Goal: Navigation & Orientation: Find specific page/section

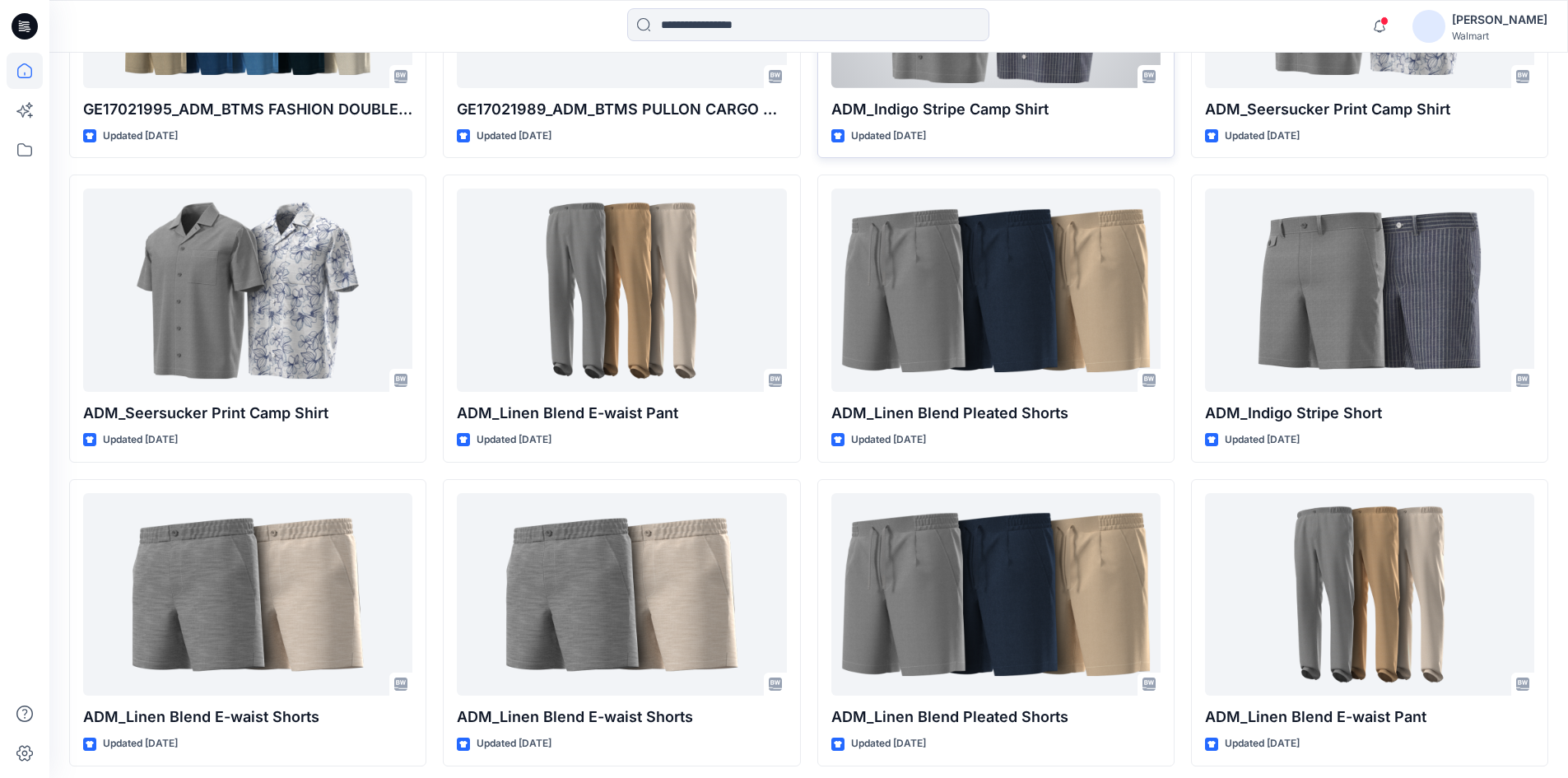
scroll to position [787, 0]
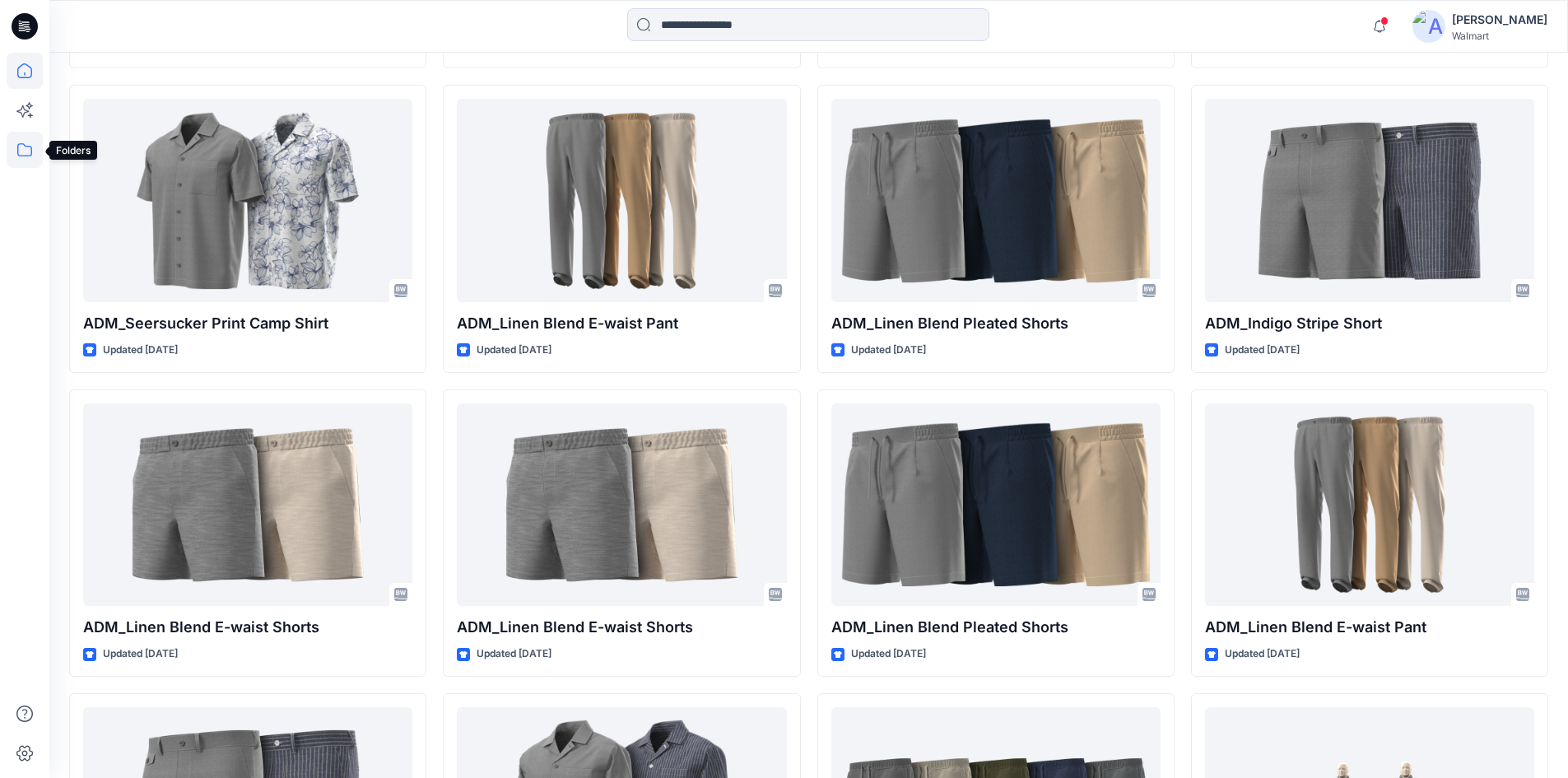
click at [19, 151] on icon at bounding box center [25, 150] width 36 height 36
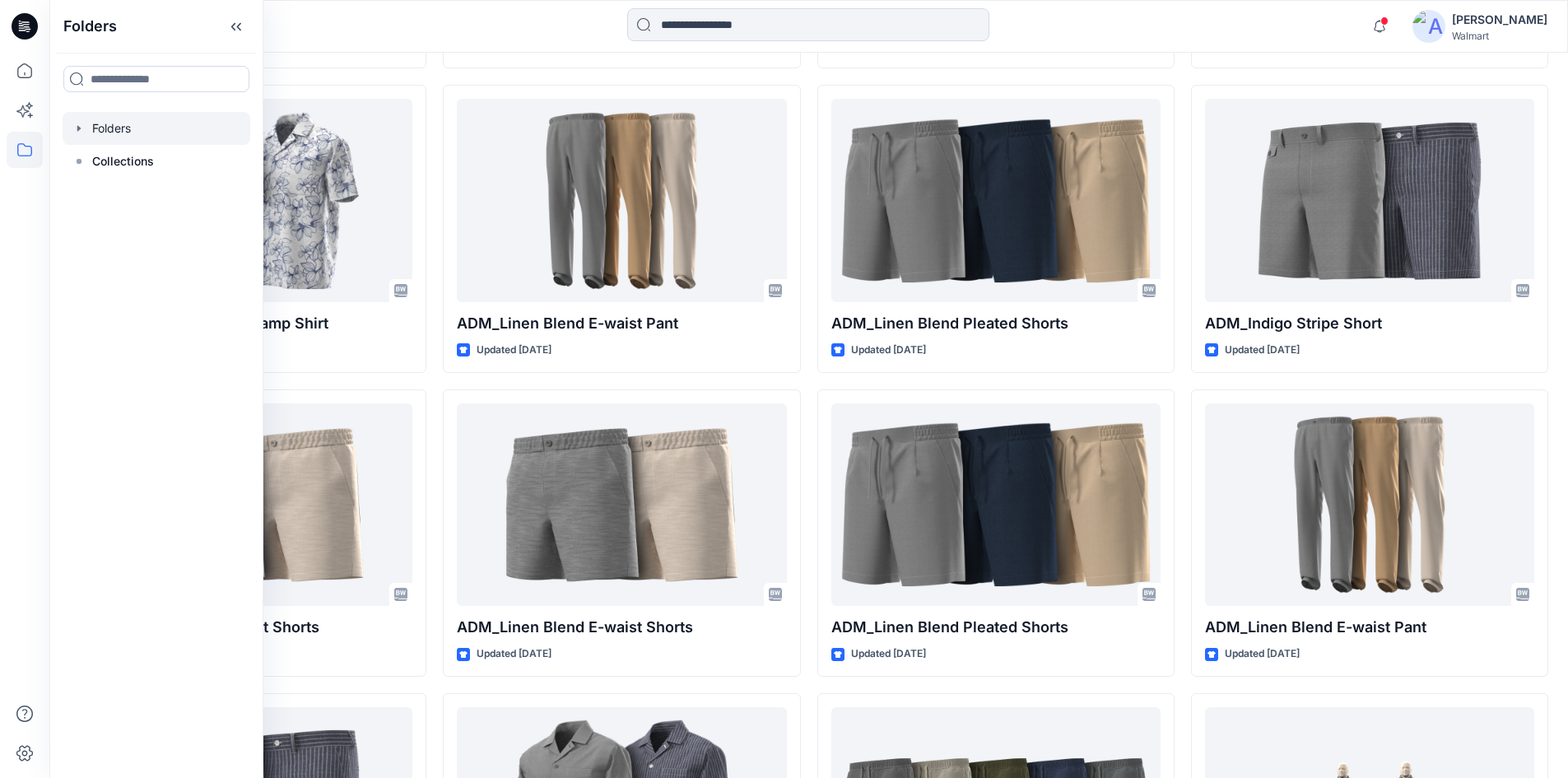
click at [83, 125] on icon "button" at bounding box center [79, 127] width 13 height 13
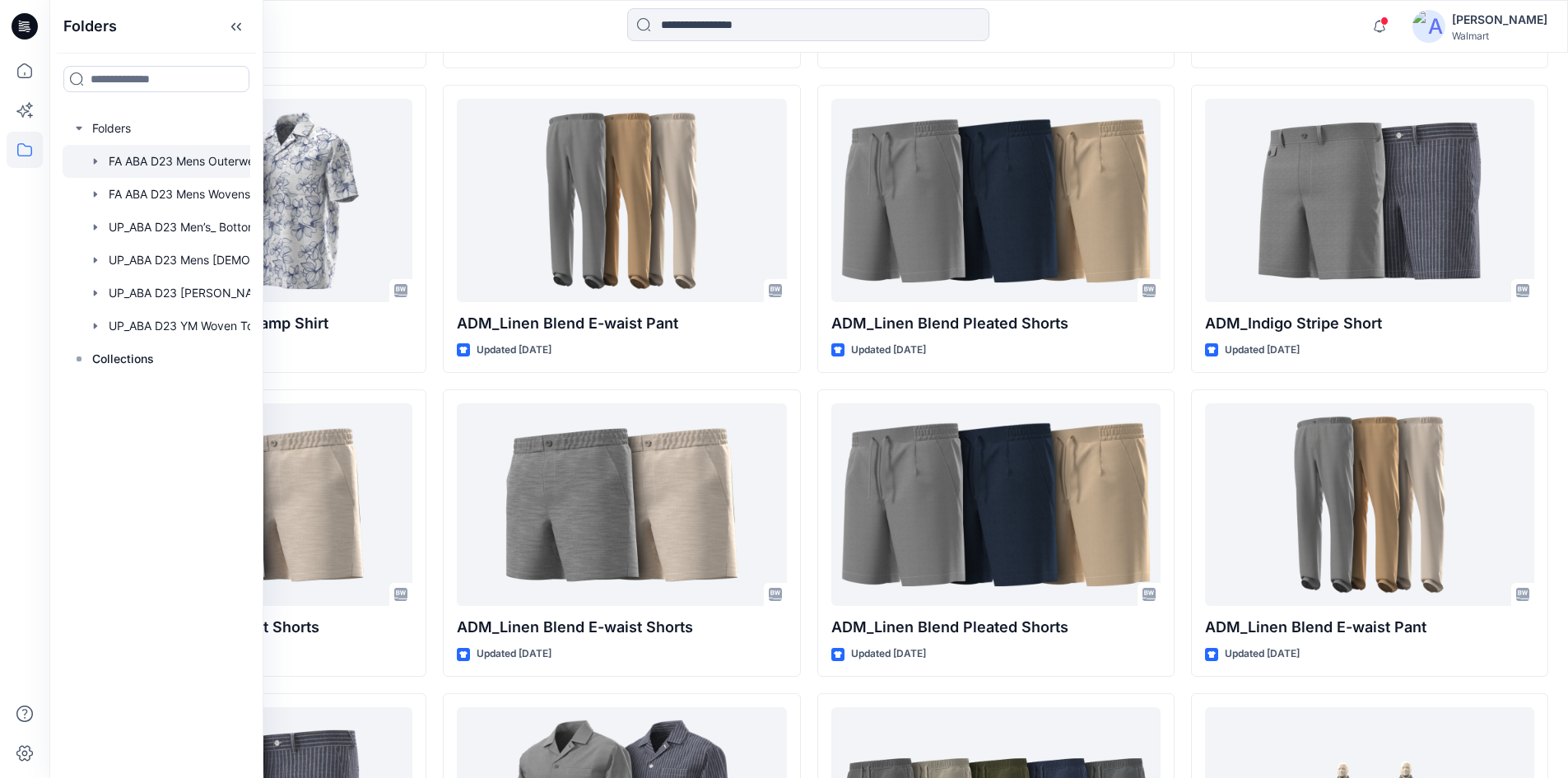
click at [95, 161] on icon "button" at bounding box center [96, 161] width 3 height 6
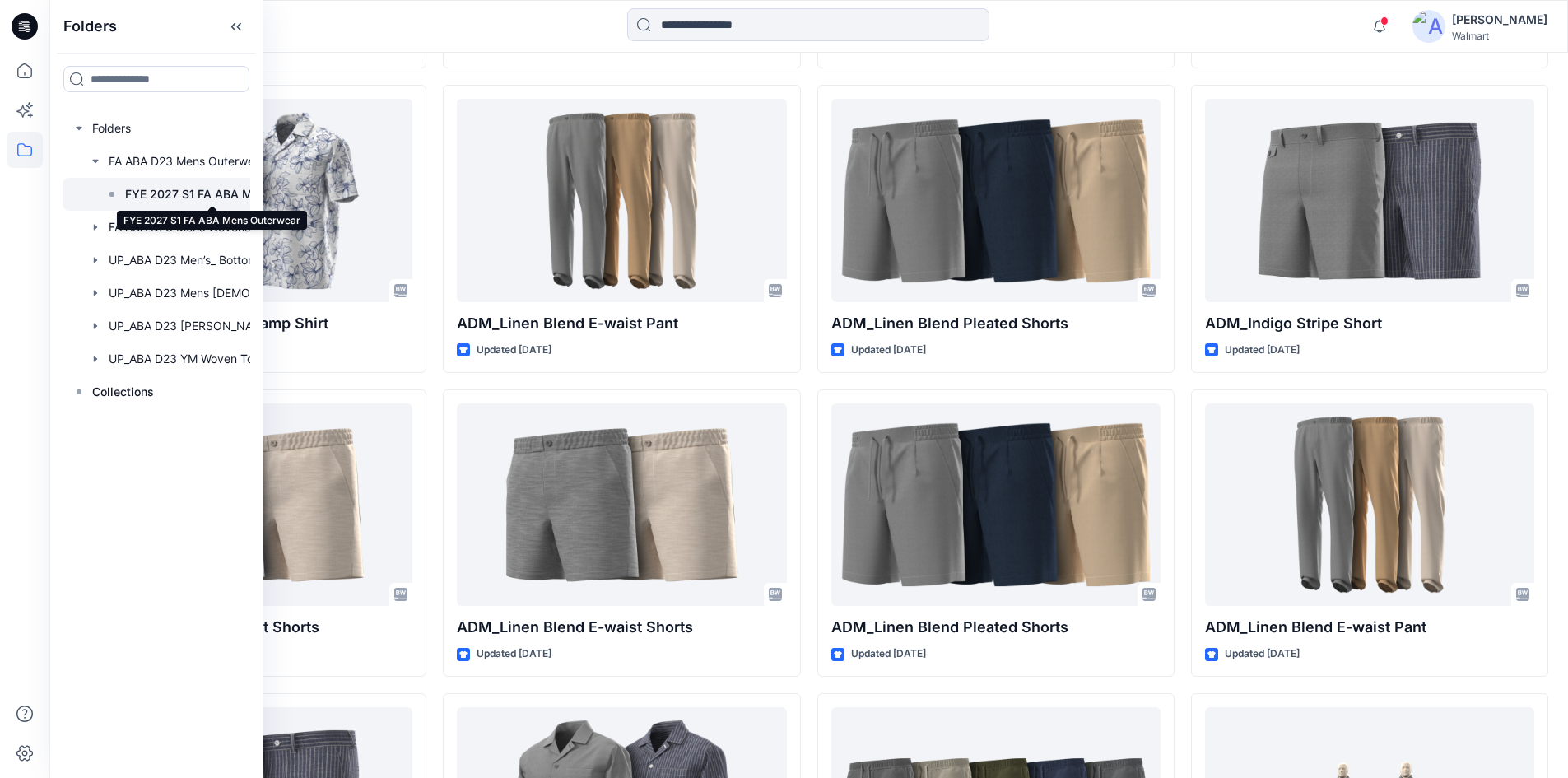
click at [145, 192] on p "FYE 2027 S1 FA ABA Mens Outerwear" at bounding box center [212, 194] width 175 height 20
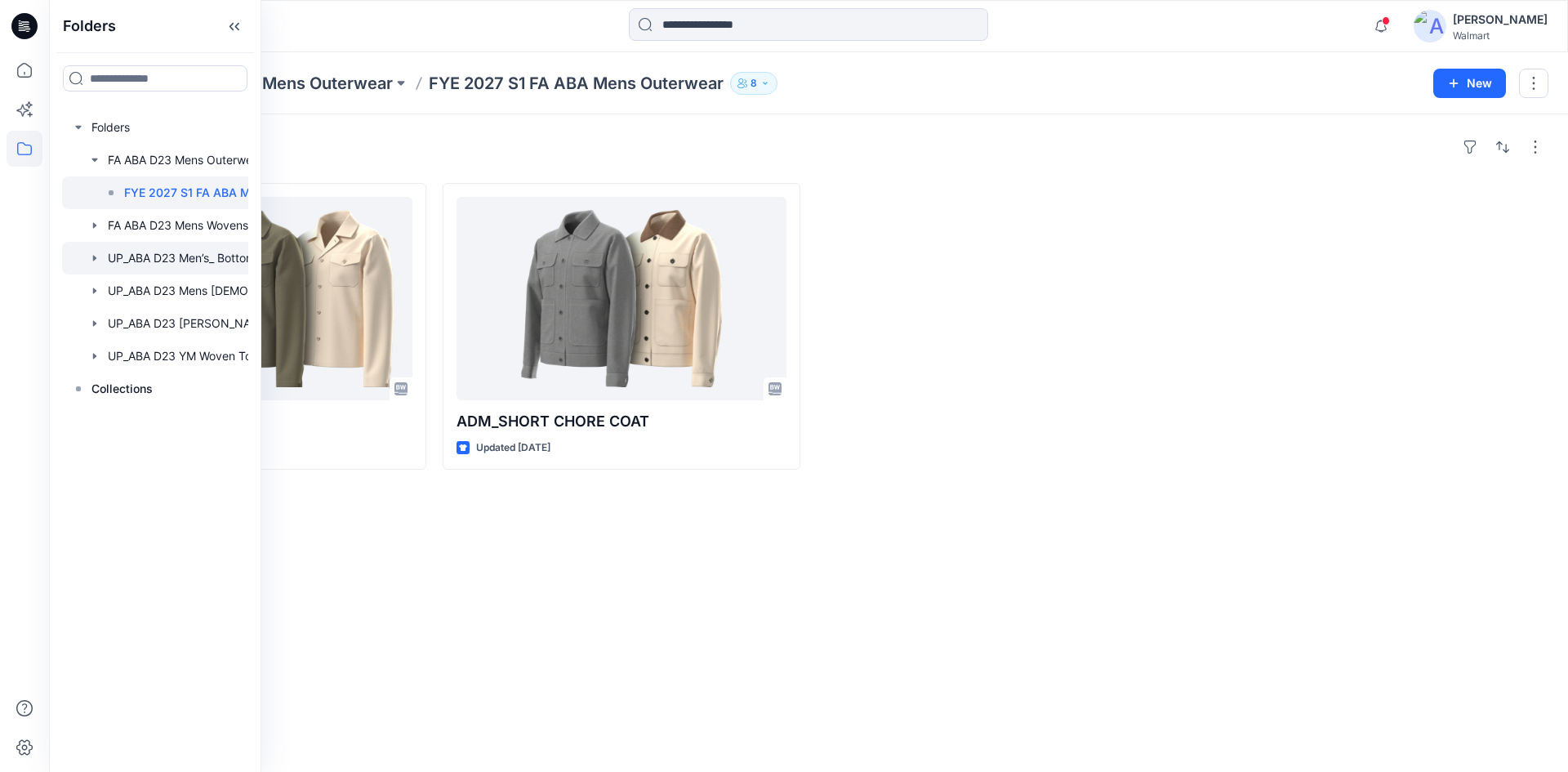
click at [96, 259] on icon "button" at bounding box center [95, 257] width 3 height 6
click at [137, 293] on p "UP_FYE 2027 D23 S1 MENS BOTTOMS_ABA" at bounding box center [210, 290] width 173 height 20
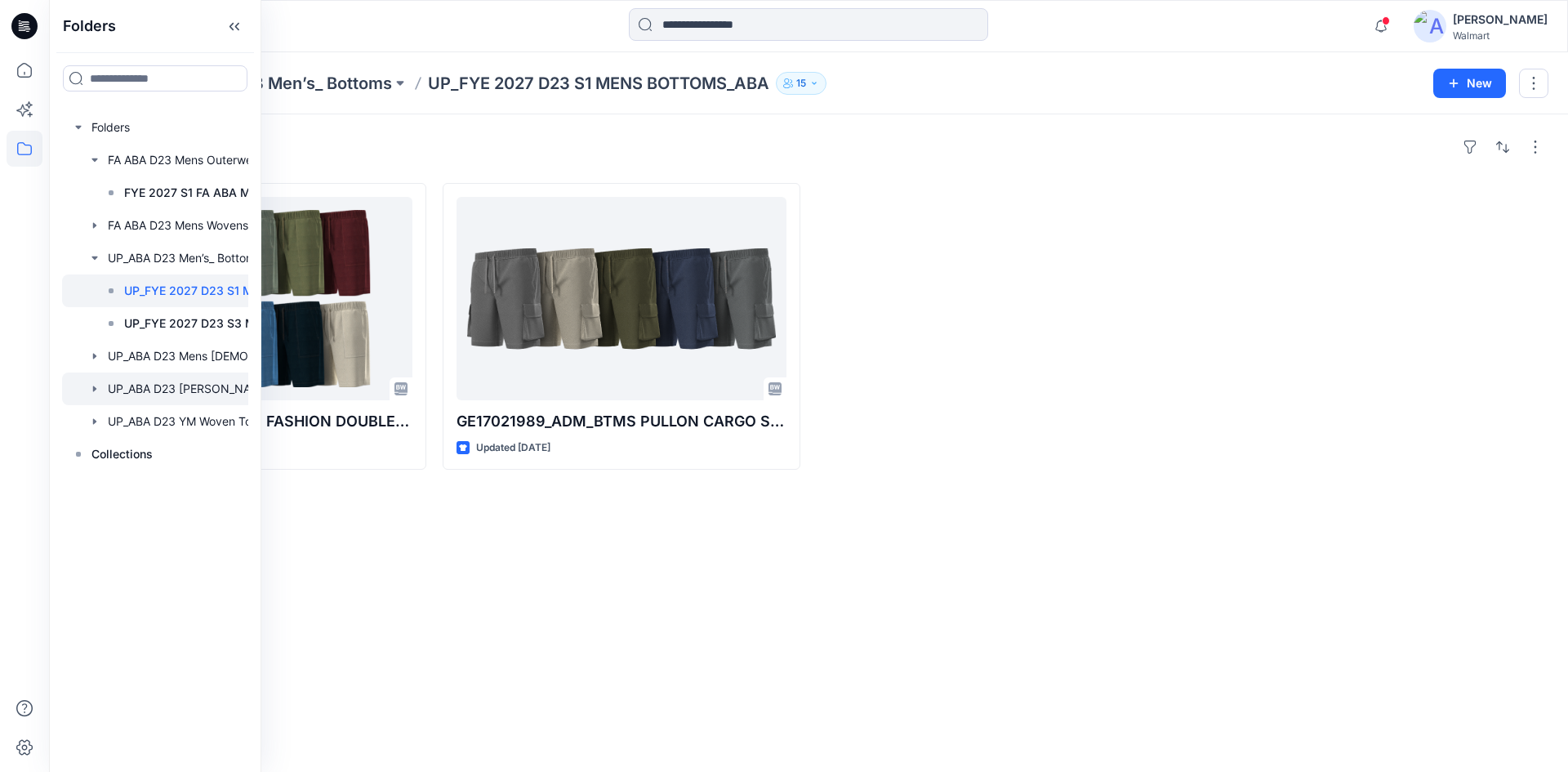
click at [93, 385] on icon "button" at bounding box center [94, 388] width 13 height 13
click at [152, 416] on p "FYE 2026 S3 ABA [PERSON_NAME]" at bounding box center [210, 421] width 173 height 20
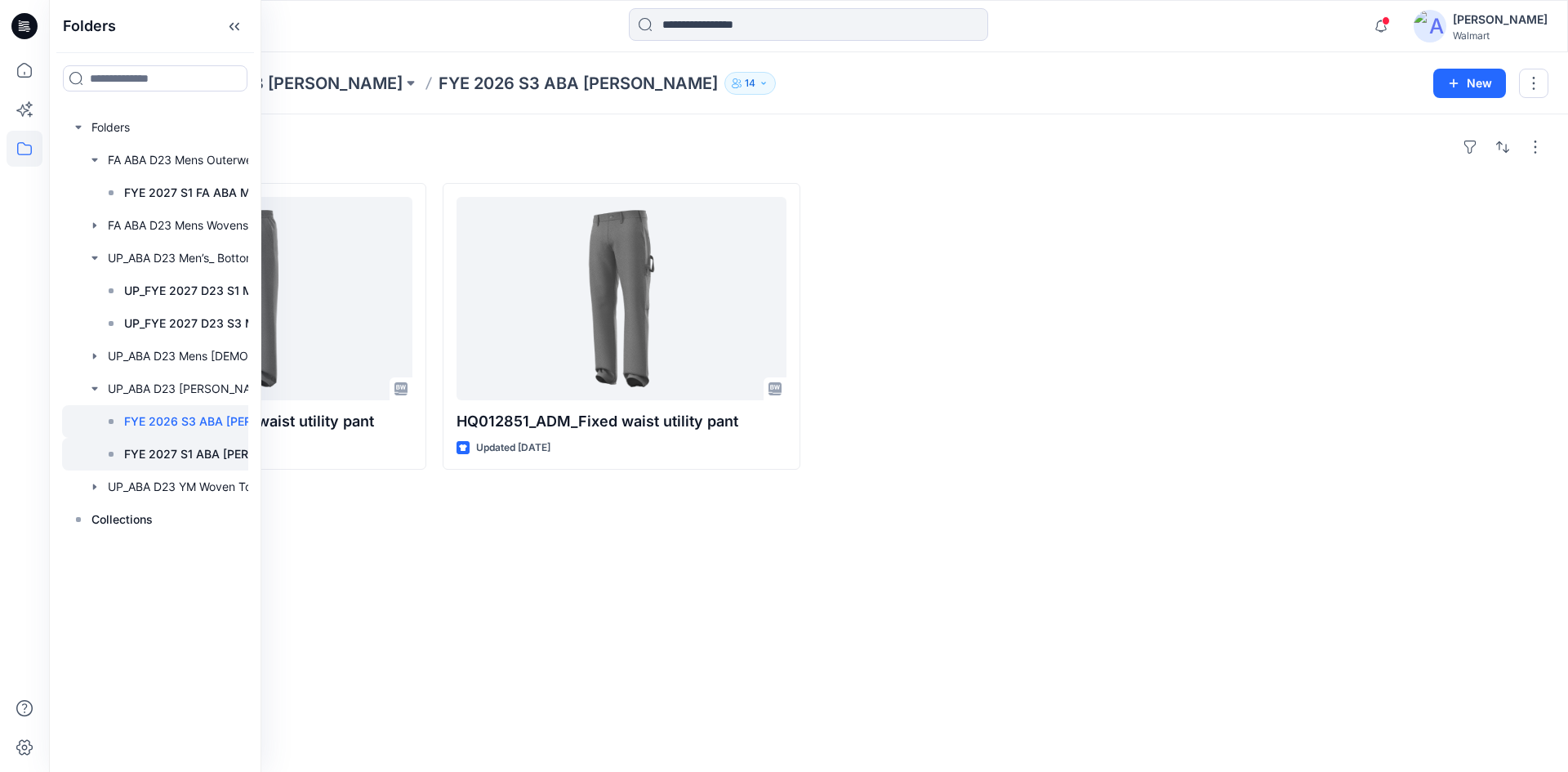
click at [182, 463] on p "FYE 2027 S1 ABA [PERSON_NAME]" at bounding box center [210, 454] width 173 height 20
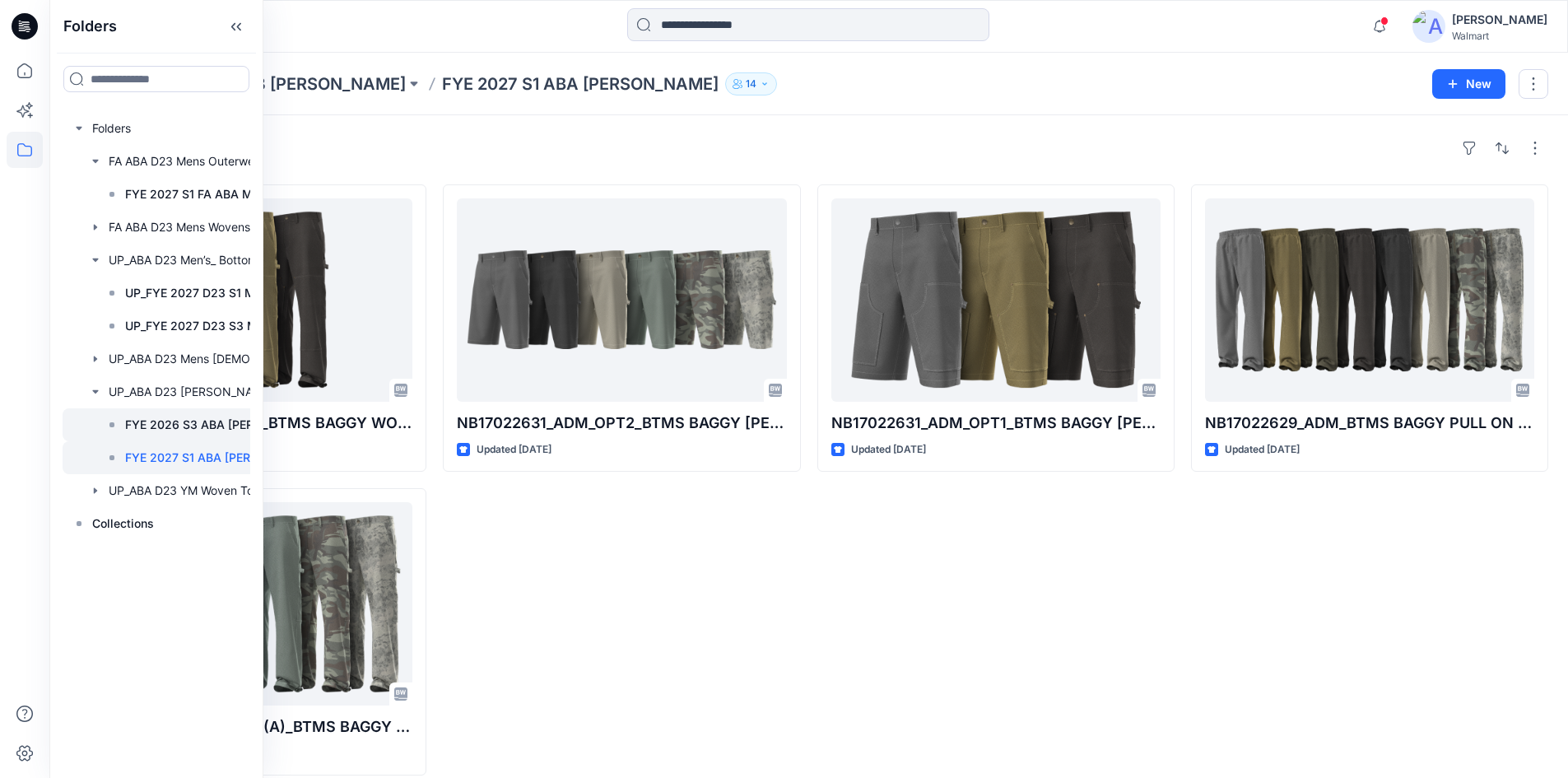
click at [202, 427] on p "FYE 2026 S3 ABA [PERSON_NAME]" at bounding box center [212, 424] width 175 height 20
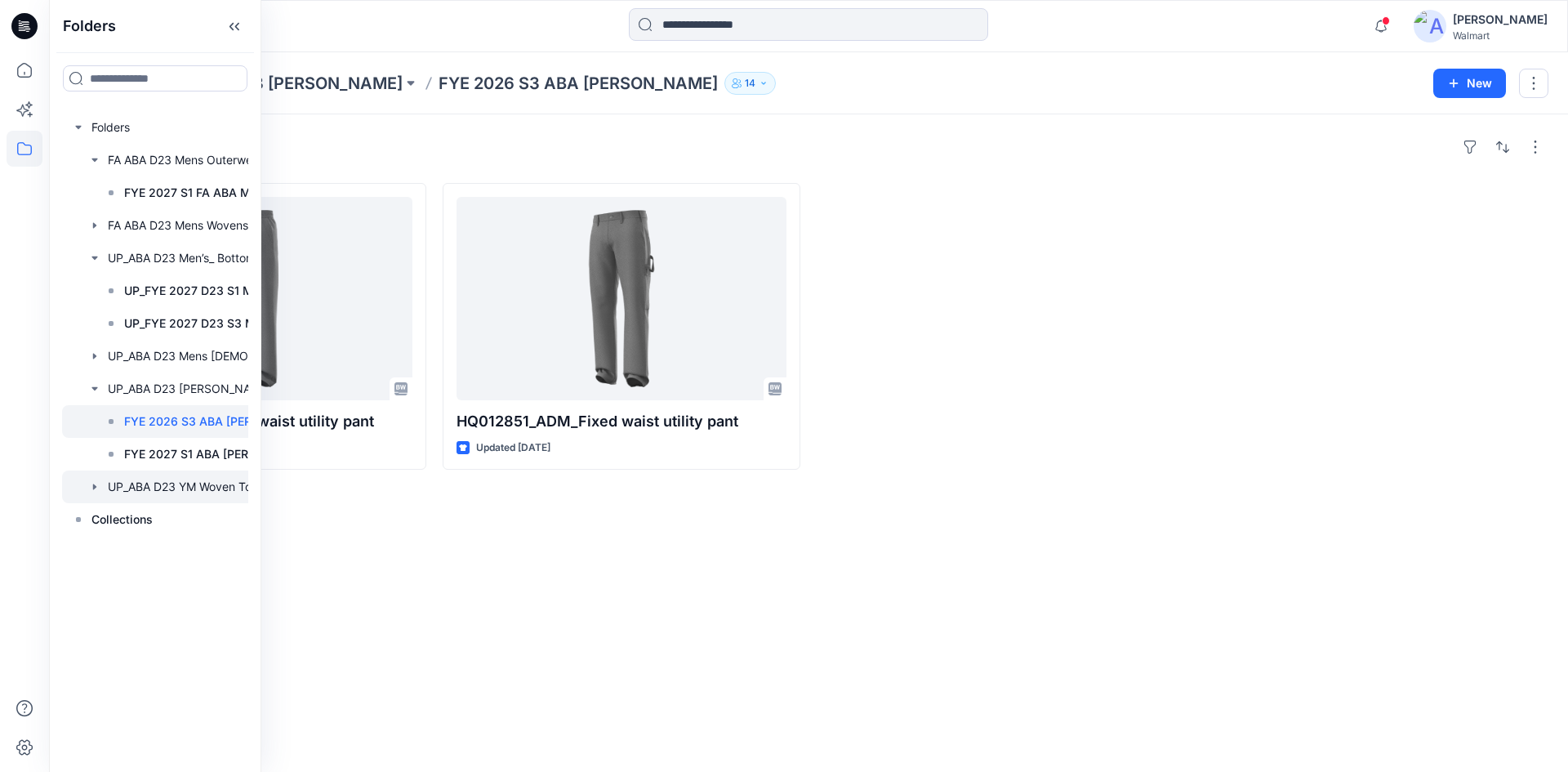
click at [90, 484] on icon "button" at bounding box center [94, 486] width 13 height 13
click at [156, 529] on p "FYE 2026 S3 ABA YM Woven Tops" at bounding box center [210, 519] width 173 height 20
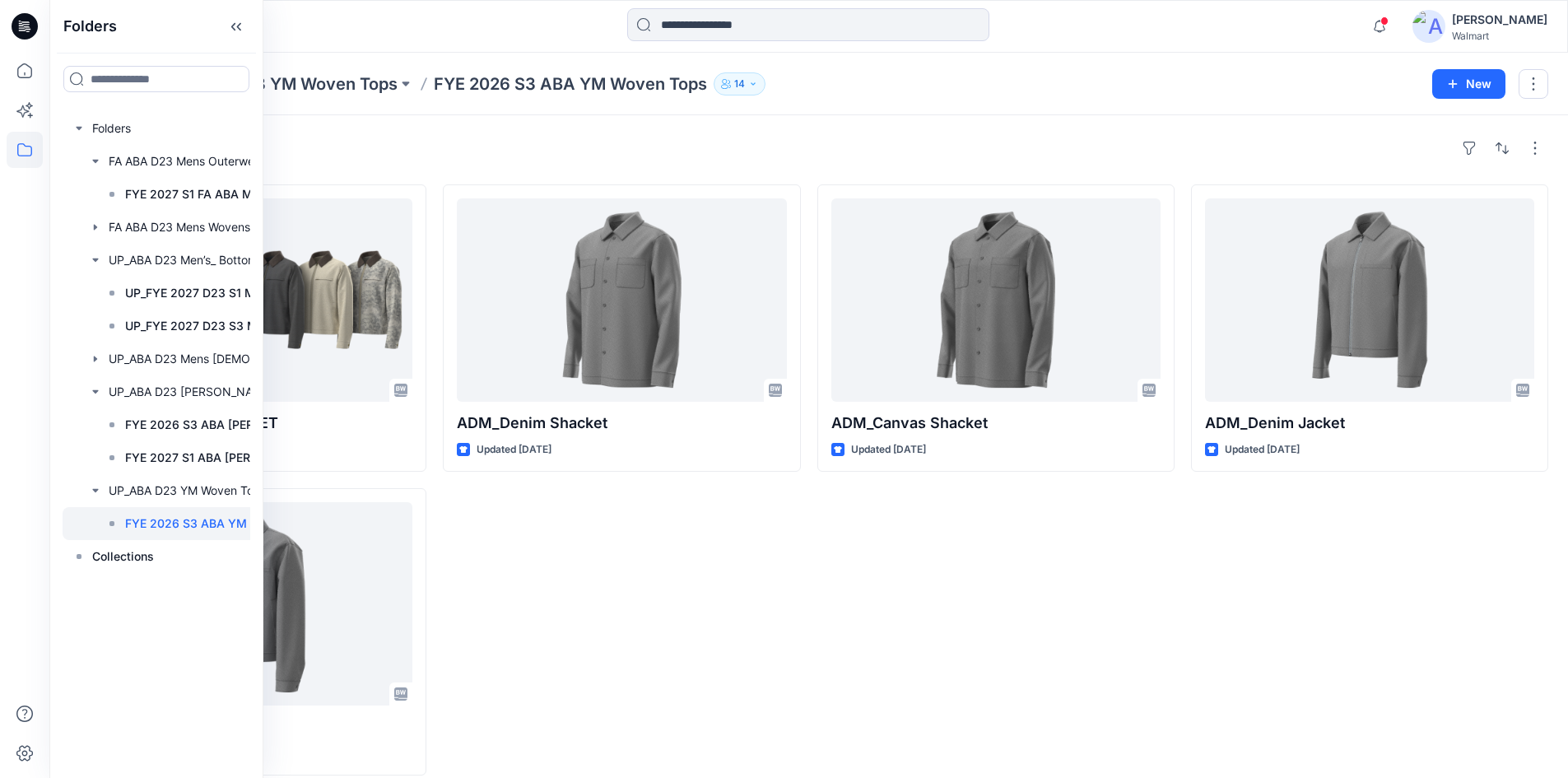
click at [484, 575] on div "ADM_Denim Shacket Updated [DATE]" at bounding box center [622, 480] width 358 height 591
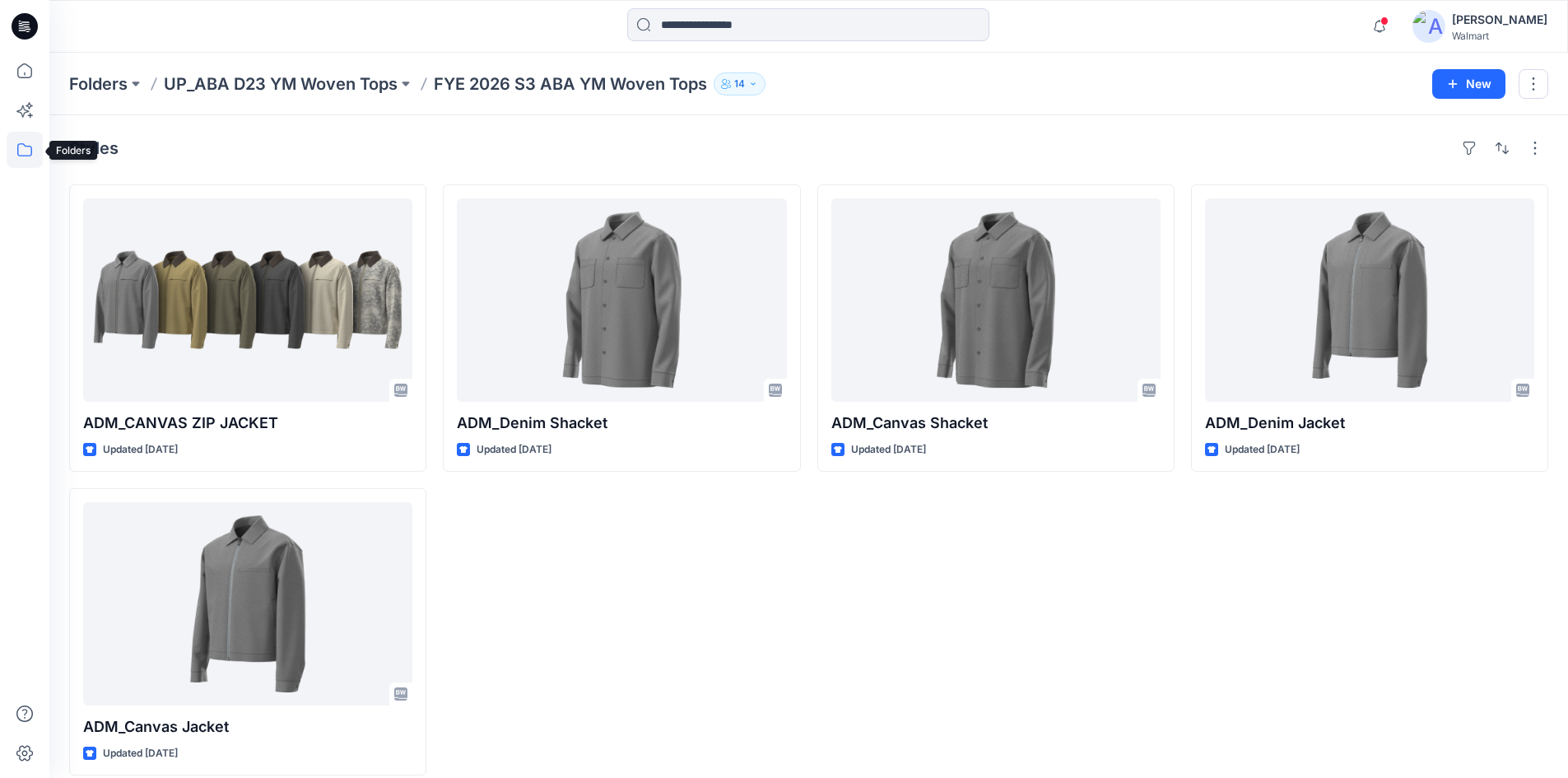
click at [23, 151] on icon at bounding box center [25, 150] width 36 height 36
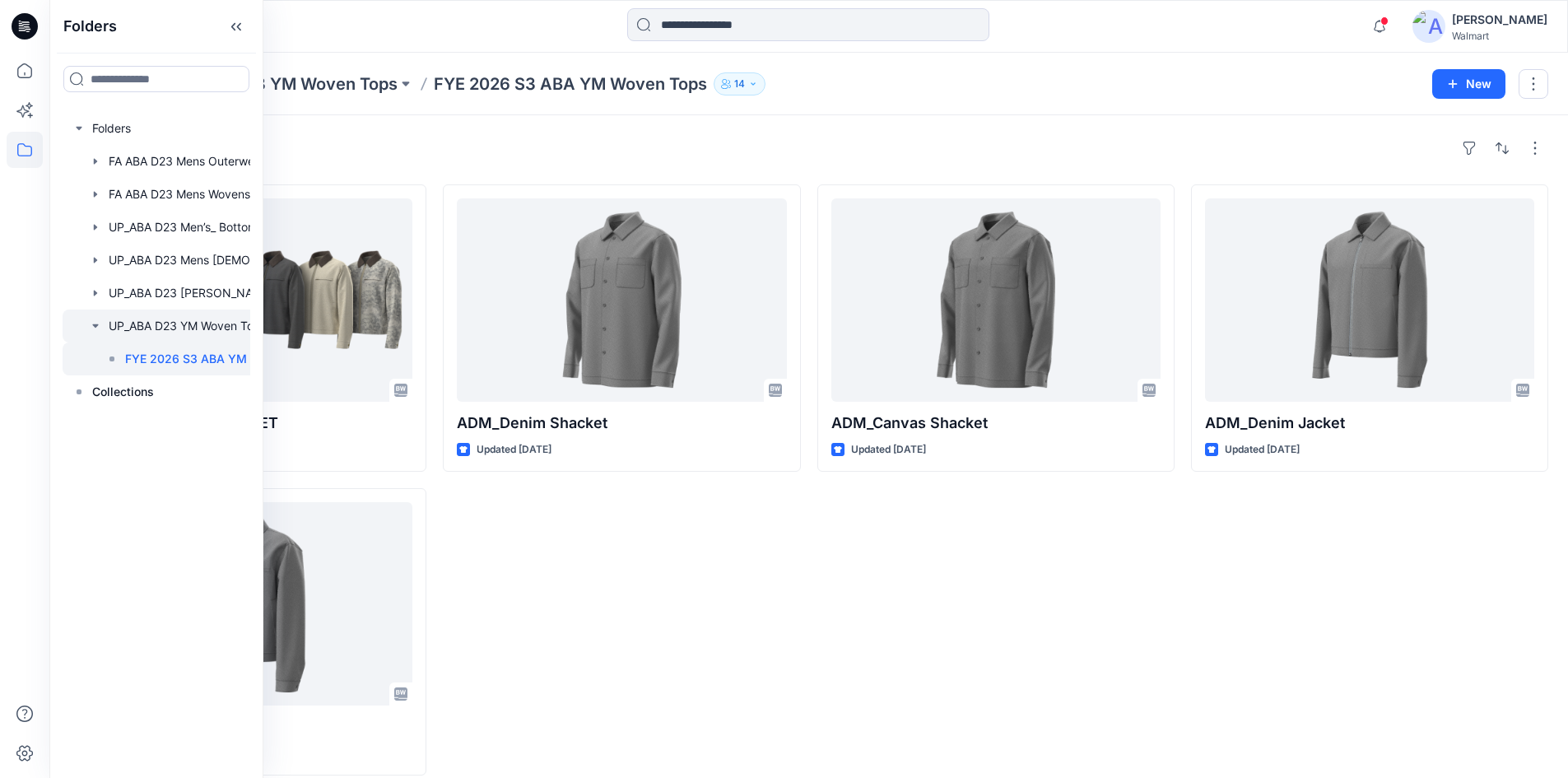
click at [97, 323] on icon "button" at bounding box center [95, 325] width 13 height 13
click at [98, 296] on icon "button" at bounding box center [95, 292] width 13 height 13
click at [134, 325] on p "FYE 2026 S3 ABA [PERSON_NAME]" at bounding box center [212, 326] width 175 height 20
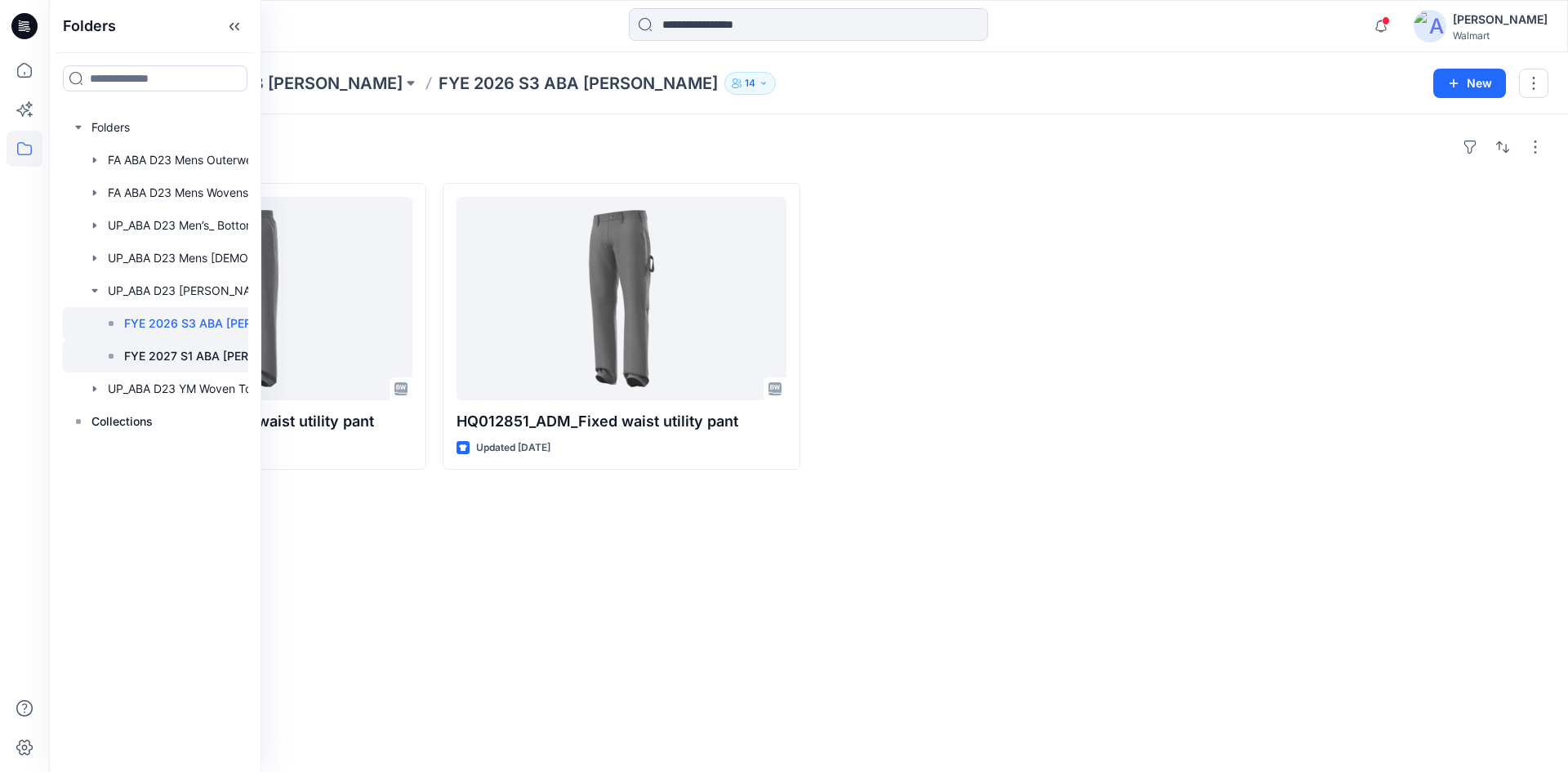
click at [147, 350] on p "FYE 2027 S1 ABA [PERSON_NAME]" at bounding box center [210, 355] width 173 height 20
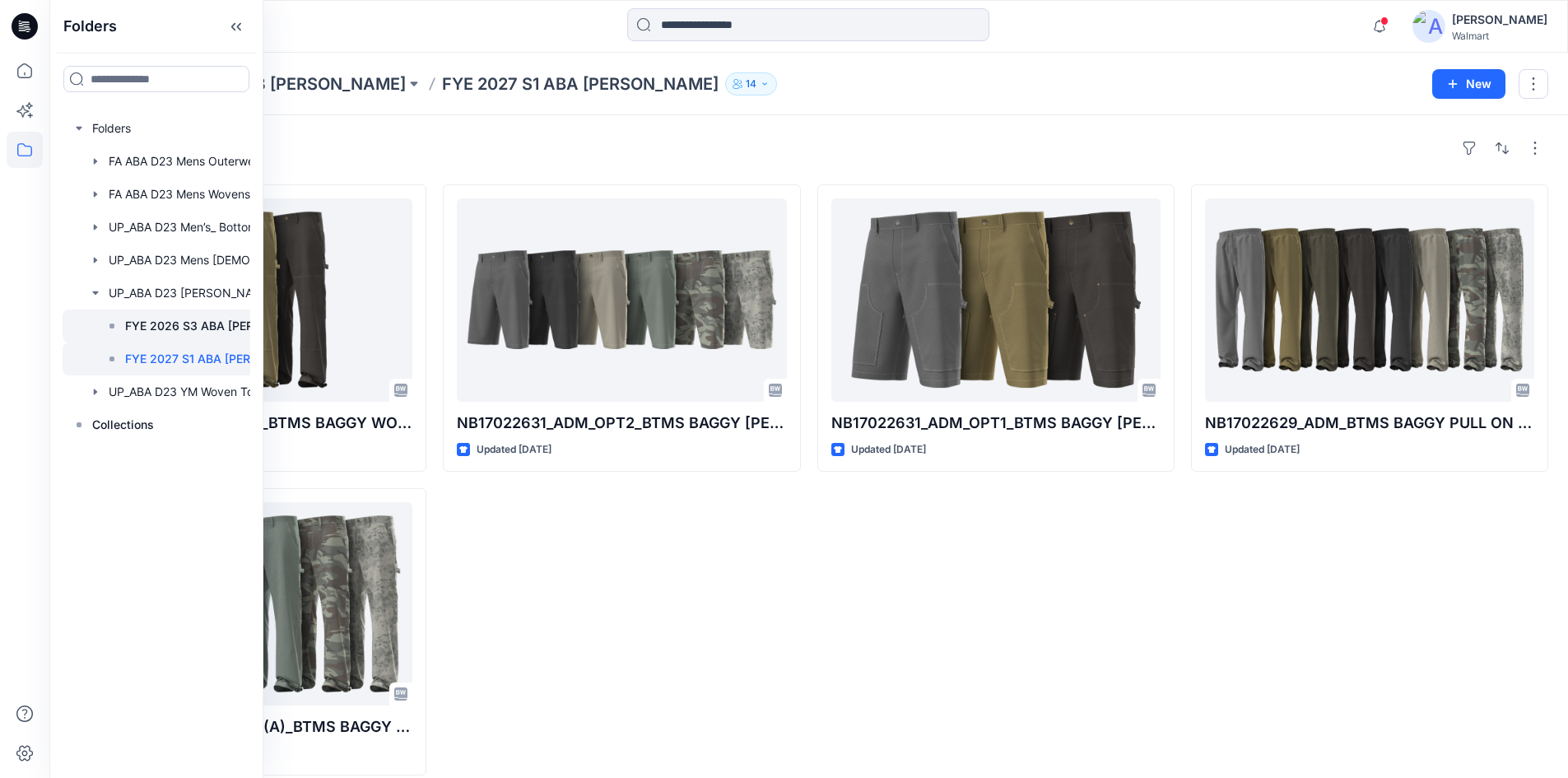
click at [168, 315] on div at bounding box center [186, 326] width 247 height 32
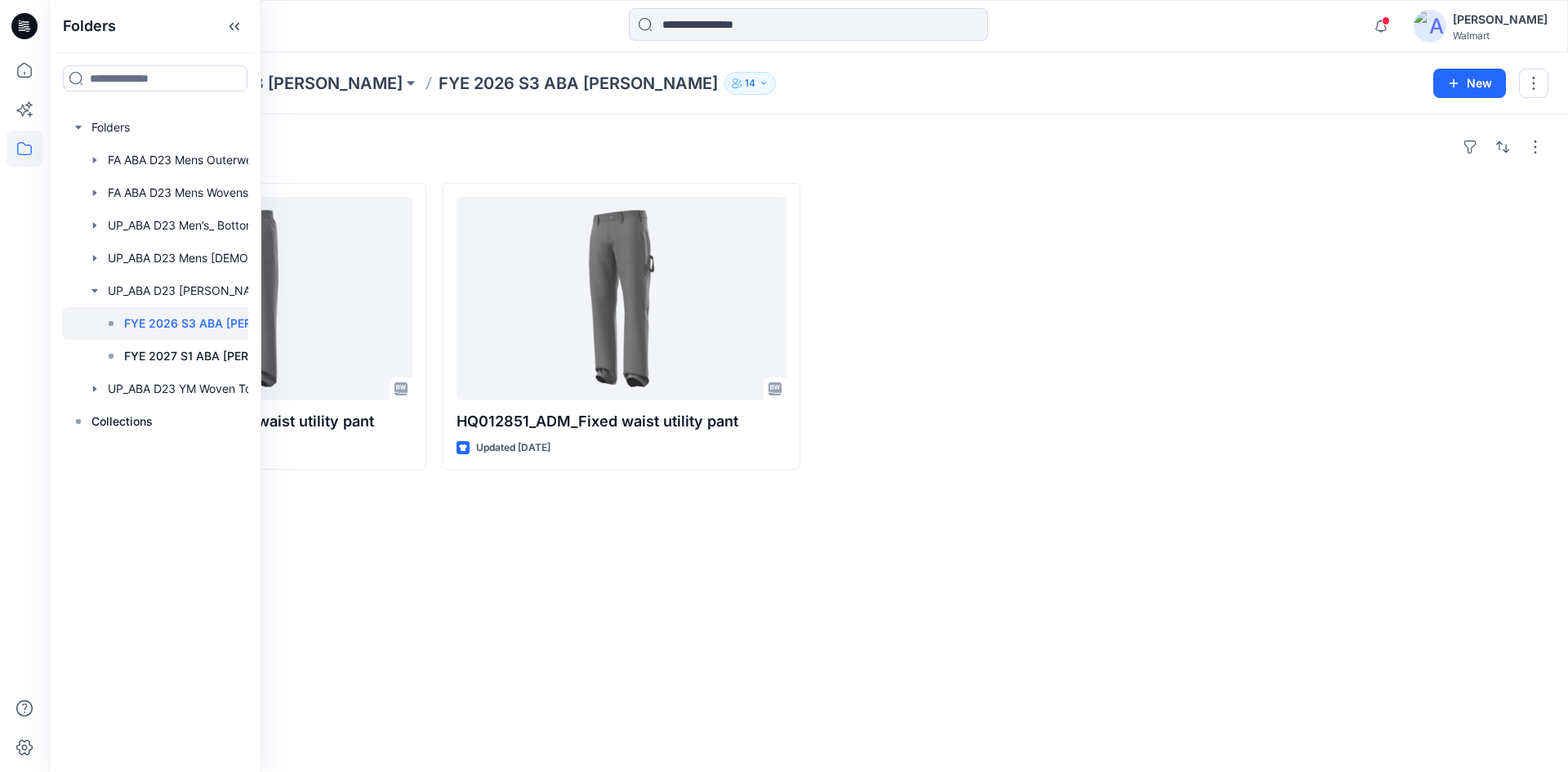
click at [484, 583] on div "Styles HQ012851_ADM_Pull on waist utility pant Updated [DATE] HQ012851_ADM_Fixe…" at bounding box center [809, 443] width 1519 height 657
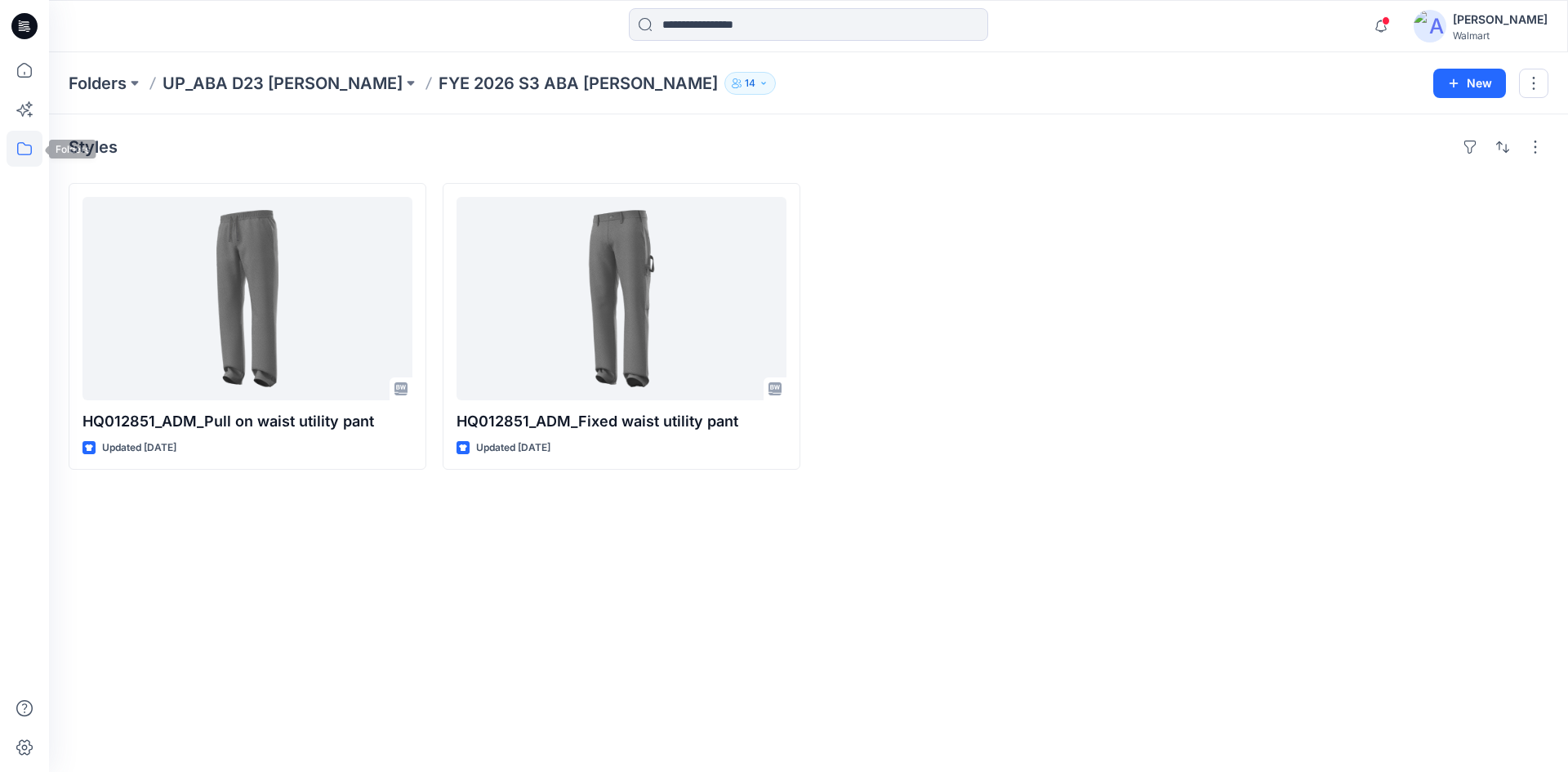
click at [31, 152] on icon at bounding box center [25, 148] width 36 height 36
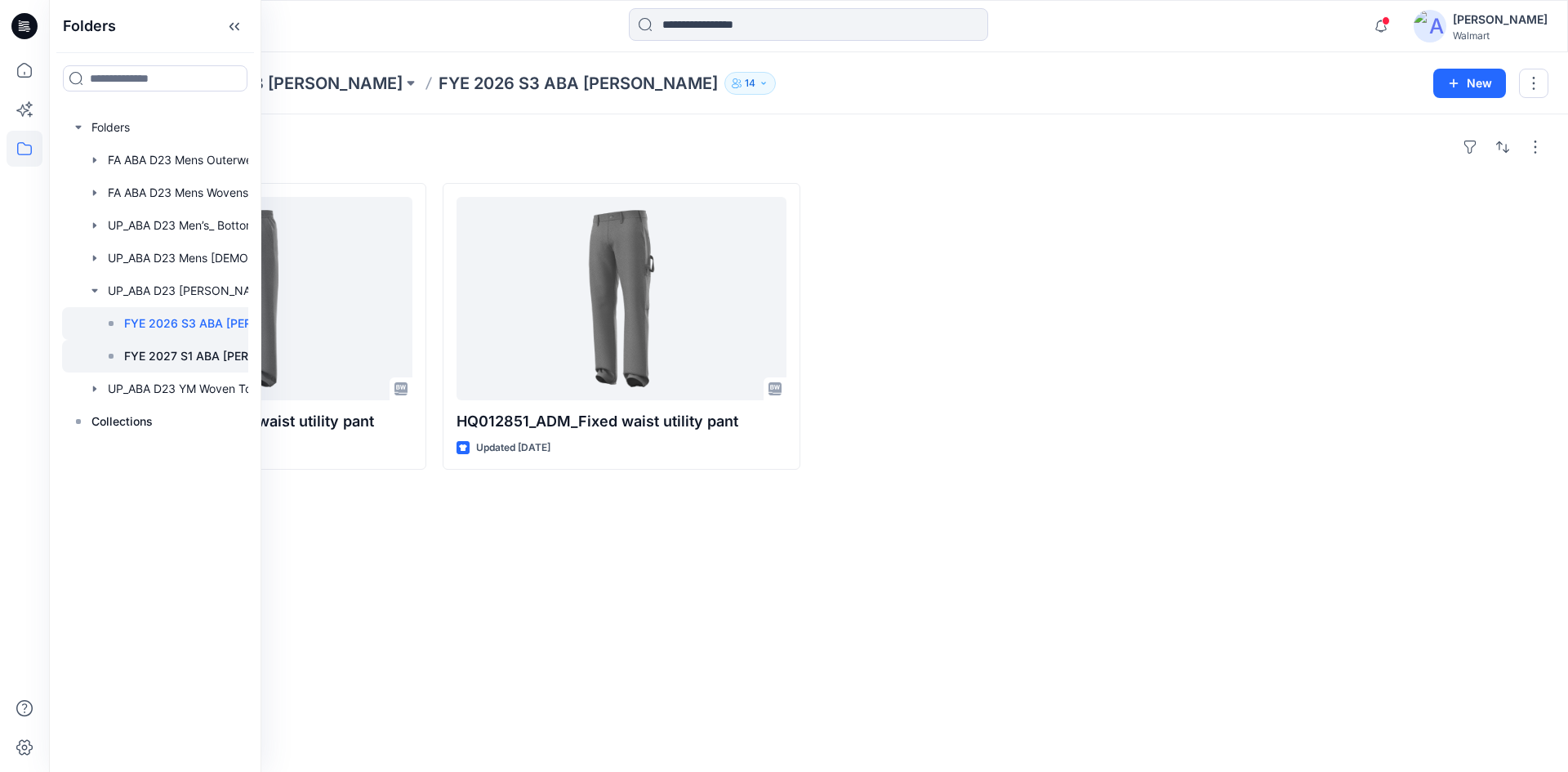
click at [113, 361] on icon at bounding box center [110, 355] width 13 height 13
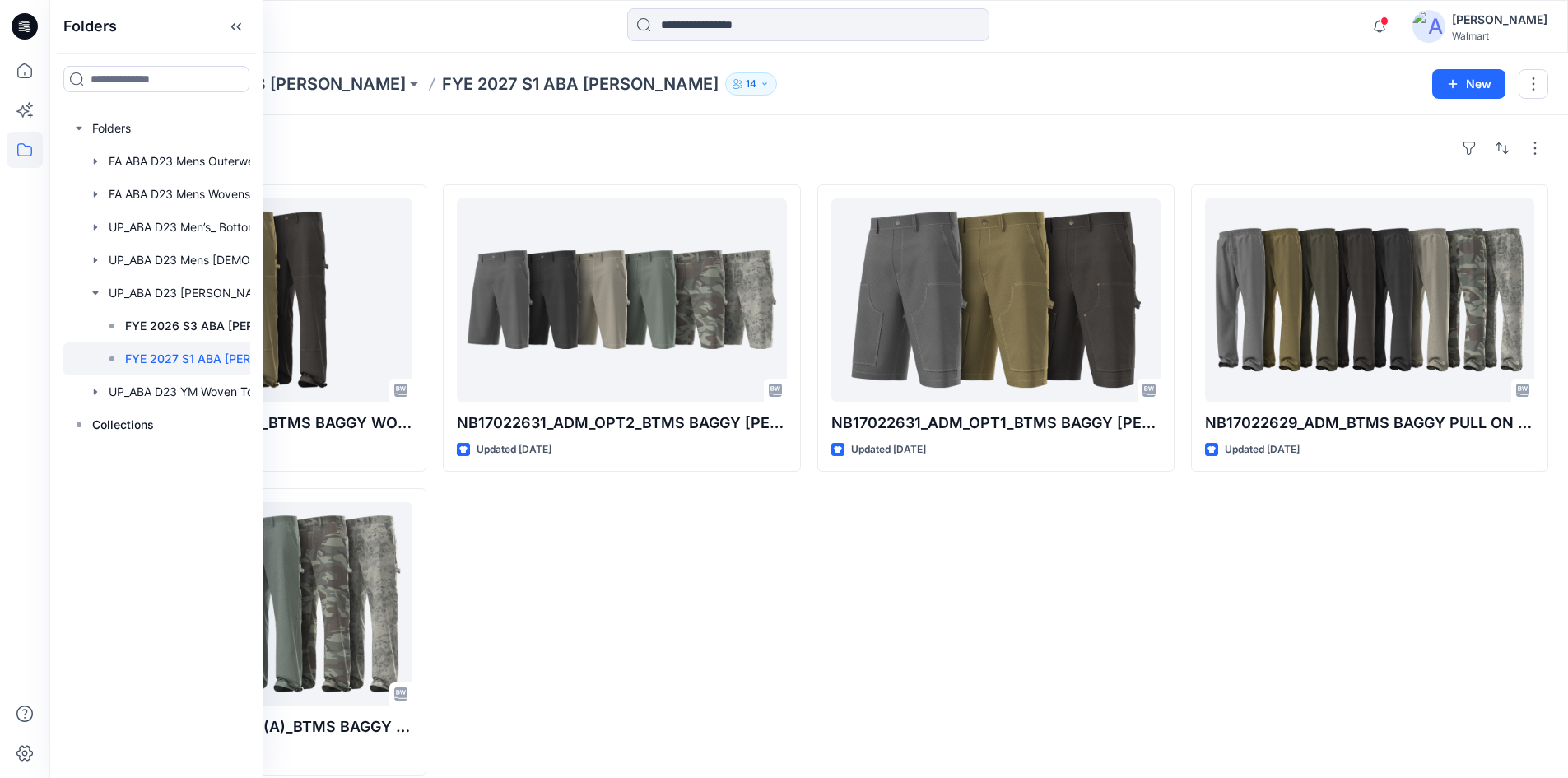
click at [510, 607] on div "NB17022631_ADM_OPT2_BTMS BAGGY [PERSON_NAME] SHORT Updated [DATE]" at bounding box center [622, 480] width 358 height 591
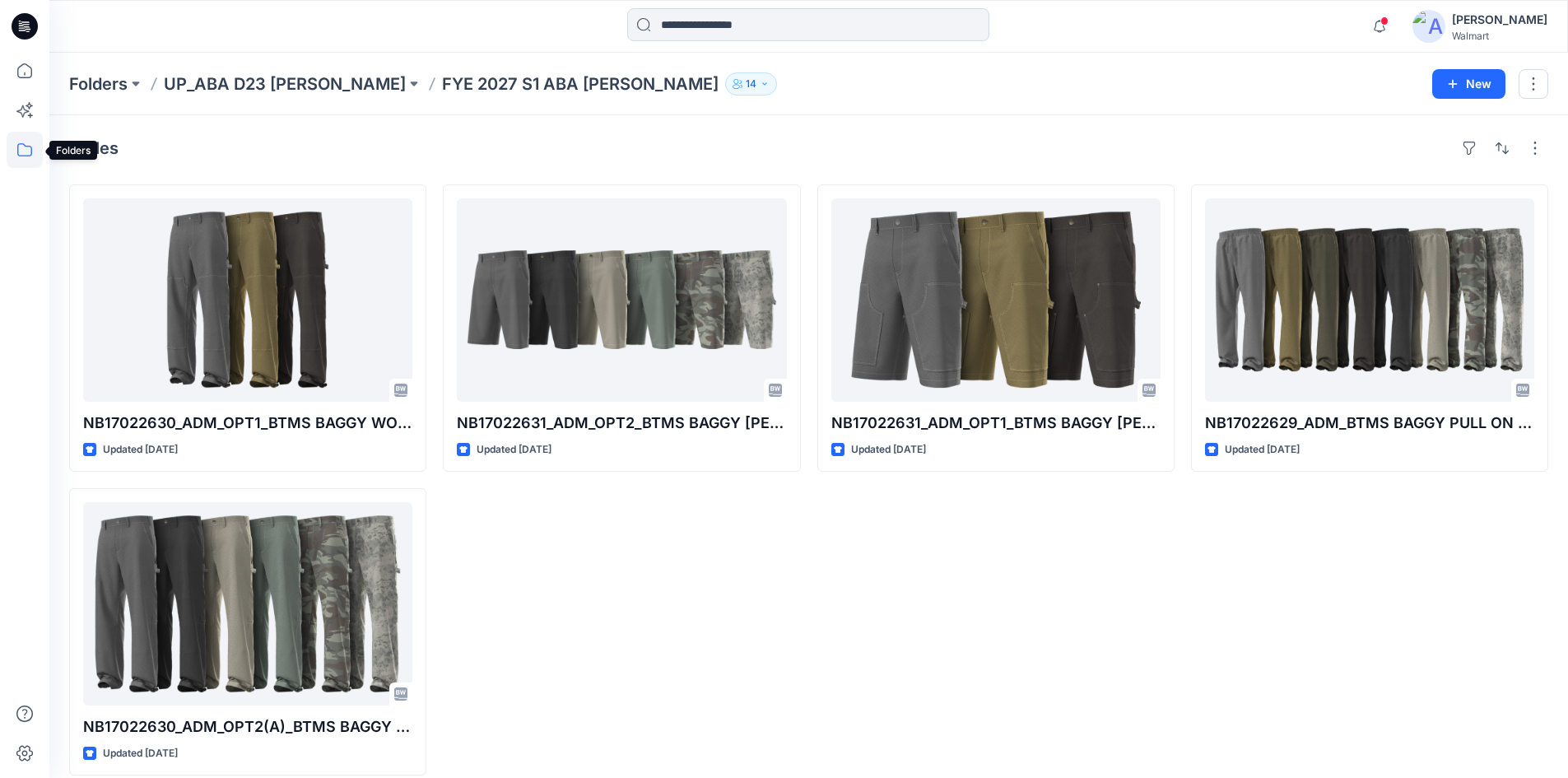
click at [21, 155] on icon at bounding box center [25, 150] width 36 height 36
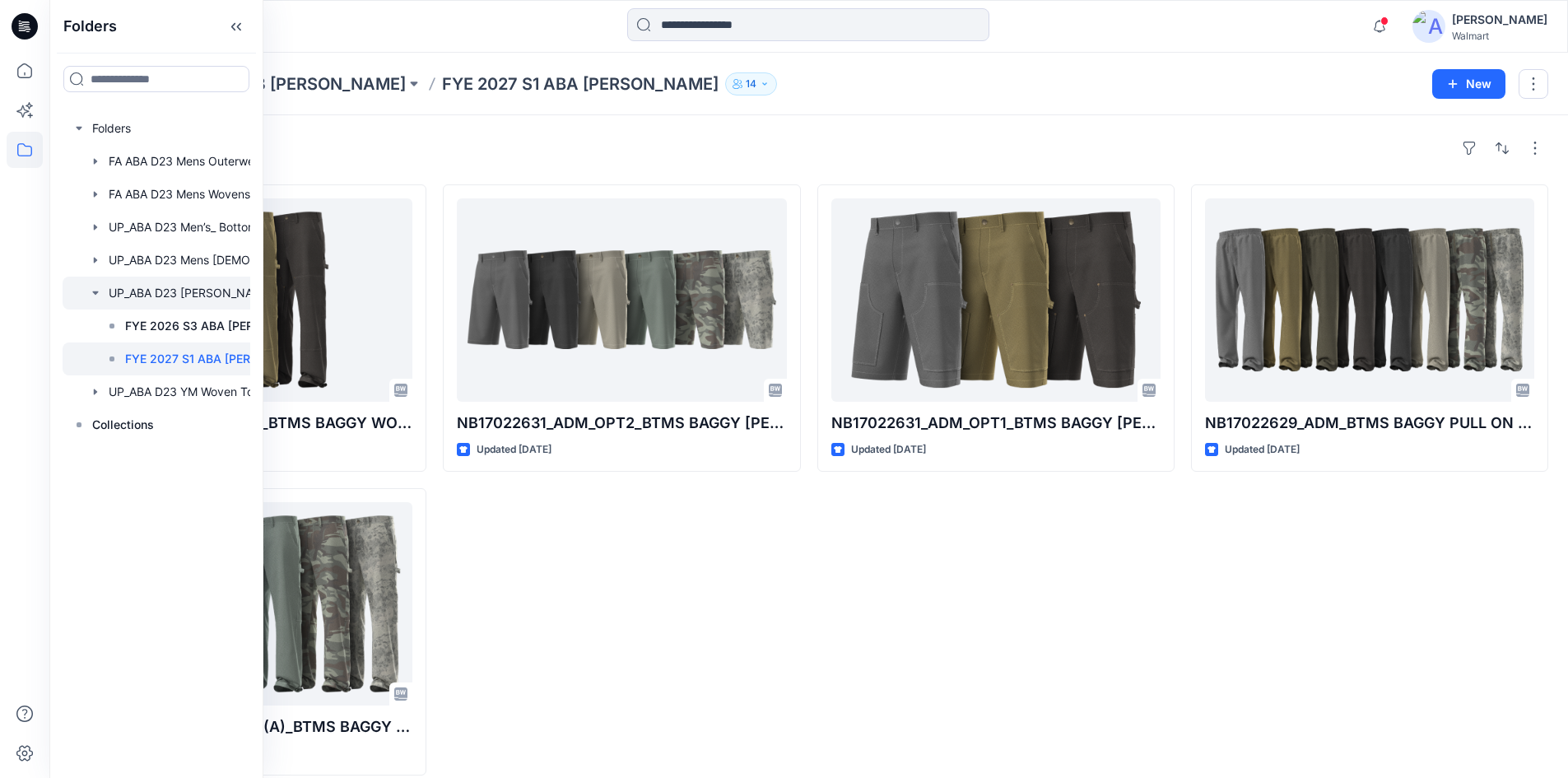
click at [92, 292] on icon "button" at bounding box center [95, 292] width 13 height 13
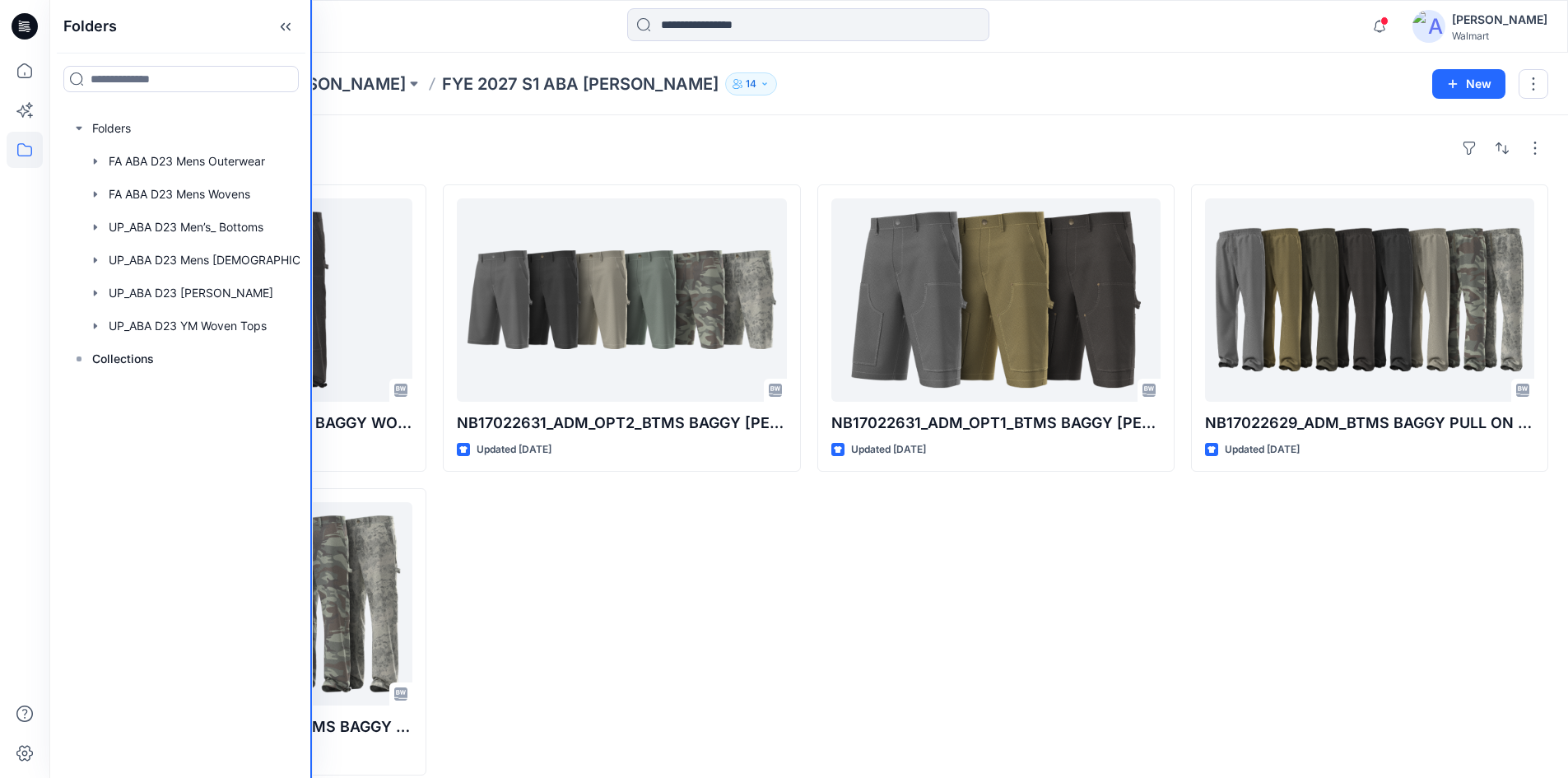
drag, startPoint x: 262, startPoint y: 143, endPoint x: 313, endPoint y: 140, distance: 51.1
click at [313, 140] on div "Folders Folders FA ABA D23 Mens Outerwear FA ABA D23 Mens Wovens UP_ABA D23 Men…" at bounding box center [784, 398] width 1568 height 795
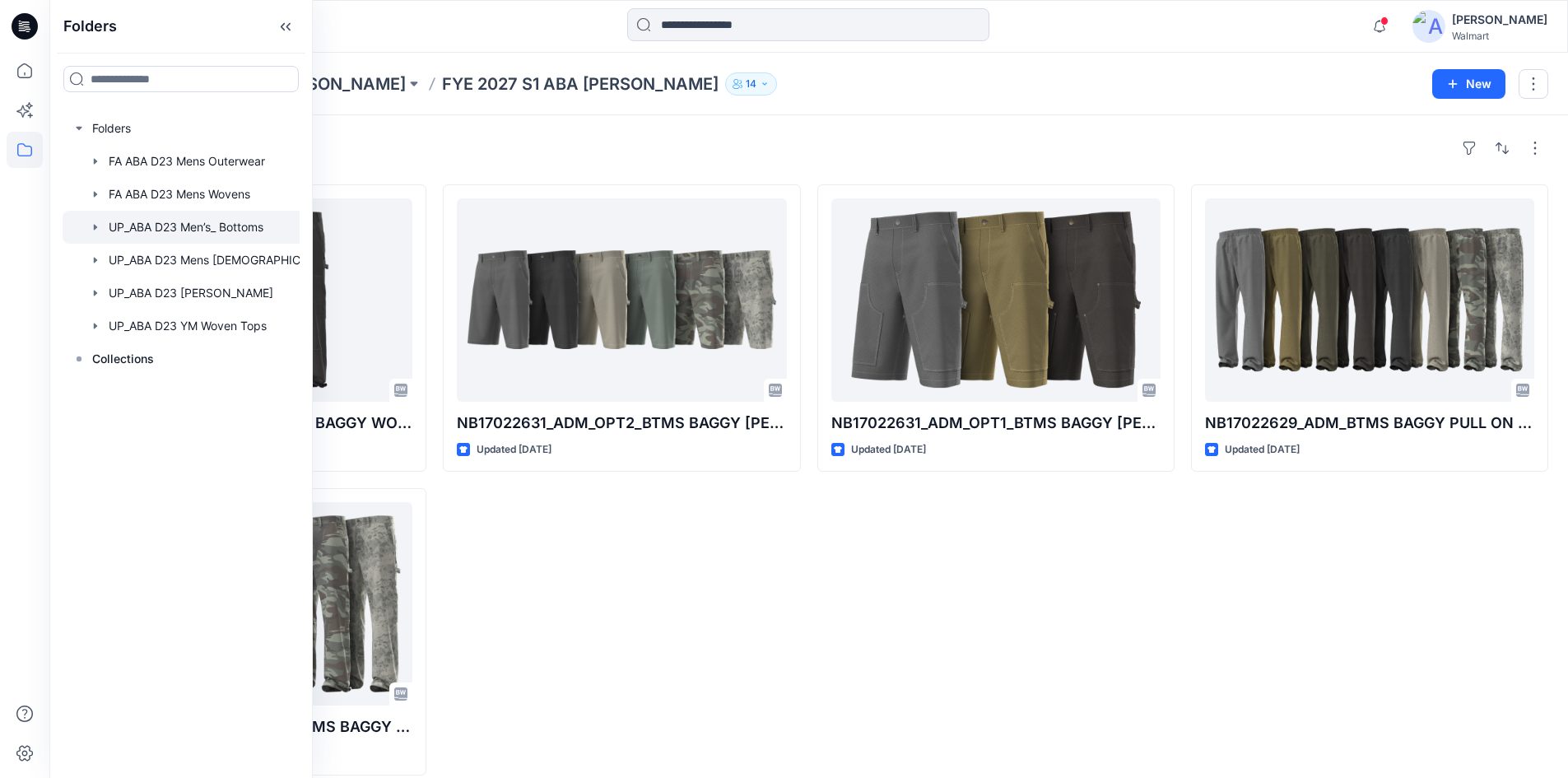
click at [93, 223] on icon "button" at bounding box center [95, 227] width 13 height 13
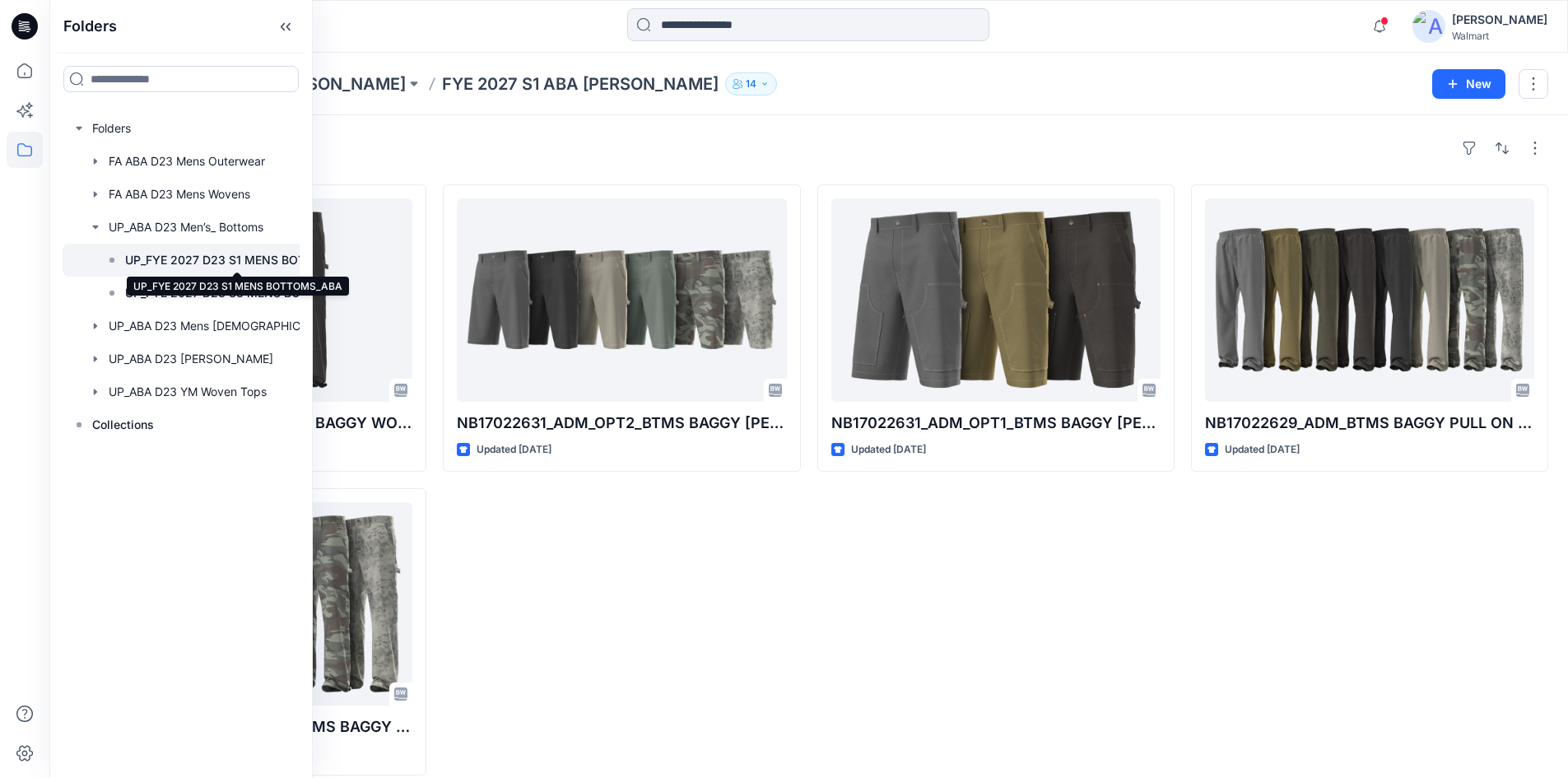
click at [202, 256] on p "UP_FYE 2027 D23 S1 MENS BOTTOMS_ABA" at bounding box center [237, 260] width 224 height 20
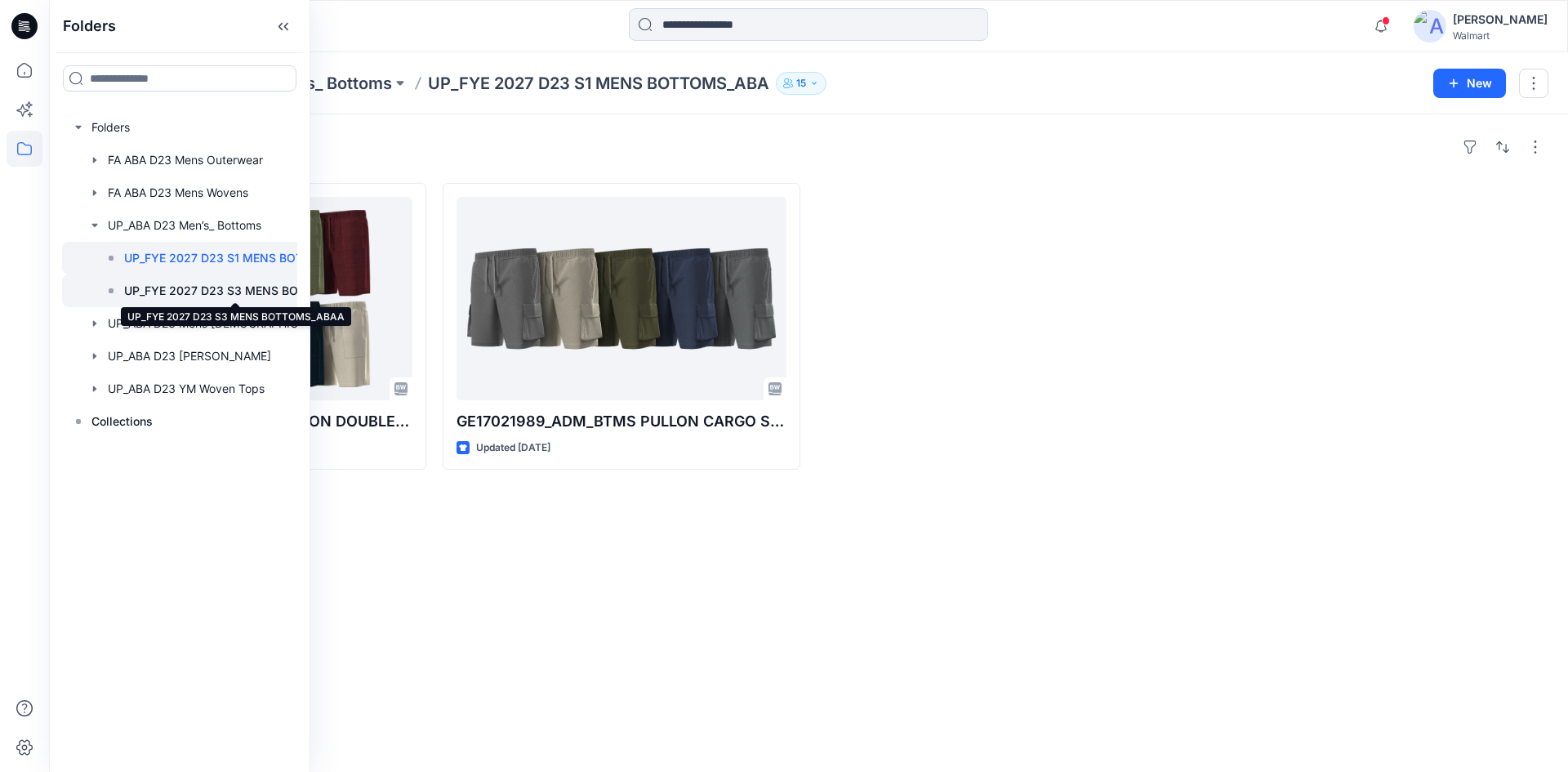
click at [206, 289] on p "UP_FYE 2027 D23 S3 MENS BOTTOMS_ABAA" at bounding box center [235, 290] width 222 height 20
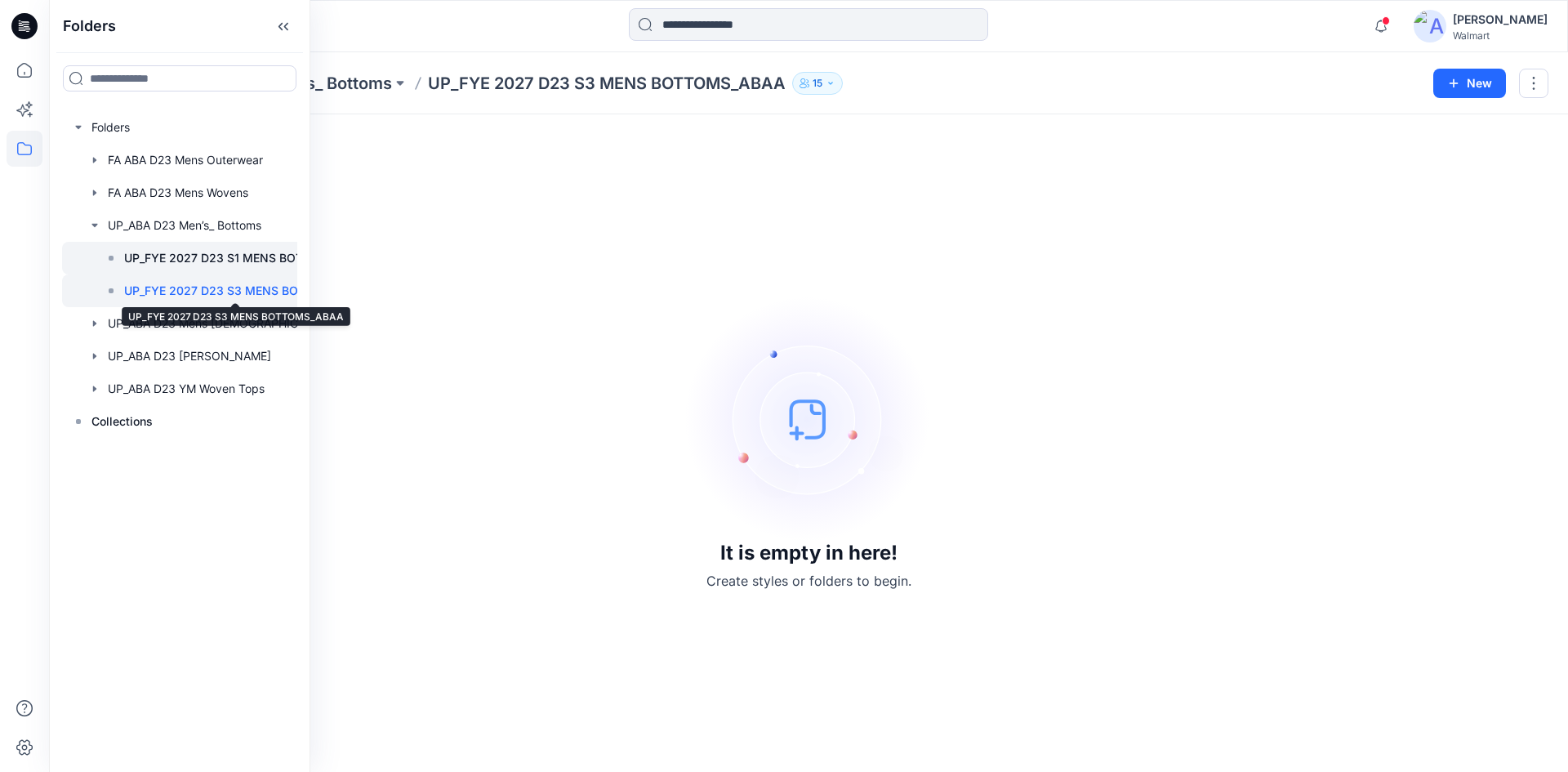
click at [182, 260] on p "UP_FYE 2027 D23 S1 MENS BOTTOMS_ABA" at bounding box center [235, 258] width 222 height 20
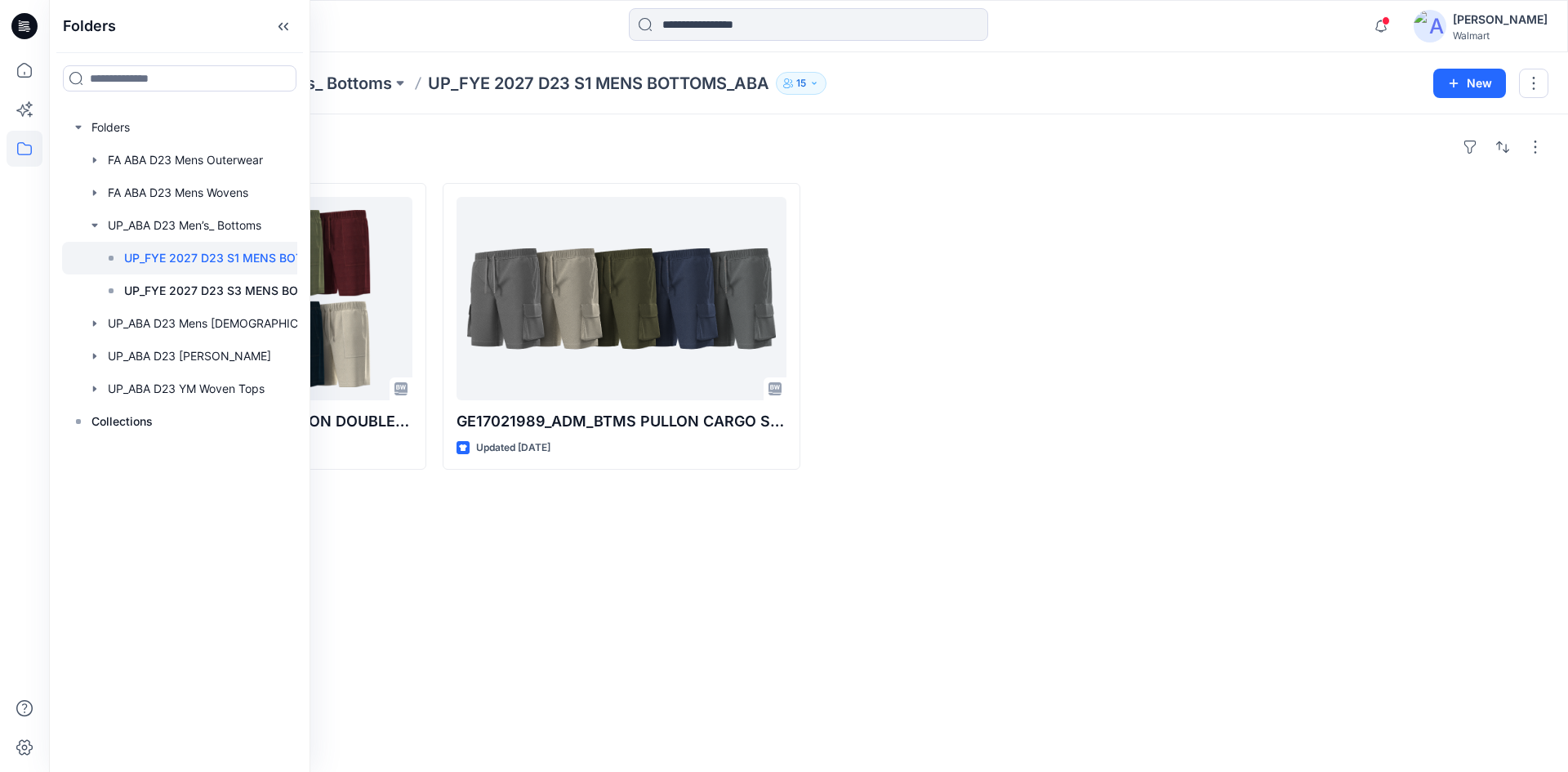
click at [598, 534] on div "Styles GE17021995_ADM_BTMS FASHION DOUBLECLOTH SHORT Updated [DATE] GE17021989_…" at bounding box center [809, 443] width 1519 height 657
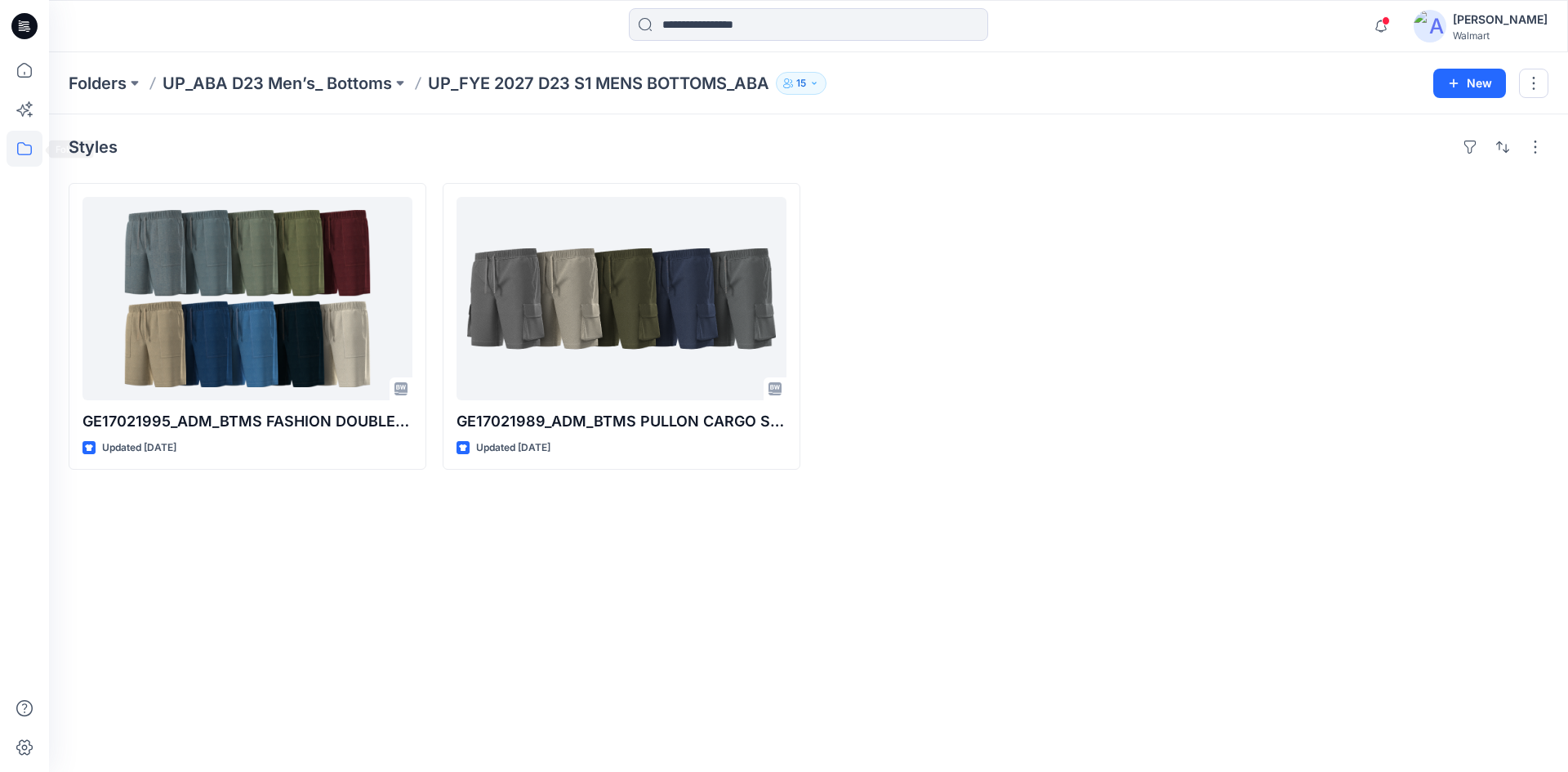
click at [27, 153] on icon at bounding box center [25, 148] width 36 height 36
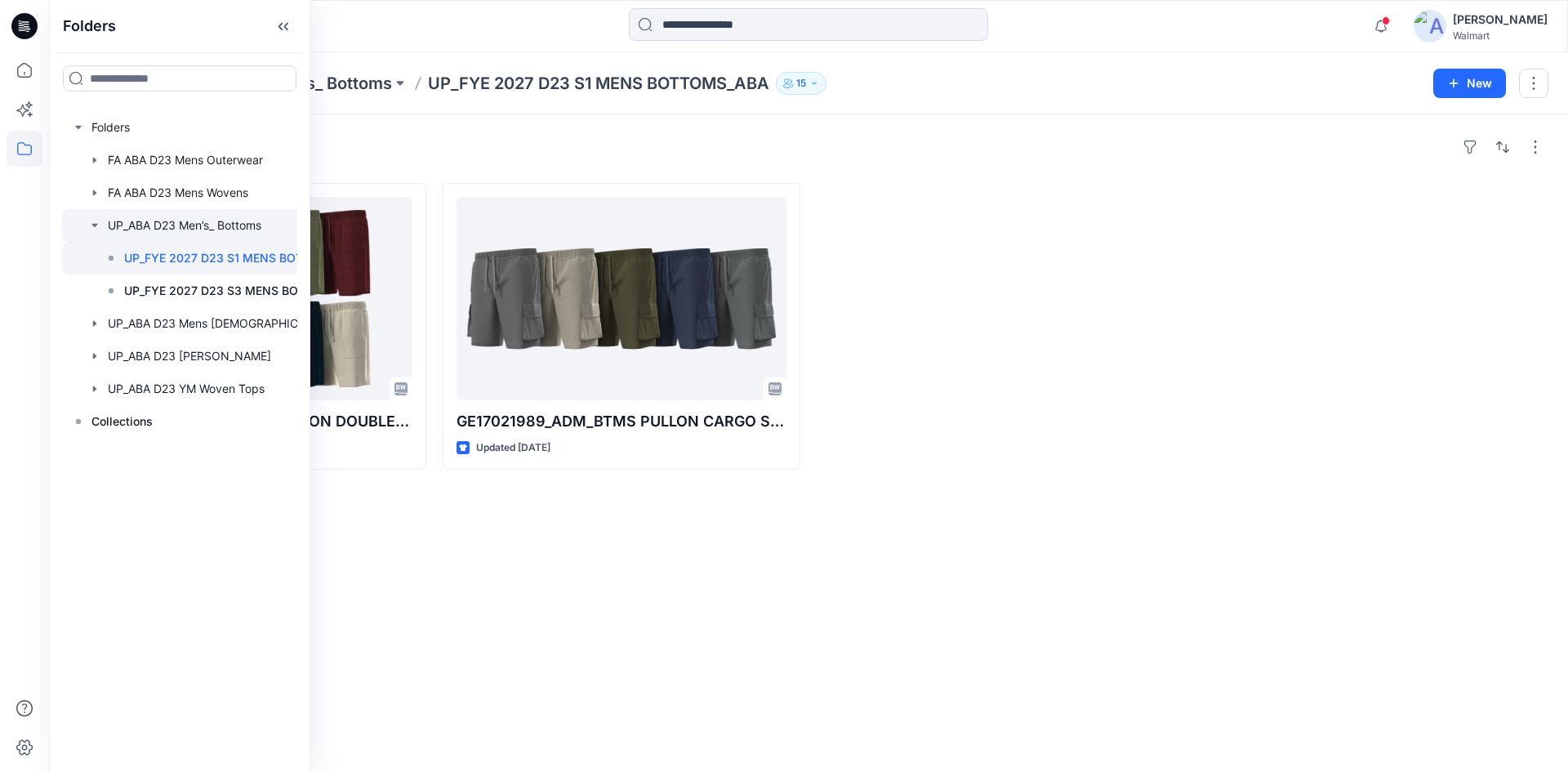
click at [92, 228] on icon "button" at bounding box center [94, 225] width 13 height 13
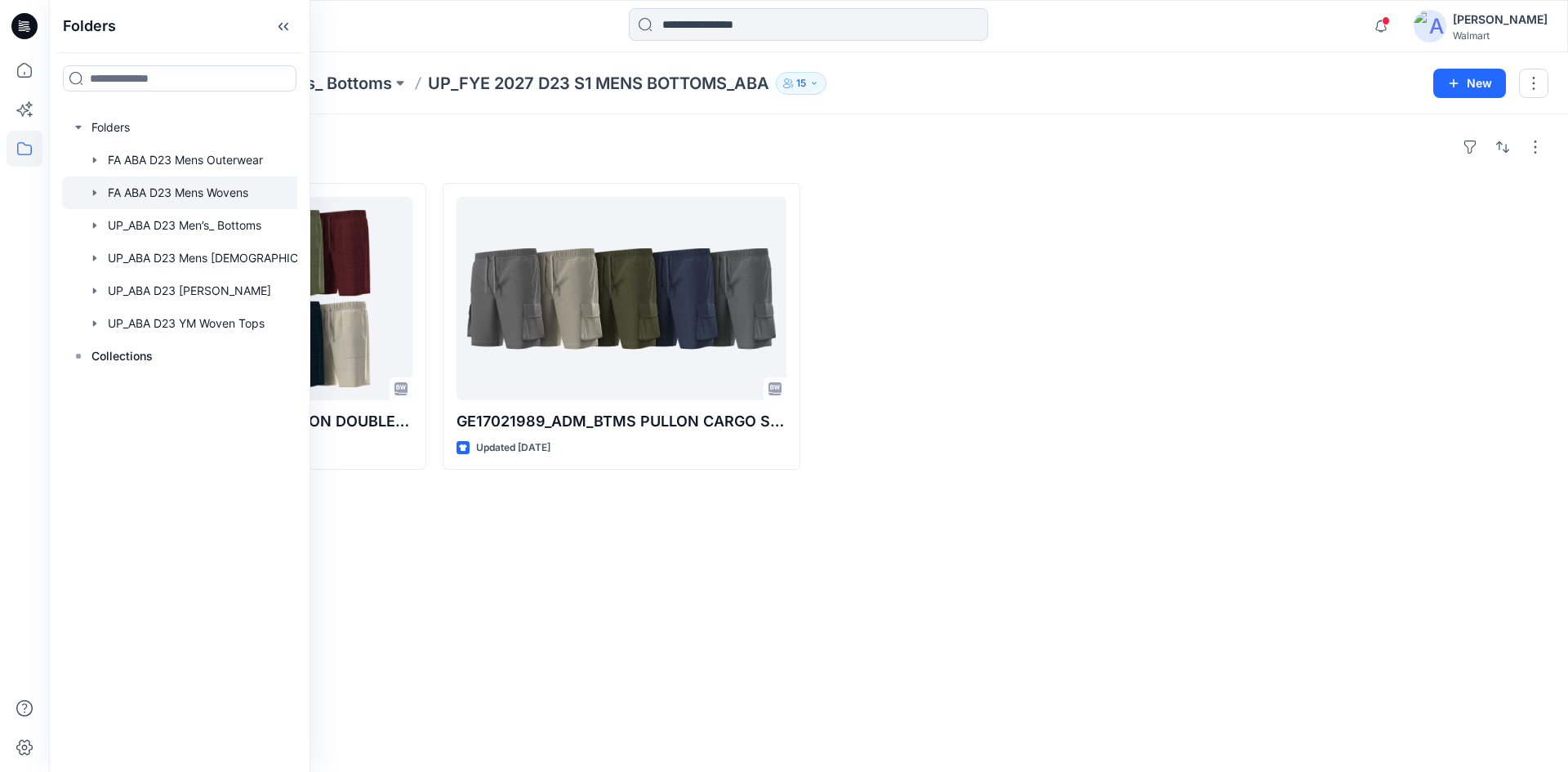
click at [92, 193] on icon "button" at bounding box center [94, 192] width 13 height 13
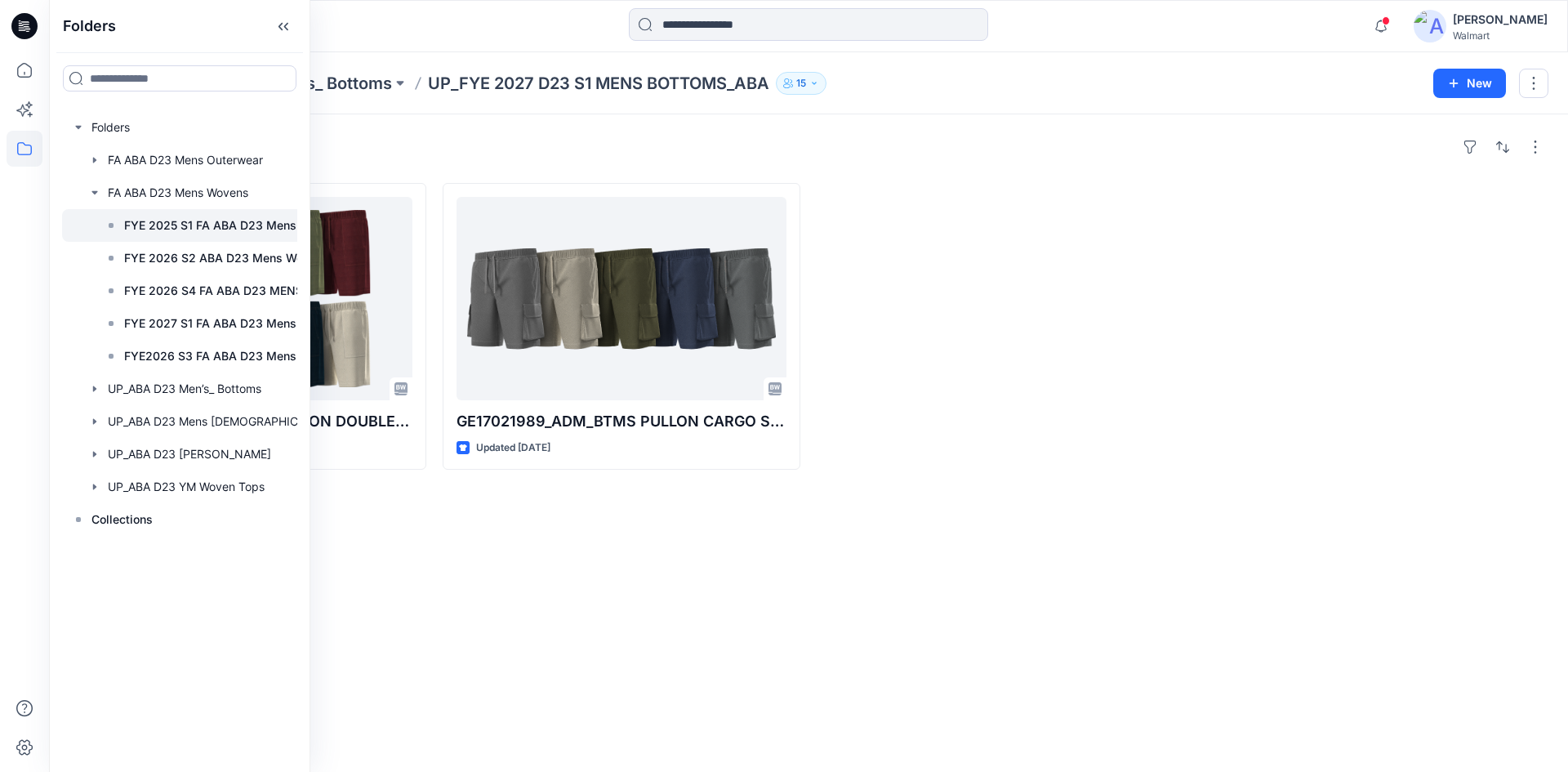
click at [188, 230] on p "FYE 2025 S1 FA ABA D23 Mens Wovens" at bounding box center [233, 225] width 219 height 20
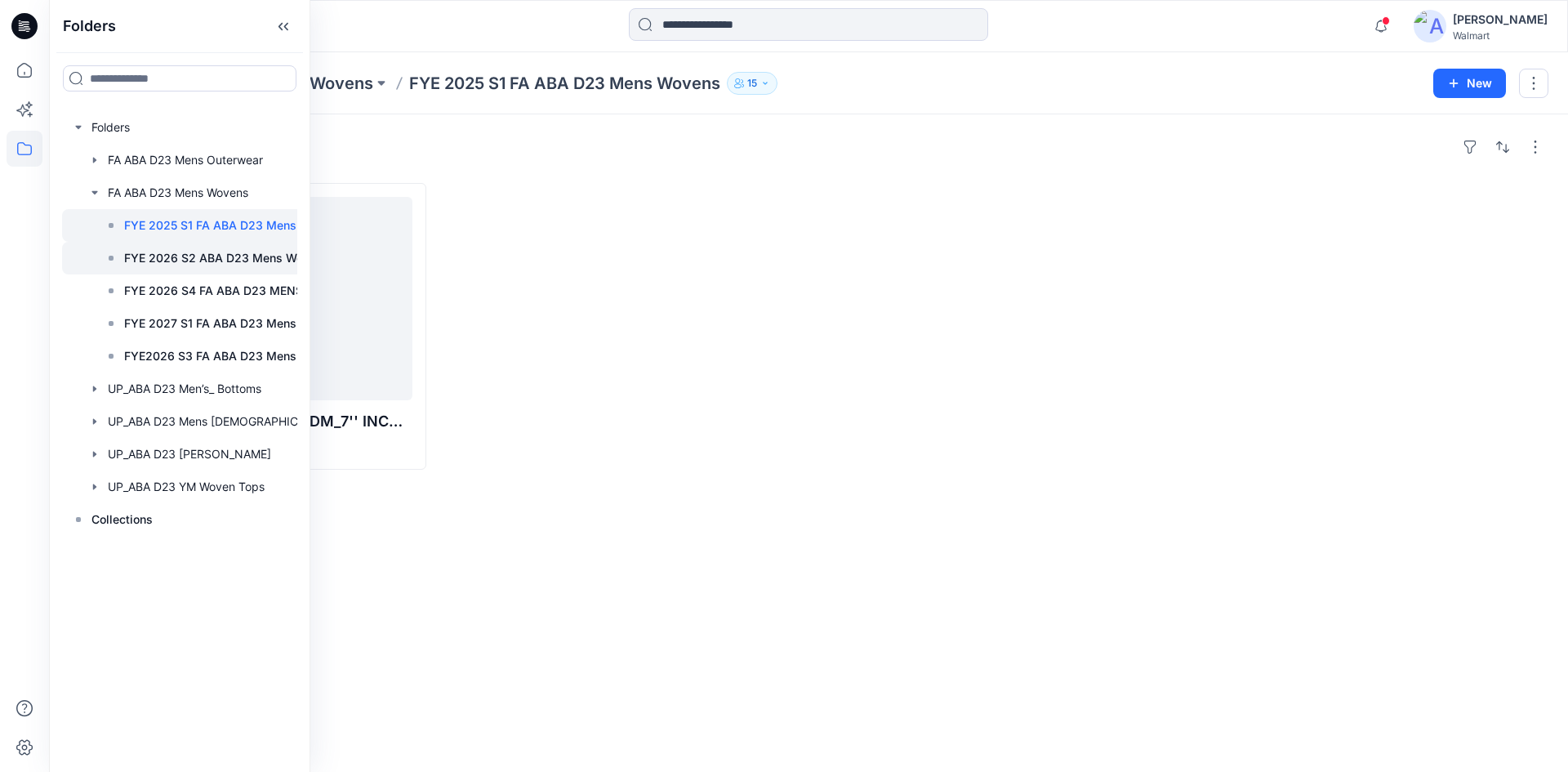
click at [197, 256] on p "FYE 2026 S2 ABA D23 Mens Wovens" at bounding box center [227, 258] width 205 height 20
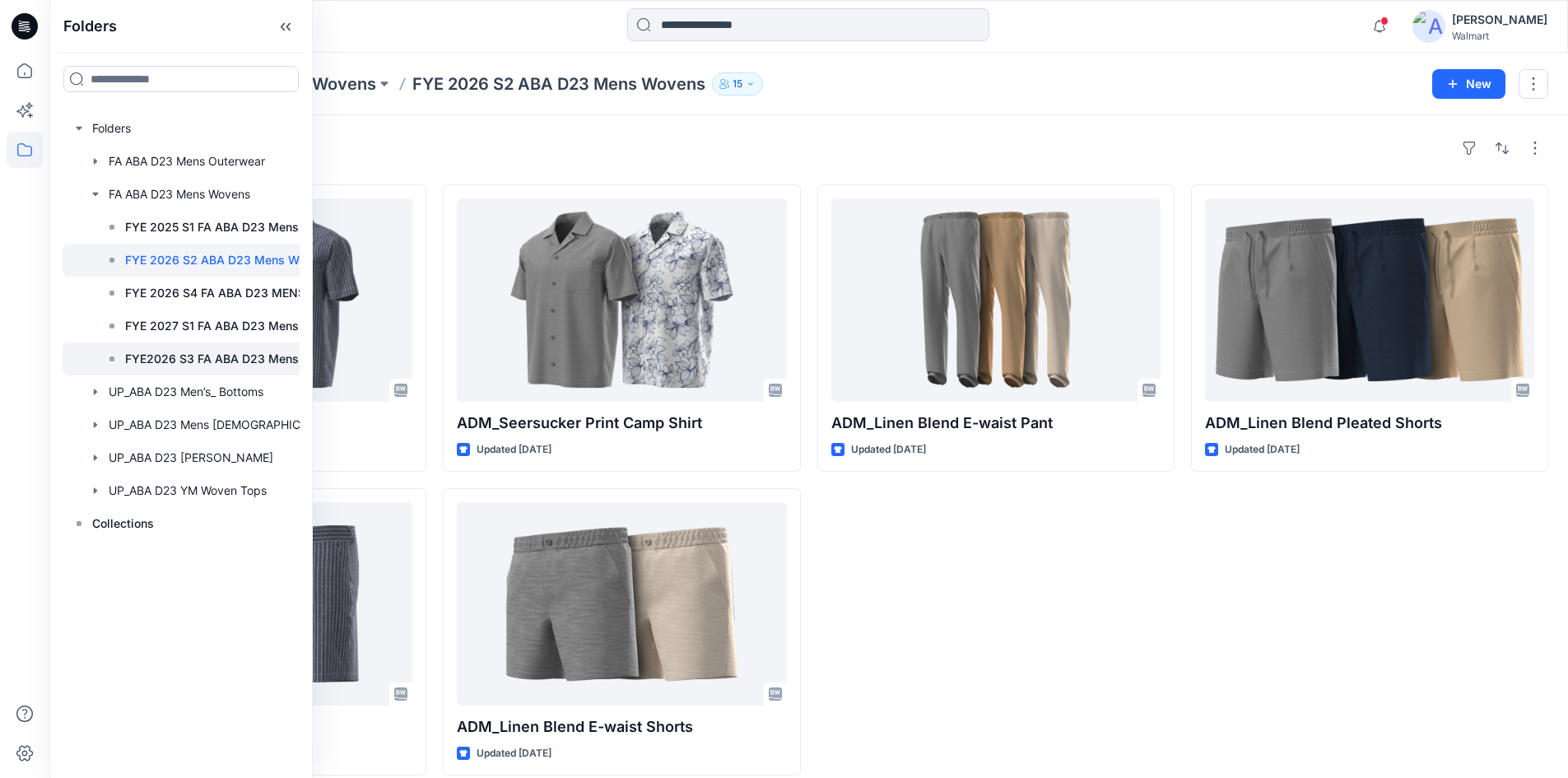
click at [243, 352] on p "FYE2026 S3 FA ABA D23 Mens Wovens" at bounding box center [235, 358] width 221 height 20
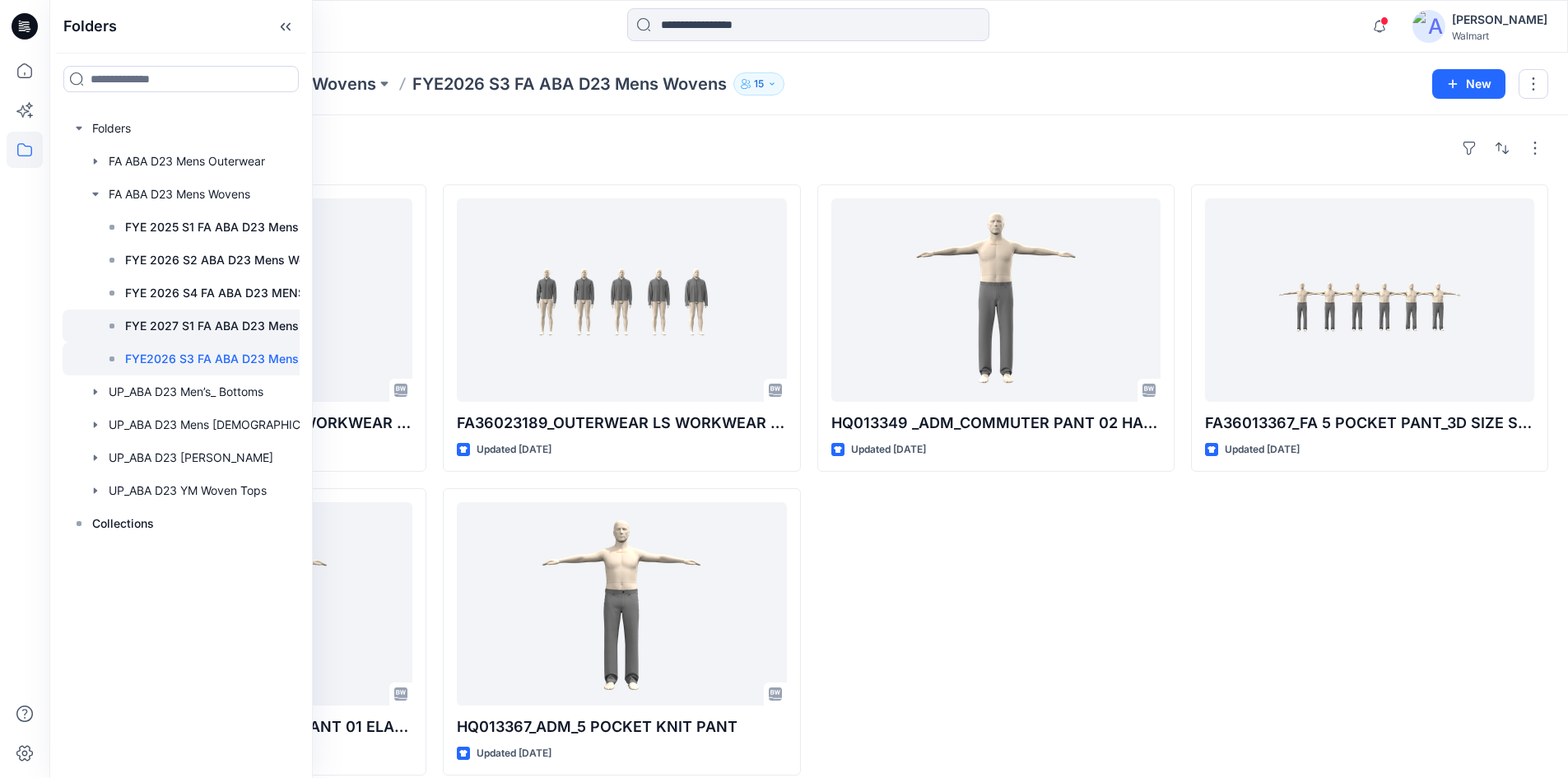
click at [240, 327] on p "FYE 2027 S1 FA ABA D23 Mens Wovens" at bounding box center [235, 326] width 221 height 20
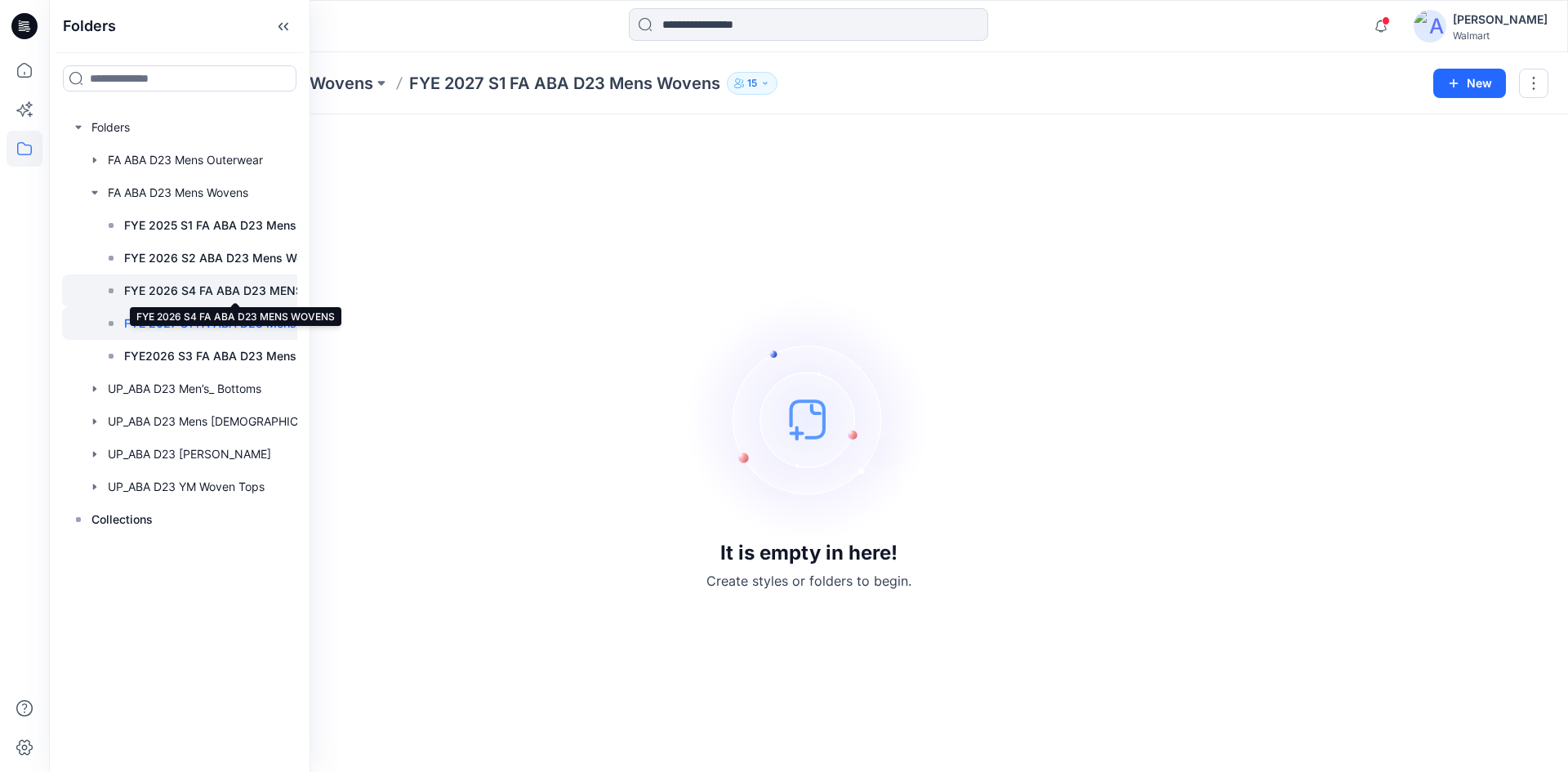
click at [239, 295] on p "FYE 2026 S4 FA ABA D23 MENS WOVENS" at bounding box center [235, 290] width 222 height 20
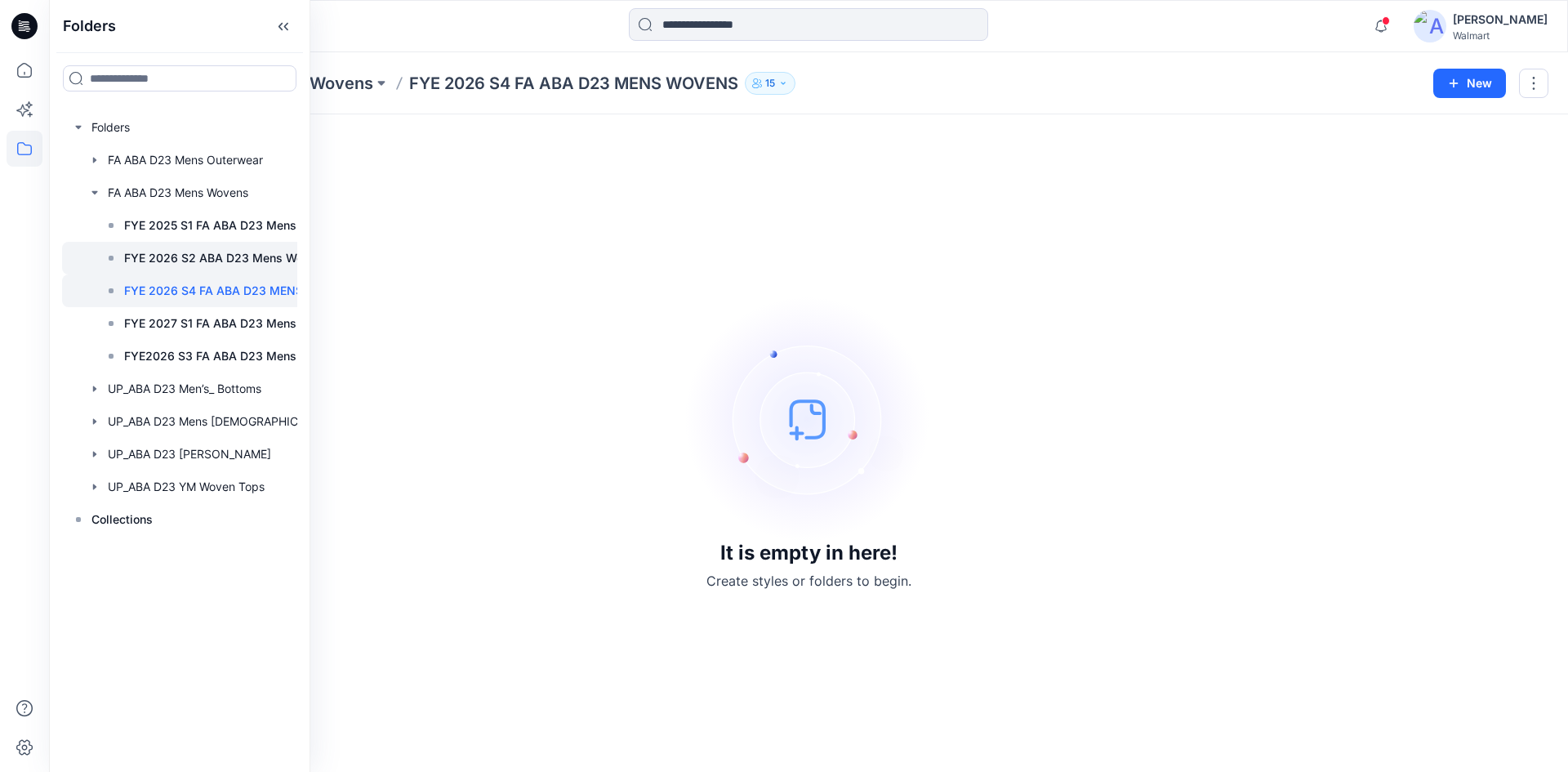
click at [235, 259] on p "FYE 2026 S2 ABA D23 Mens Wovens" at bounding box center [227, 258] width 205 height 20
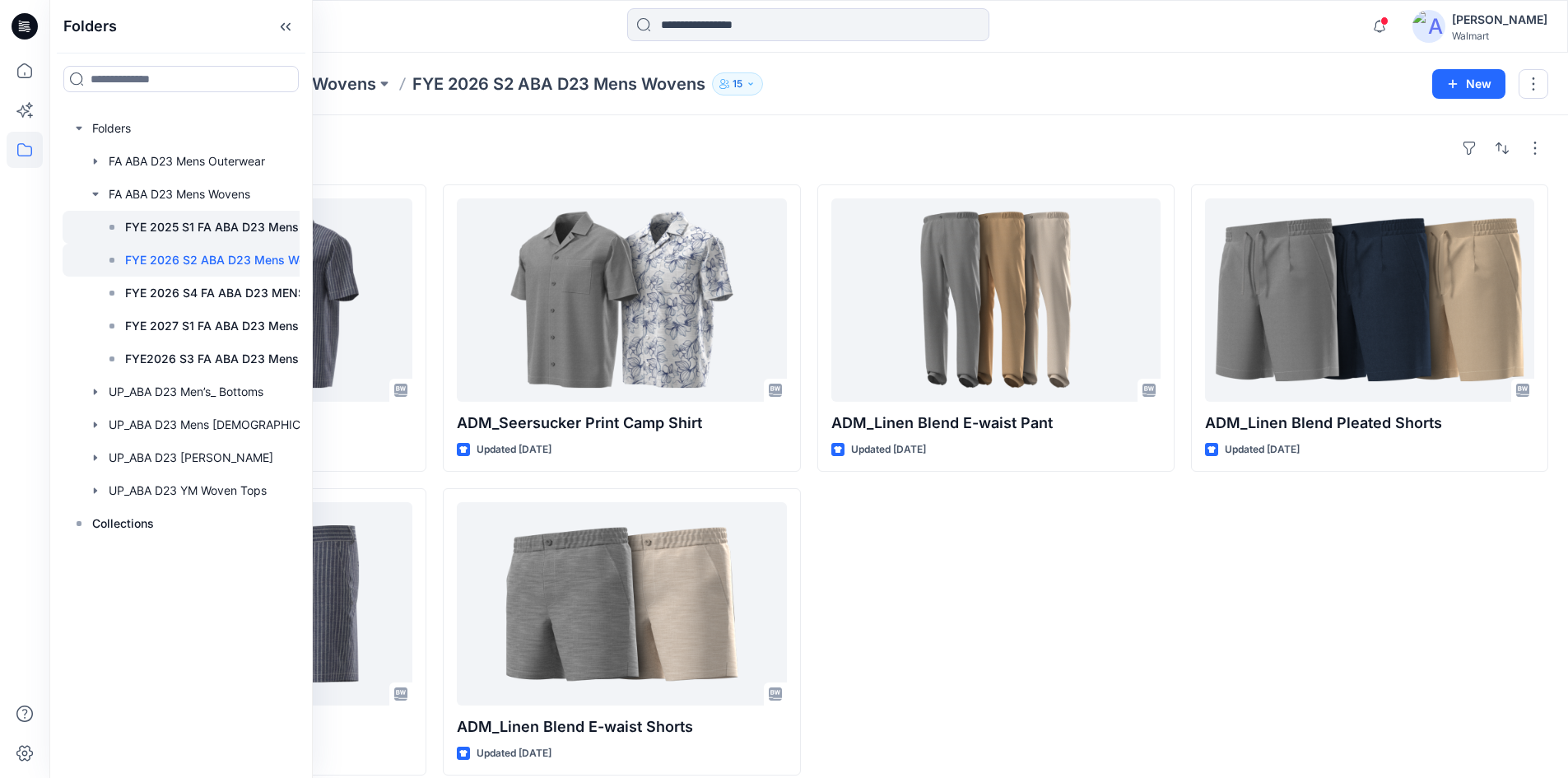
click at [228, 228] on p "FYE 2025 S1 FA ABA D23 Mens Wovens" at bounding box center [235, 227] width 221 height 20
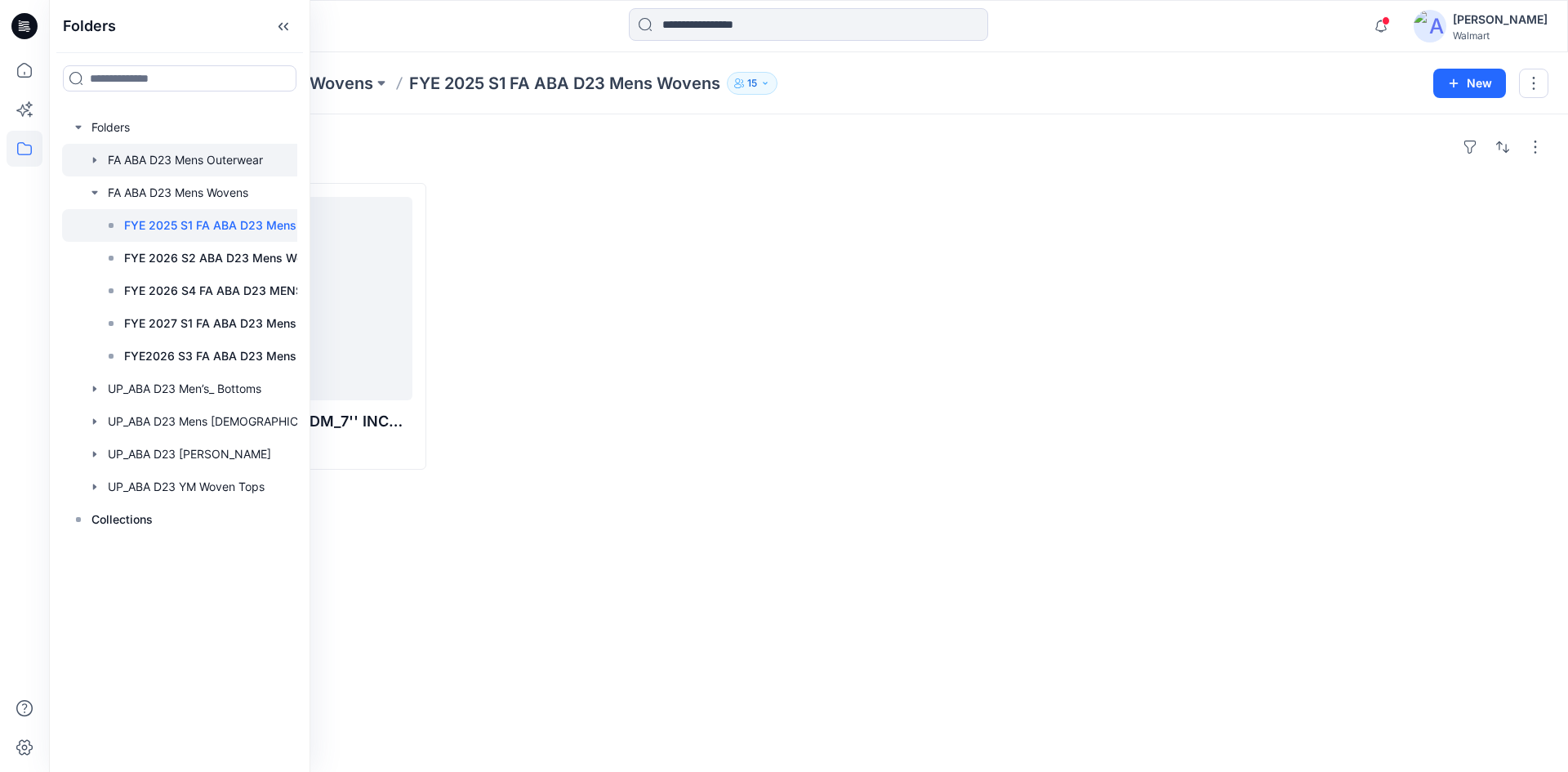
click at [94, 159] on icon "button" at bounding box center [95, 159] width 3 height 6
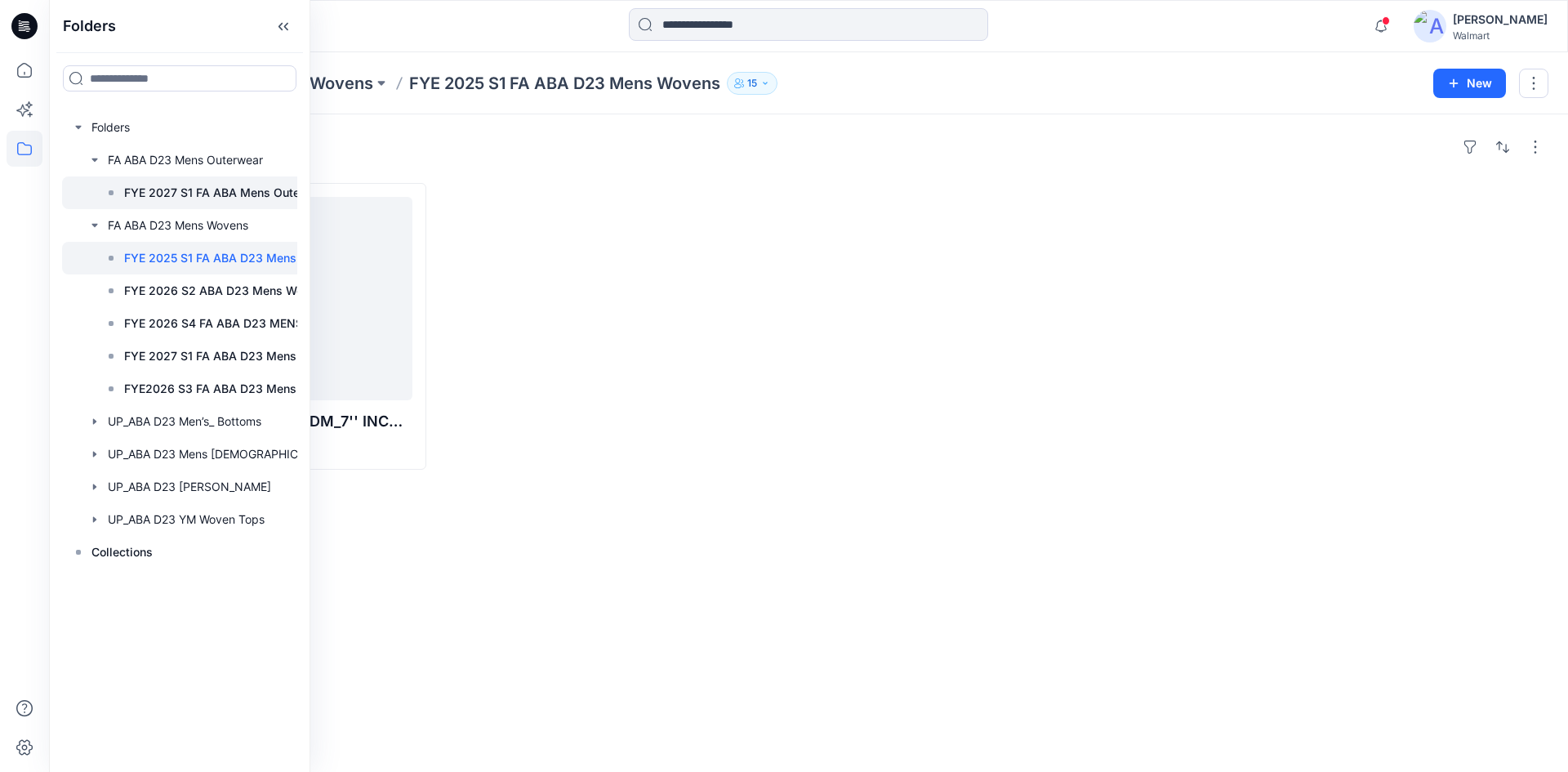
click at [140, 186] on p "FYE 2027 S1 FA ABA Mens Outerwear" at bounding box center [227, 193] width 206 height 20
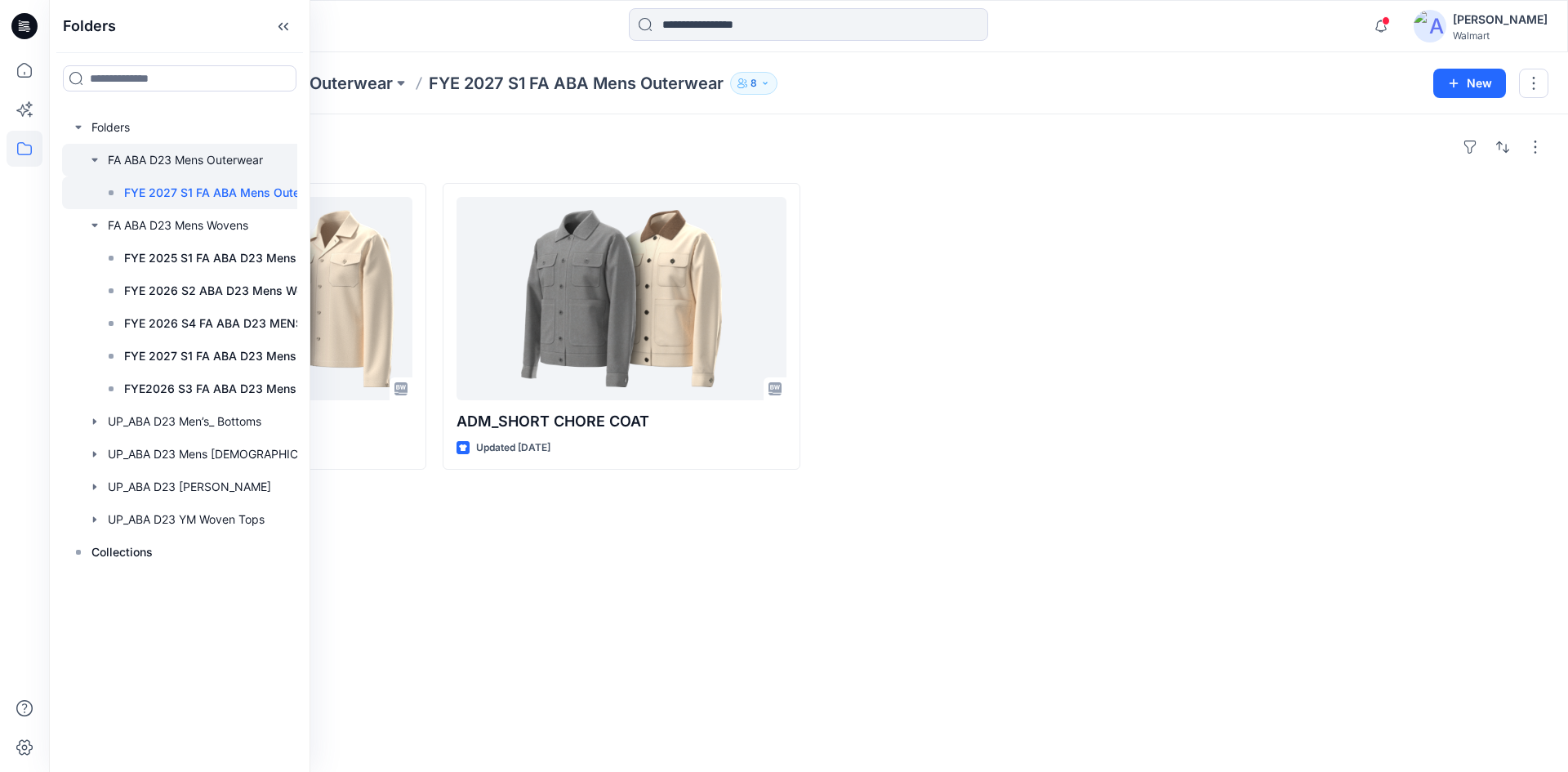
click at [97, 160] on icon "button" at bounding box center [94, 160] width 6 height 3
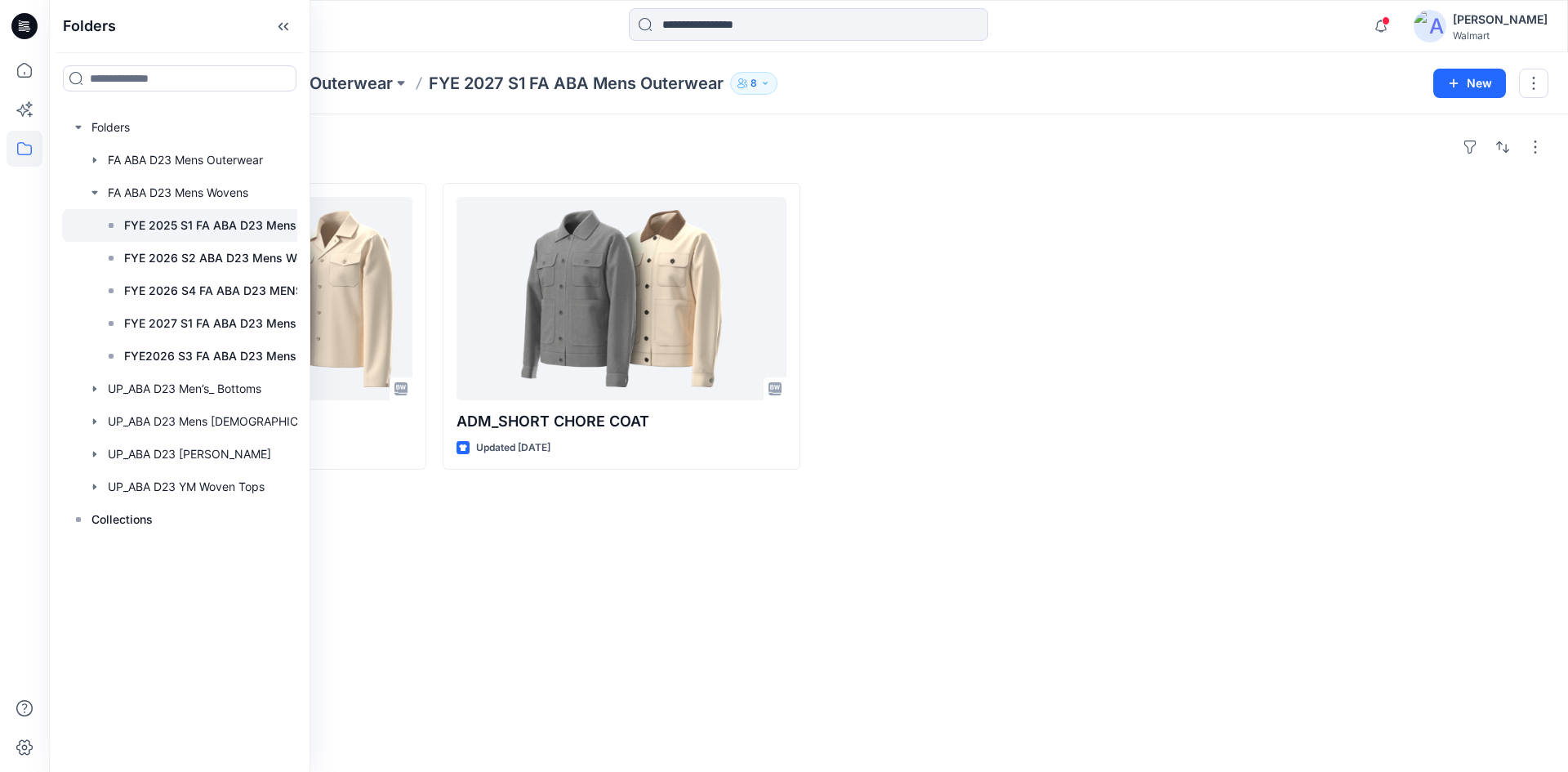
click at [174, 226] on p "FYE 2025 S1 FA ABA D23 Mens Wovens" at bounding box center [233, 225] width 219 height 20
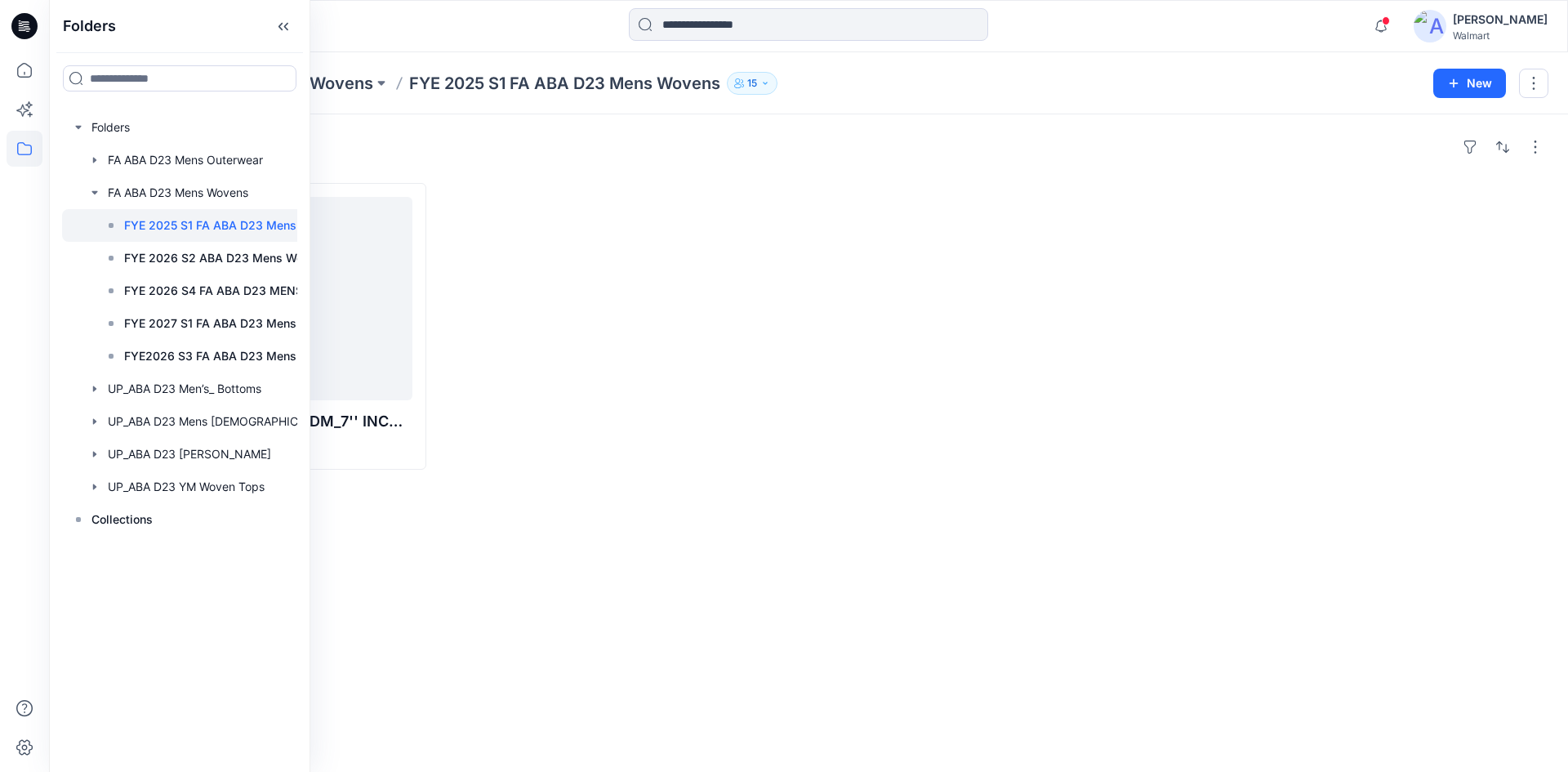
click at [466, 308] on div at bounding box center [622, 327] width 358 height 287
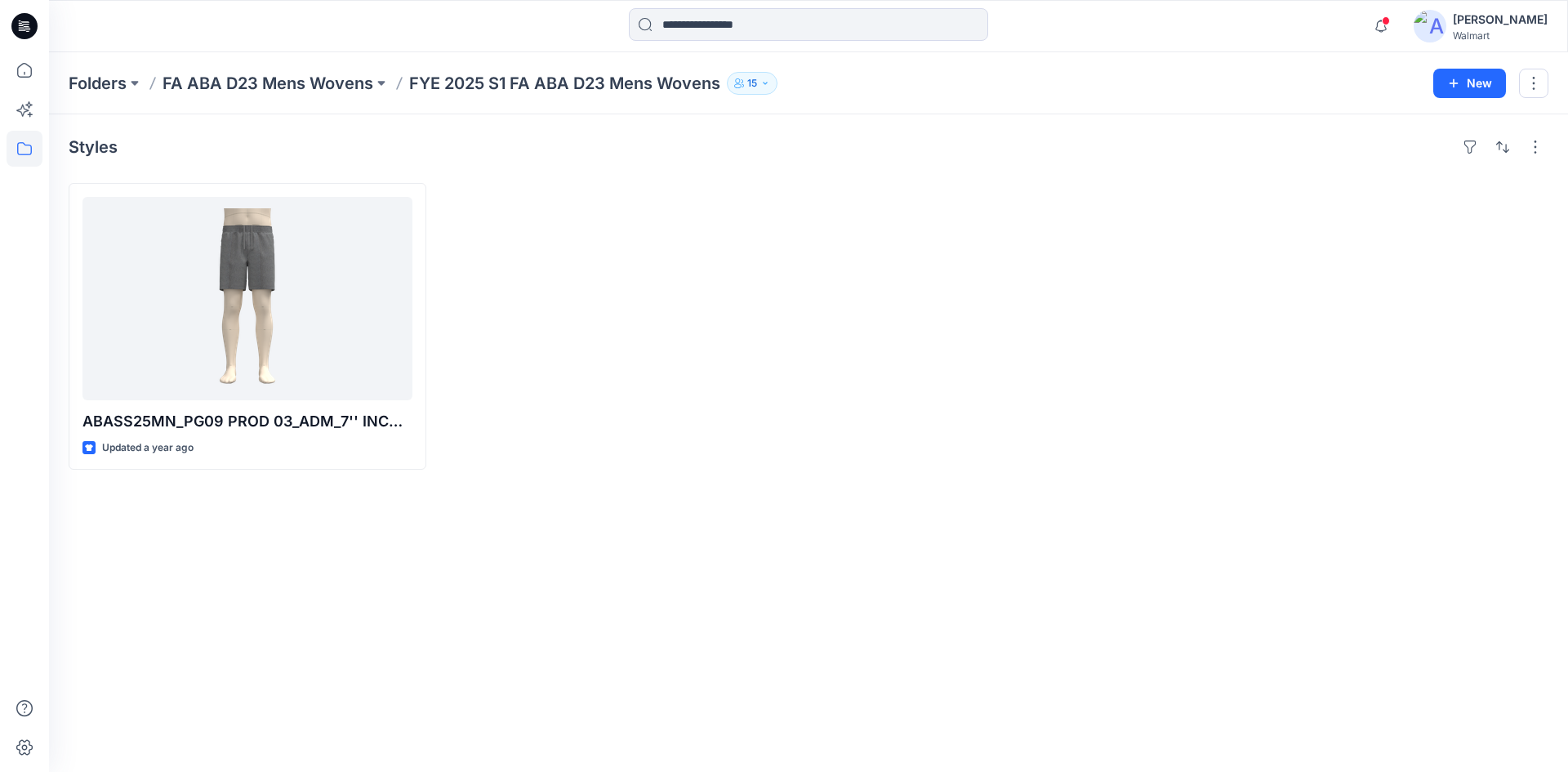
click at [29, 154] on icon at bounding box center [25, 148] width 36 height 36
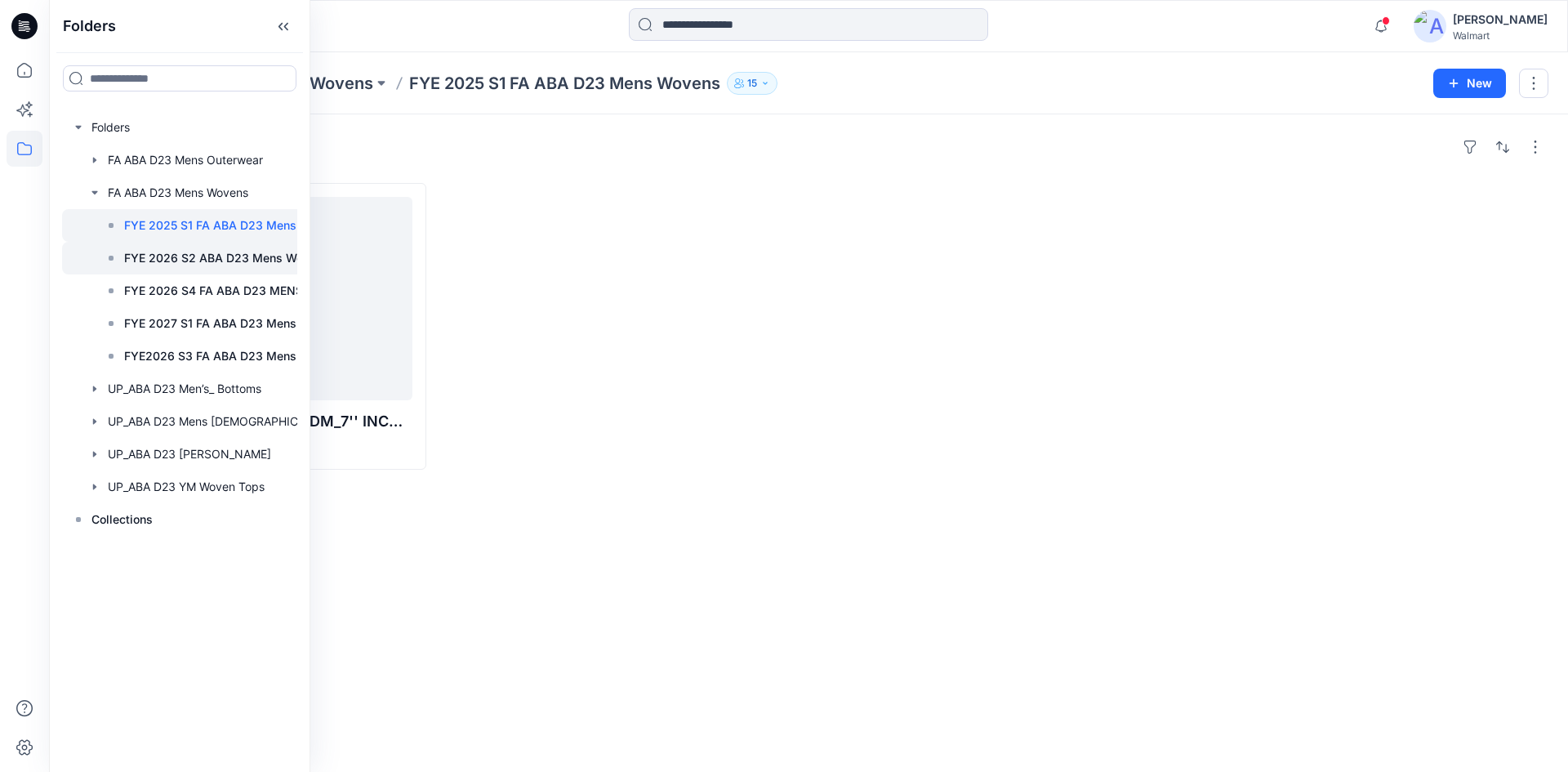
click at [137, 265] on p "FYE 2026 S2 ABA D23 Mens Wovens" at bounding box center [227, 258] width 205 height 20
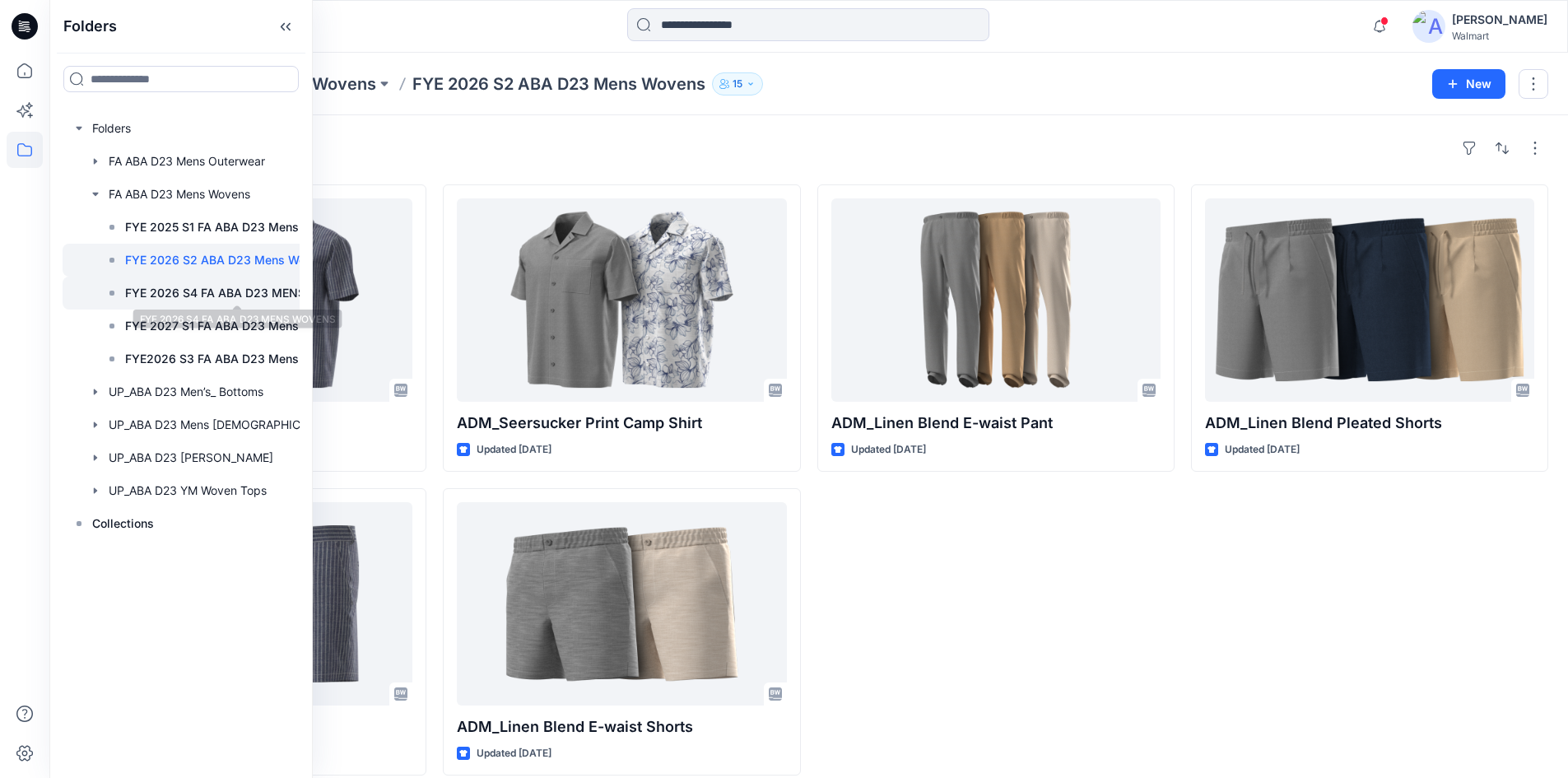
click at [203, 293] on p "FYE 2026 S4 FA ABA D23 MENS WOVENS" at bounding box center [237, 292] width 224 height 20
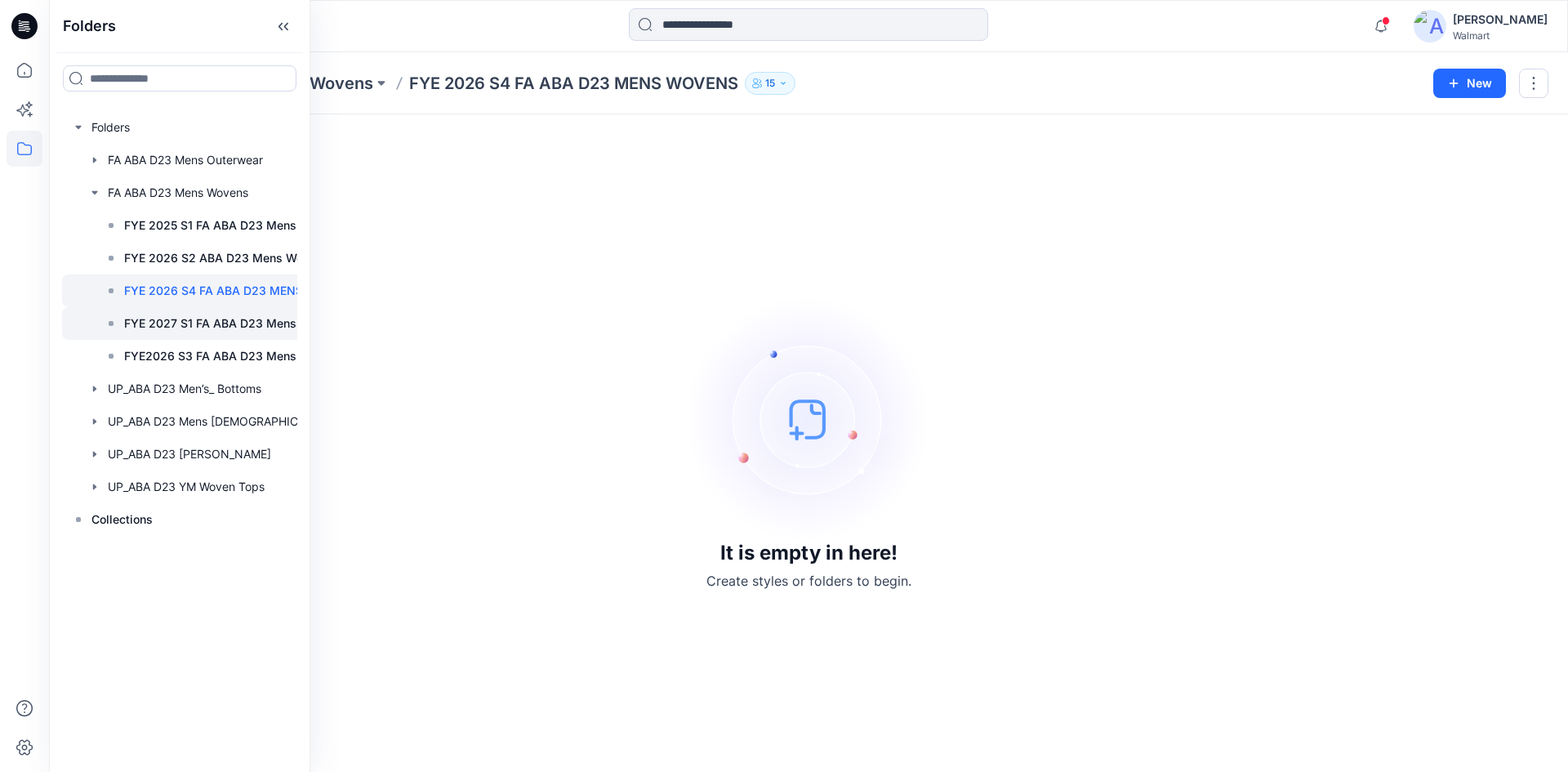
click at [216, 316] on p "FYE 2027 S1 FA ABA D23 Mens Wovens" at bounding box center [233, 323] width 219 height 20
click at [213, 353] on p "FYE2026 S3 FA ABA D23 Mens Wovens" at bounding box center [233, 355] width 219 height 20
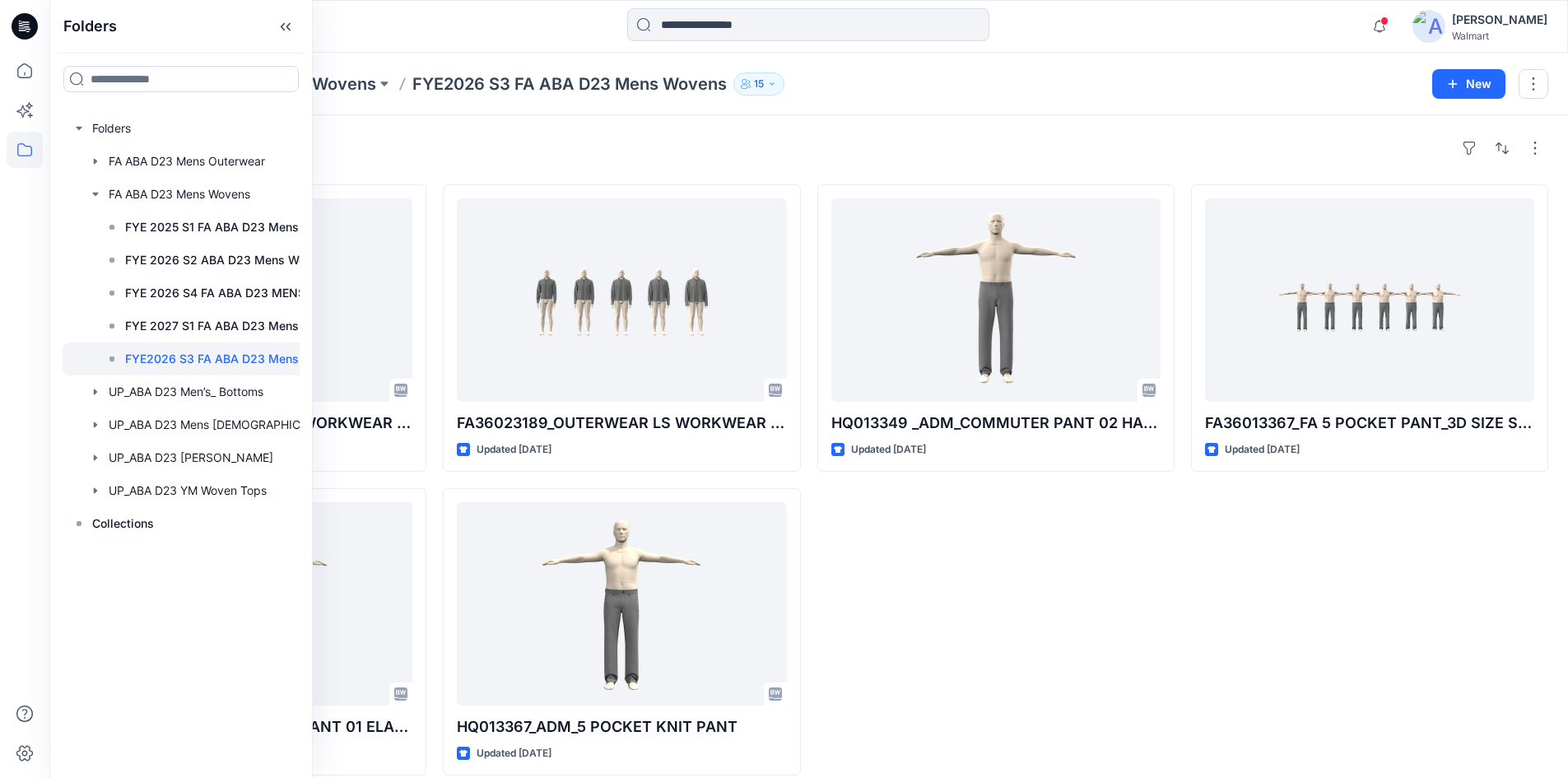
click at [1002, 630] on div "HQ013349 _ADM_COMMUTER PANT 02 HALF ELASTIC WB Updated [DATE]" at bounding box center [997, 480] width 358 height 591
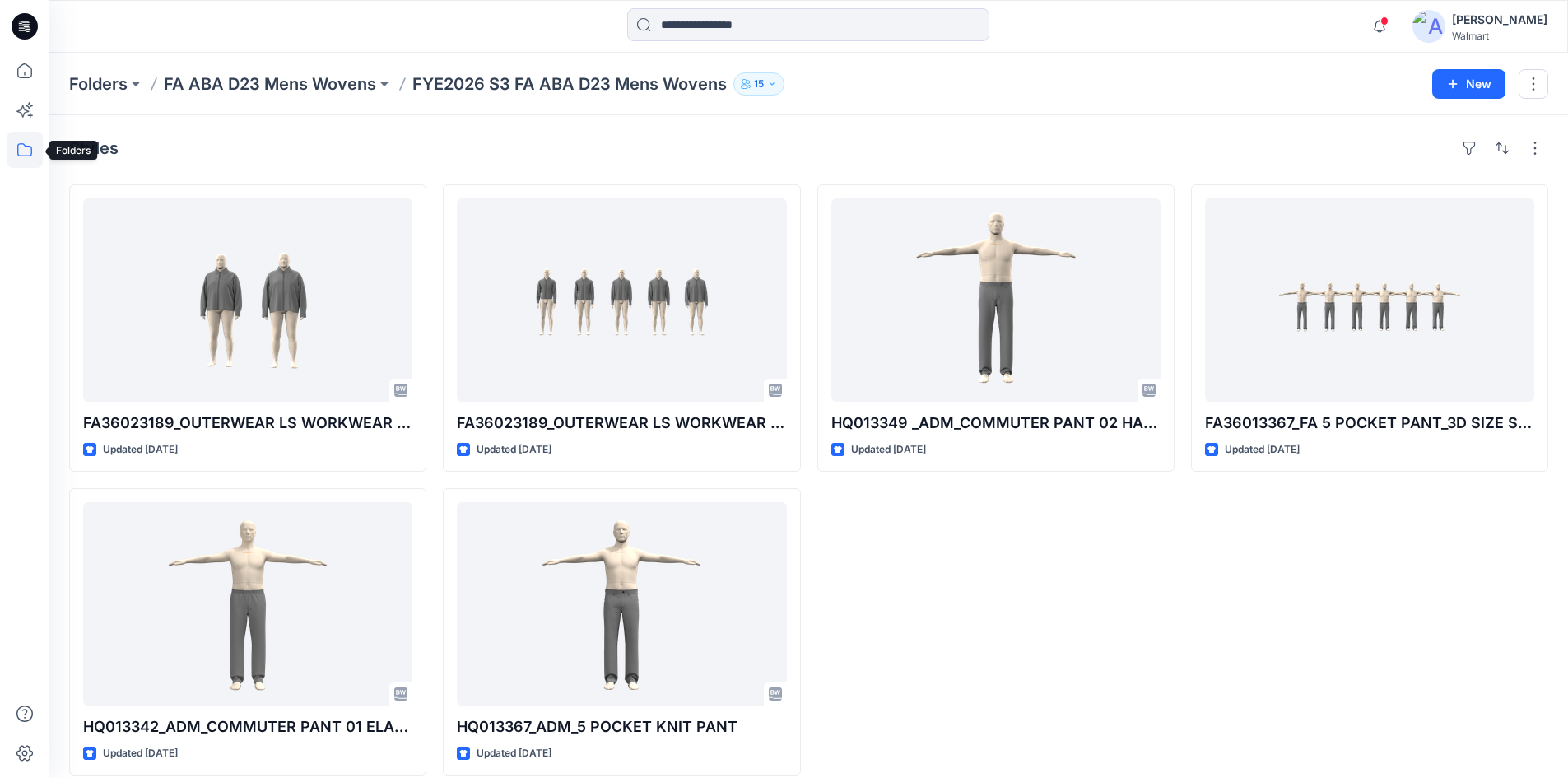
click at [33, 161] on icon at bounding box center [25, 150] width 36 height 36
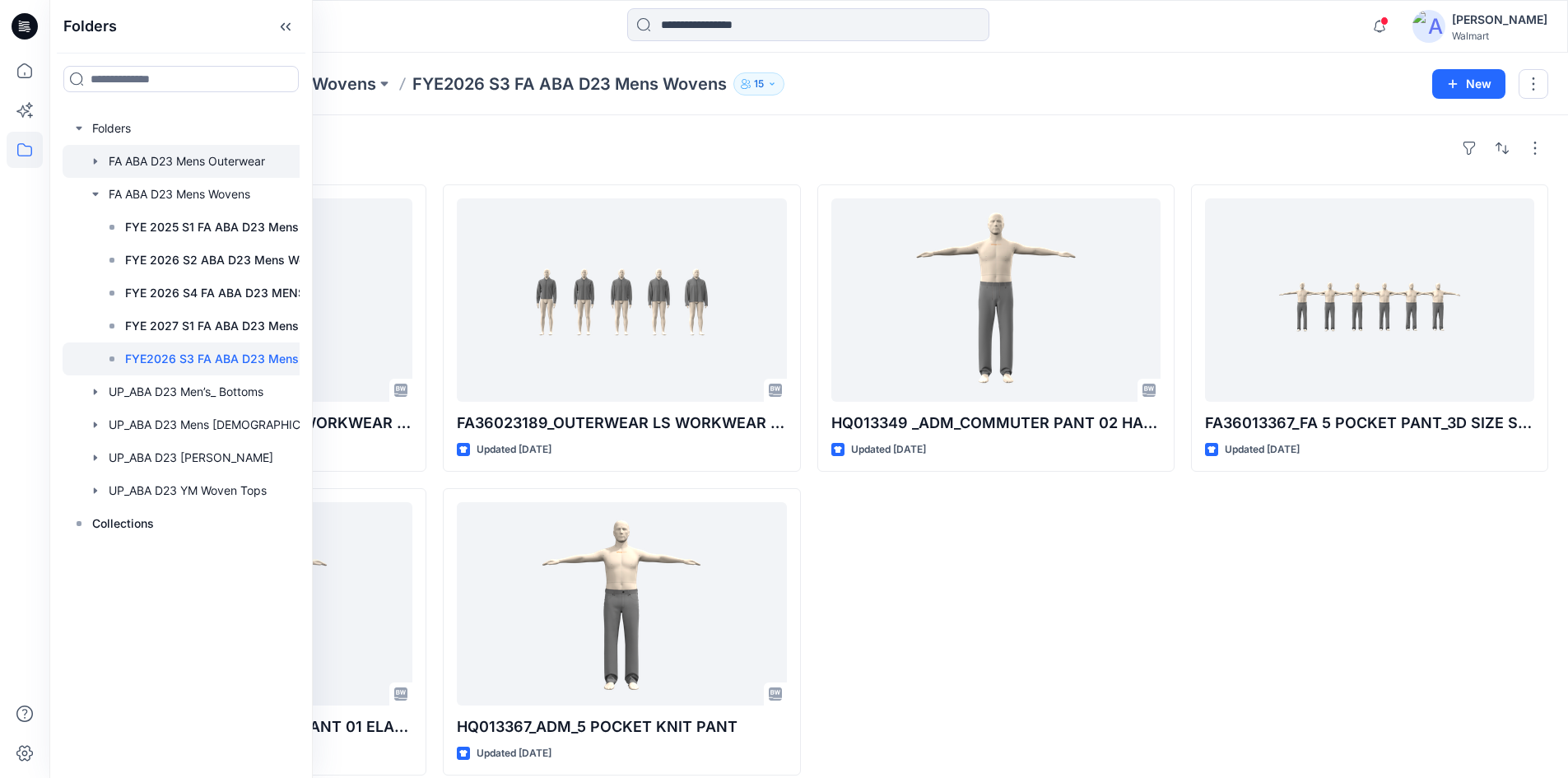
click at [93, 159] on icon "button" at bounding box center [95, 161] width 13 height 13
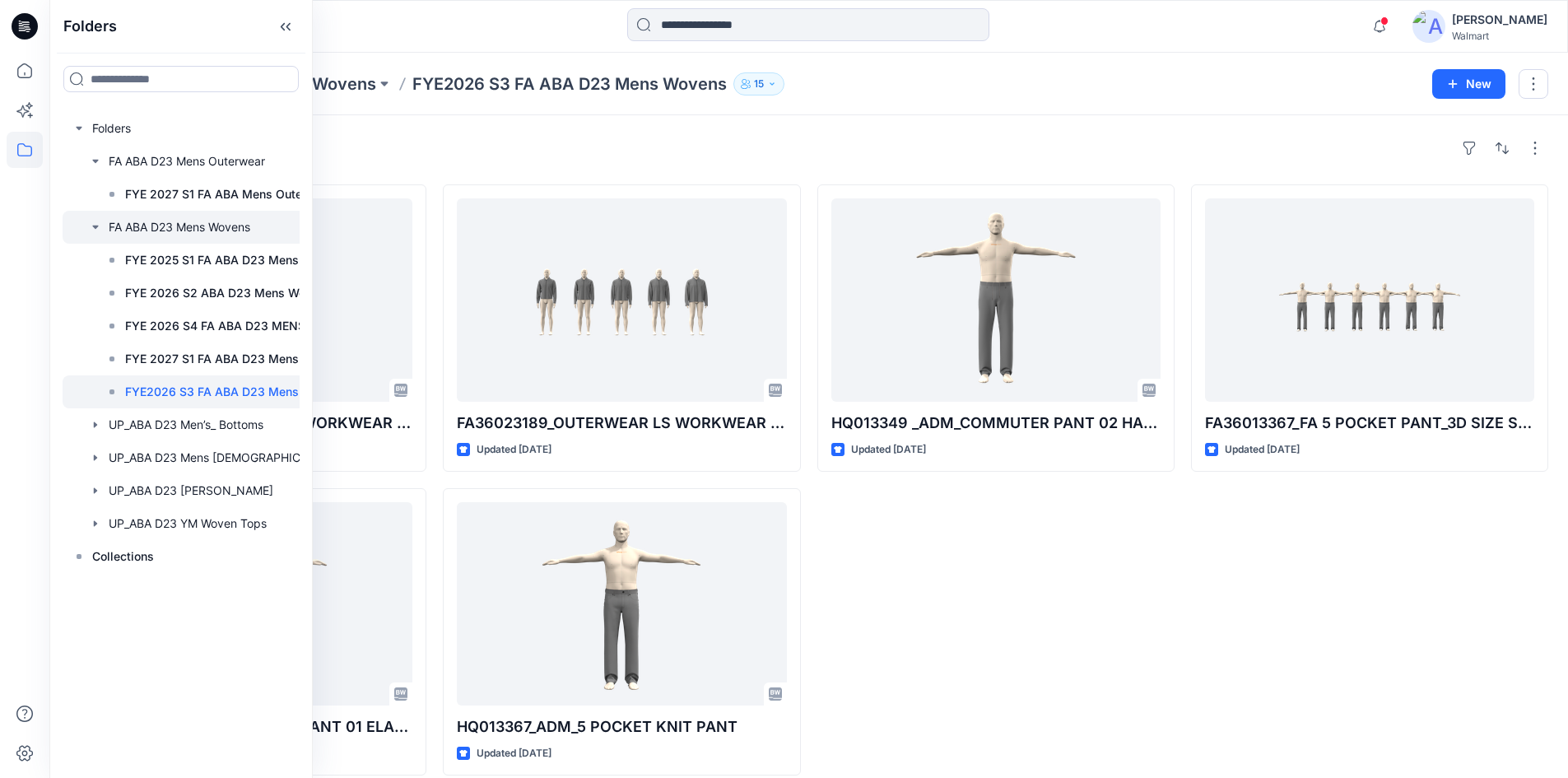
click at [95, 223] on icon "button" at bounding box center [95, 227] width 13 height 13
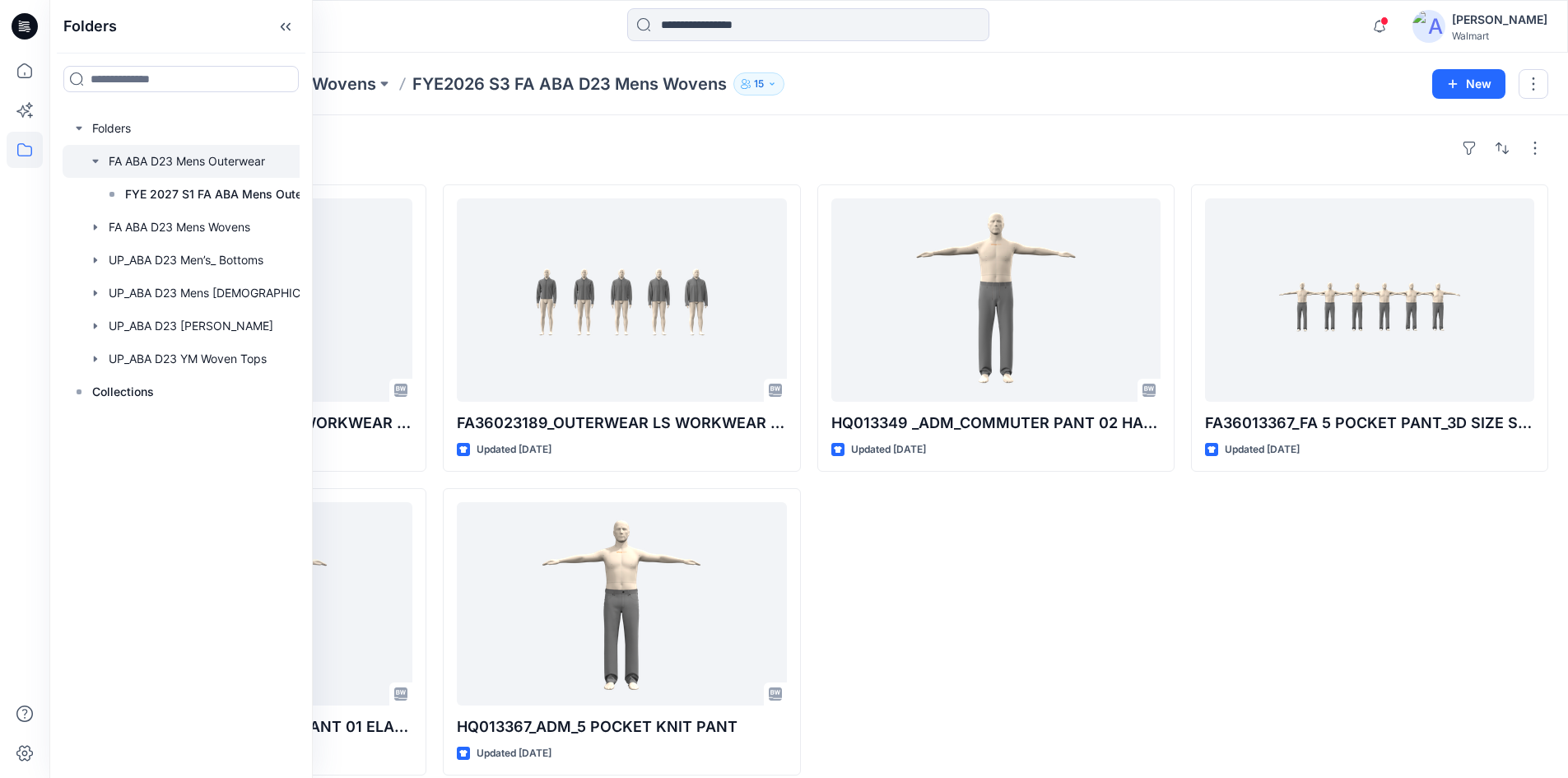
click at [97, 162] on icon "button" at bounding box center [95, 162] width 6 height 3
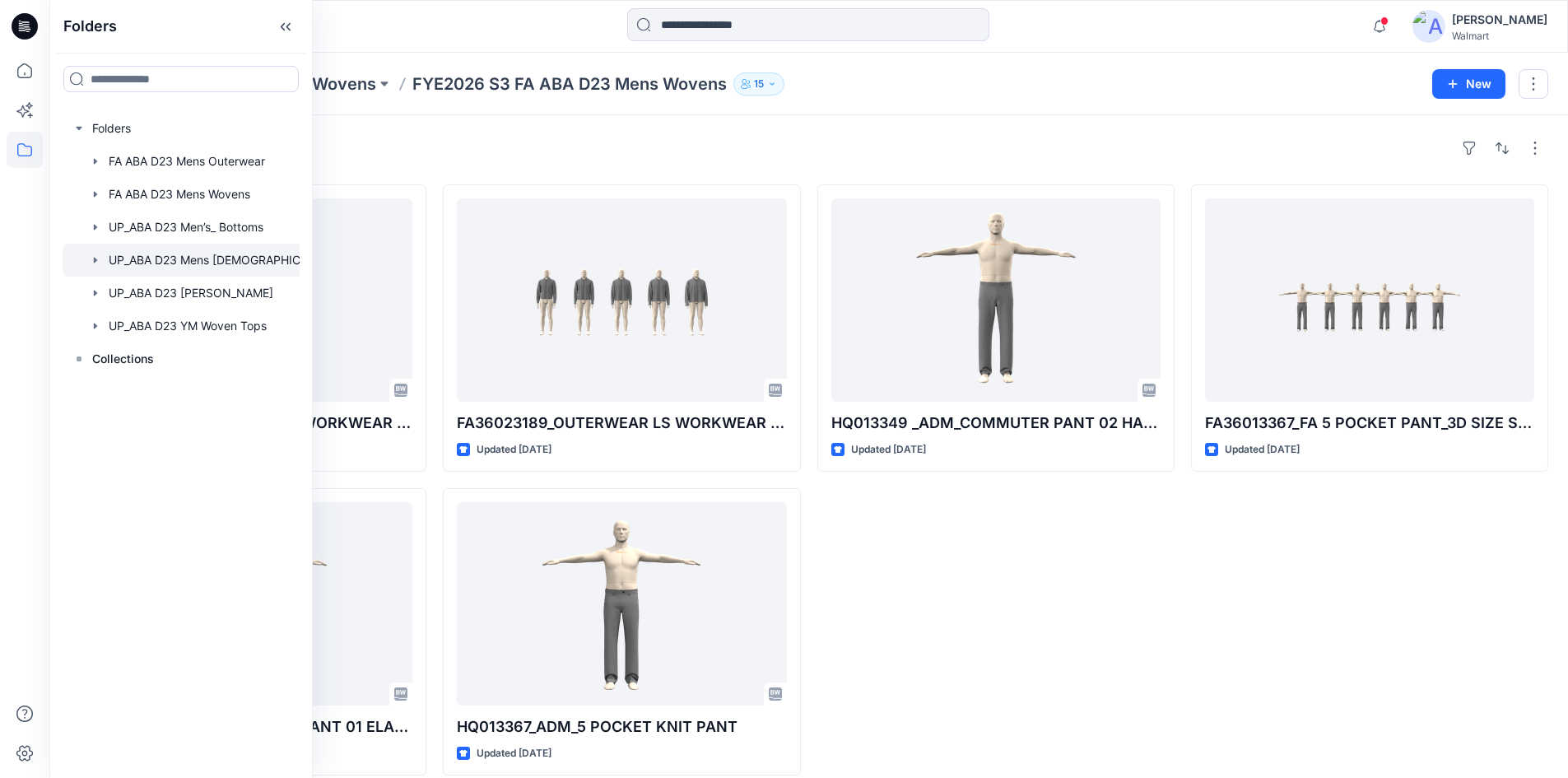
click at [97, 259] on icon "button" at bounding box center [96, 259] width 3 height 6
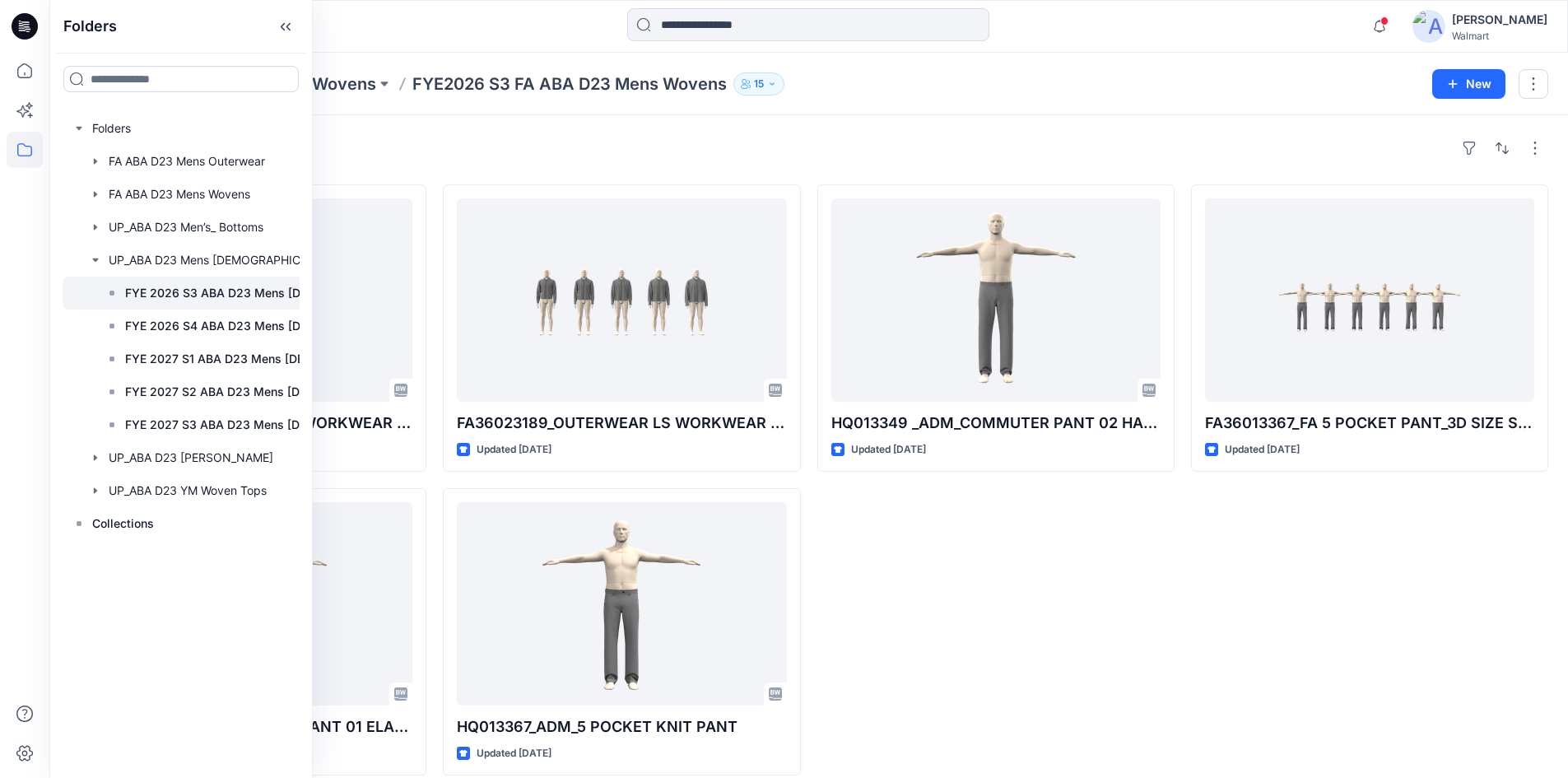
click at [174, 300] on p "FYE 2026 S3 ABA D23 Mens [DEMOGRAPHIC_DATA]" at bounding box center [237, 292] width 224 height 20
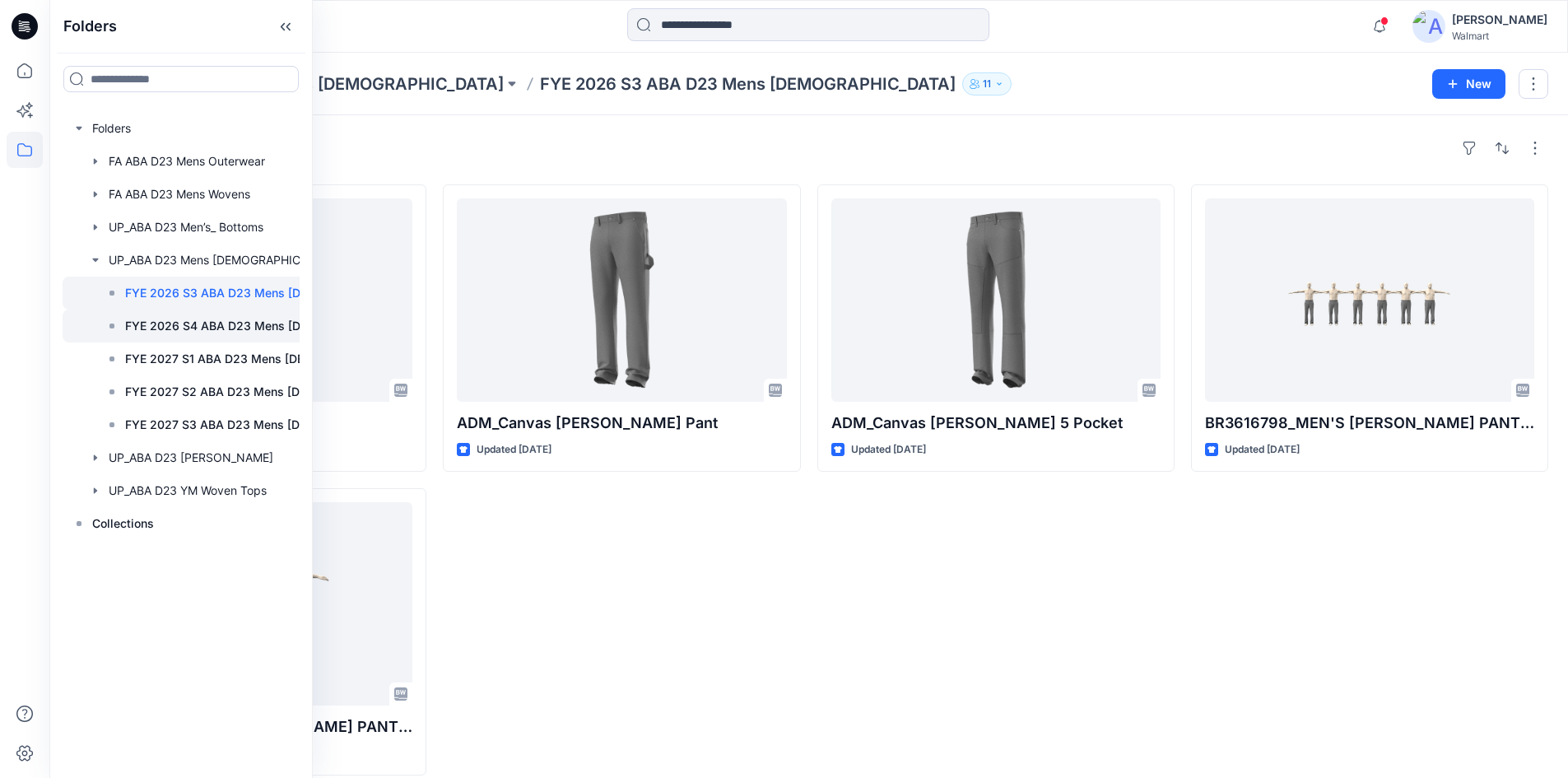
click at [212, 323] on p "FYE 2026 S4 ABA D23 Mens [DEMOGRAPHIC_DATA]" at bounding box center [237, 326] width 224 height 20
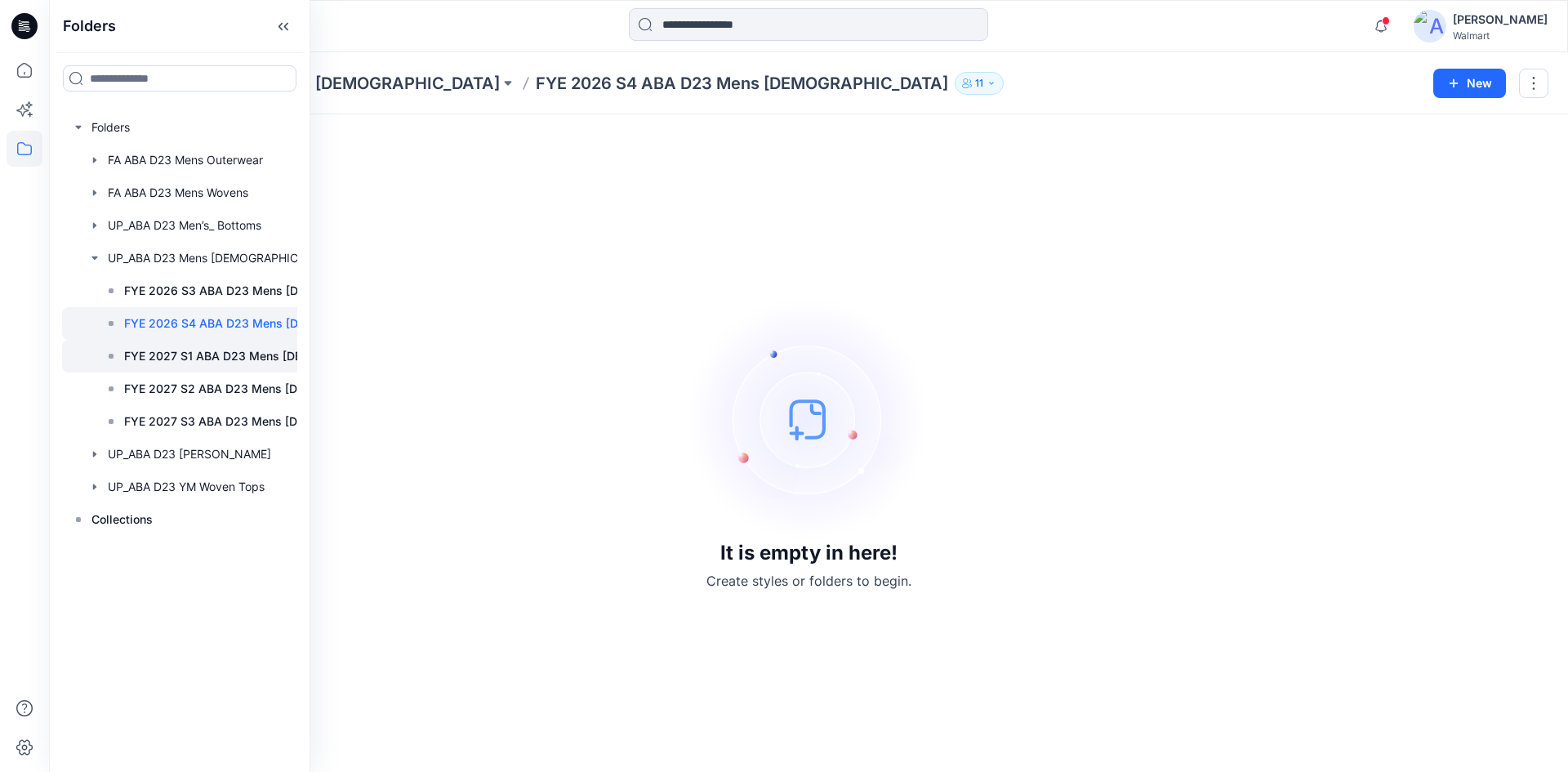
click at [212, 353] on p "FYE 2027 S1 ABA D23 Mens [DEMOGRAPHIC_DATA]" at bounding box center [235, 355] width 222 height 20
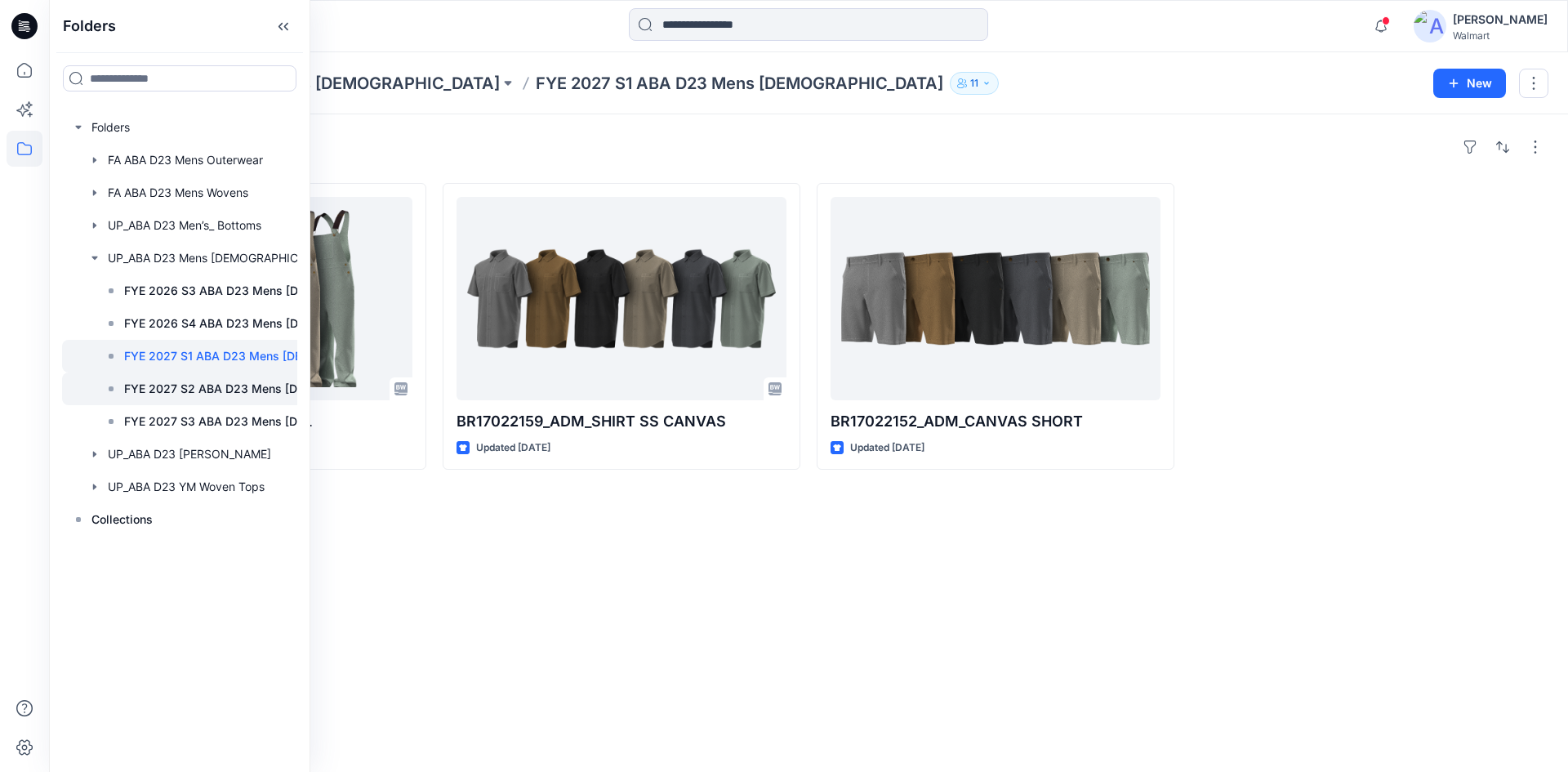
click at [209, 388] on p "FYE 2027 S2 ABA D23 Mens [DEMOGRAPHIC_DATA]" at bounding box center [235, 389] width 222 height 20
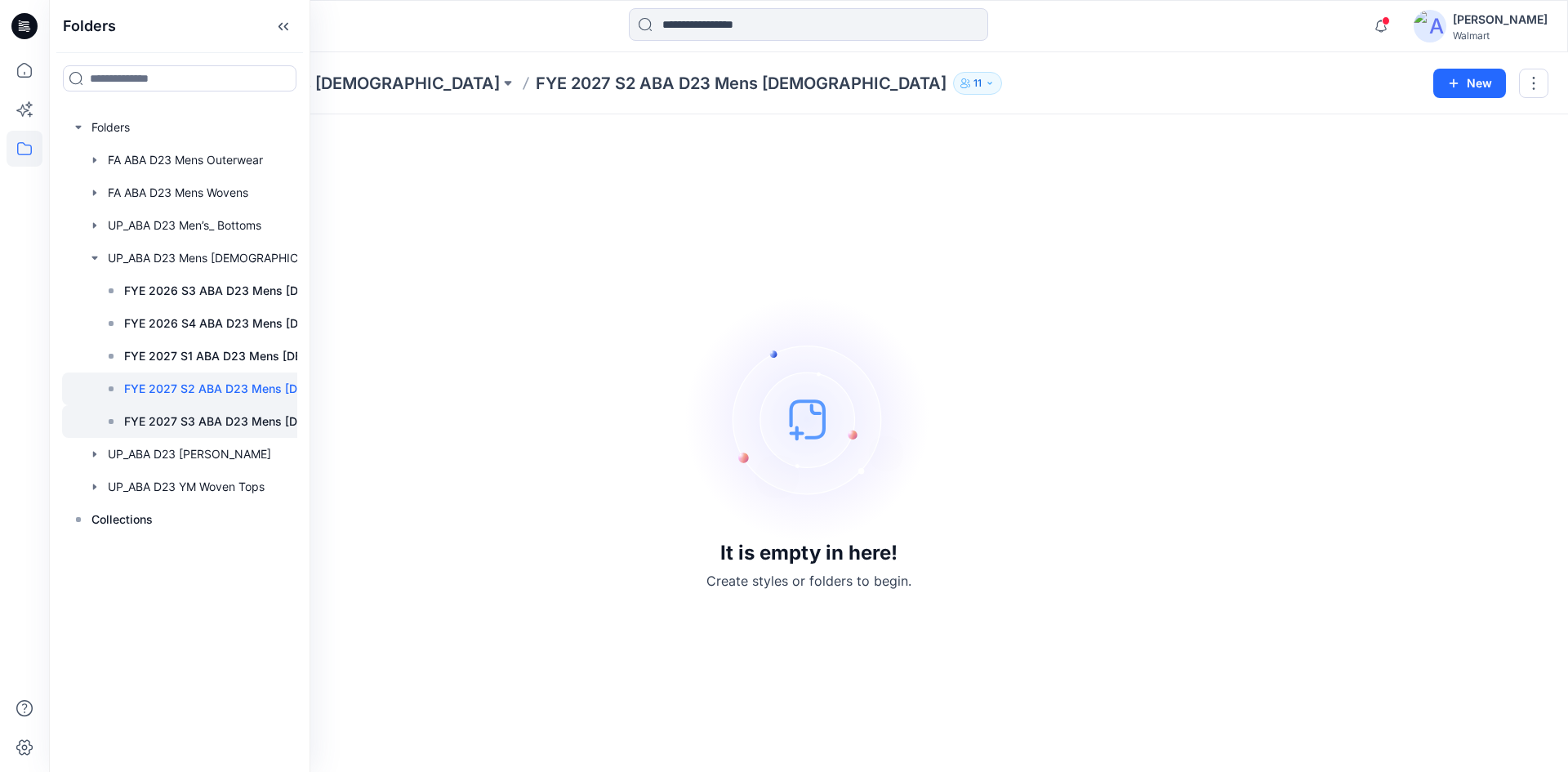
click at [218, 417] on p "FYE 2027 S3 ABA D23 Mens [DEMOGRAPHIC_DATA]" at bounding box center [235, 421] width 222 height 20
click at [228, 289] on p "FYE 2026 S3 ABA D23 Mens [DEMOGRAPHIC_DATA]" at bounding box center [235, 290] width 222 height 20
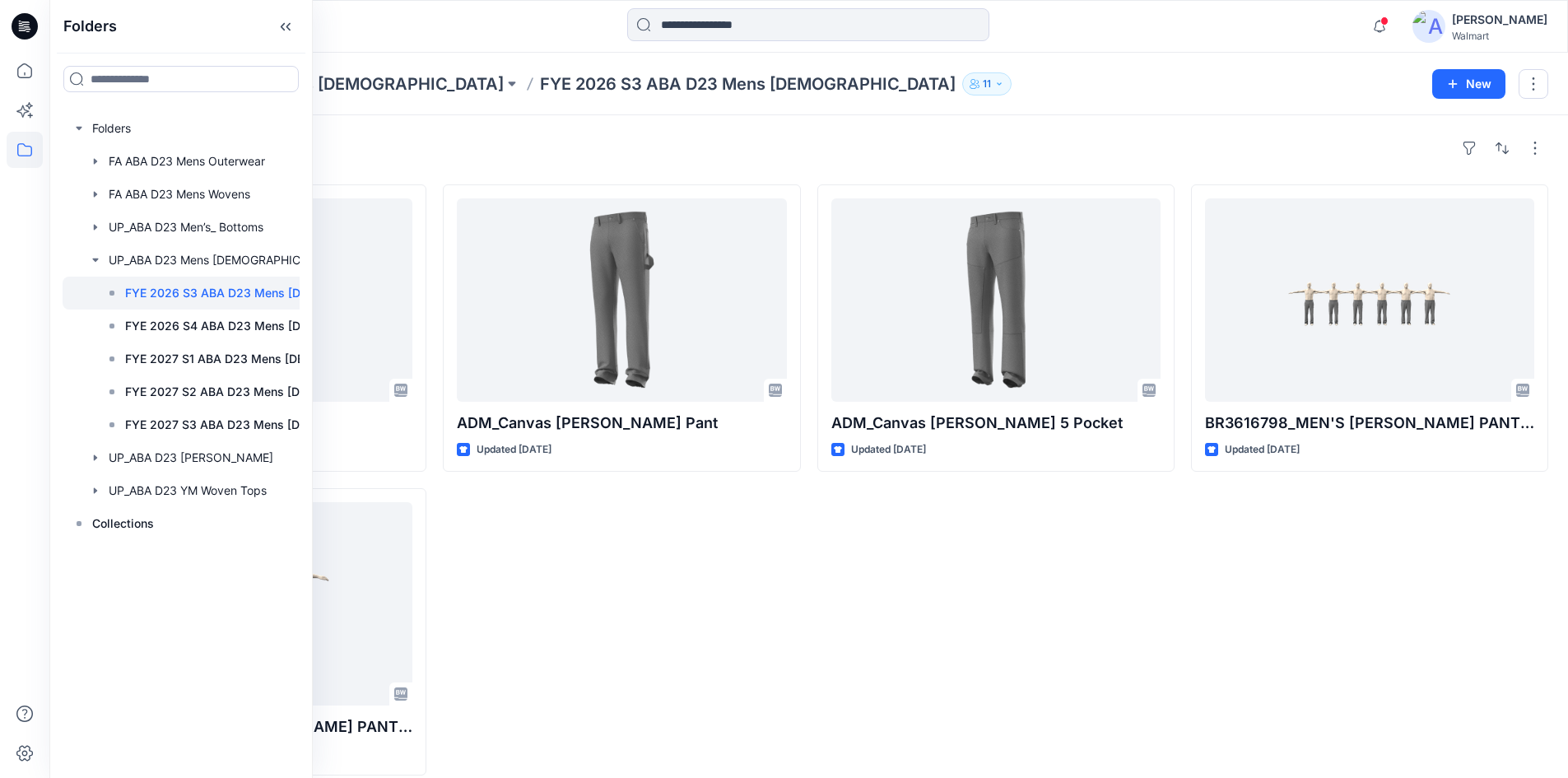
click at [689, 555] on div "ADM_Canvas [PERSON_NAME] Pant Updated [DATE]" at bounding box center [622, 480] width 358 height 591
